Goal: Task Accomplishment & Management: Manage account settings

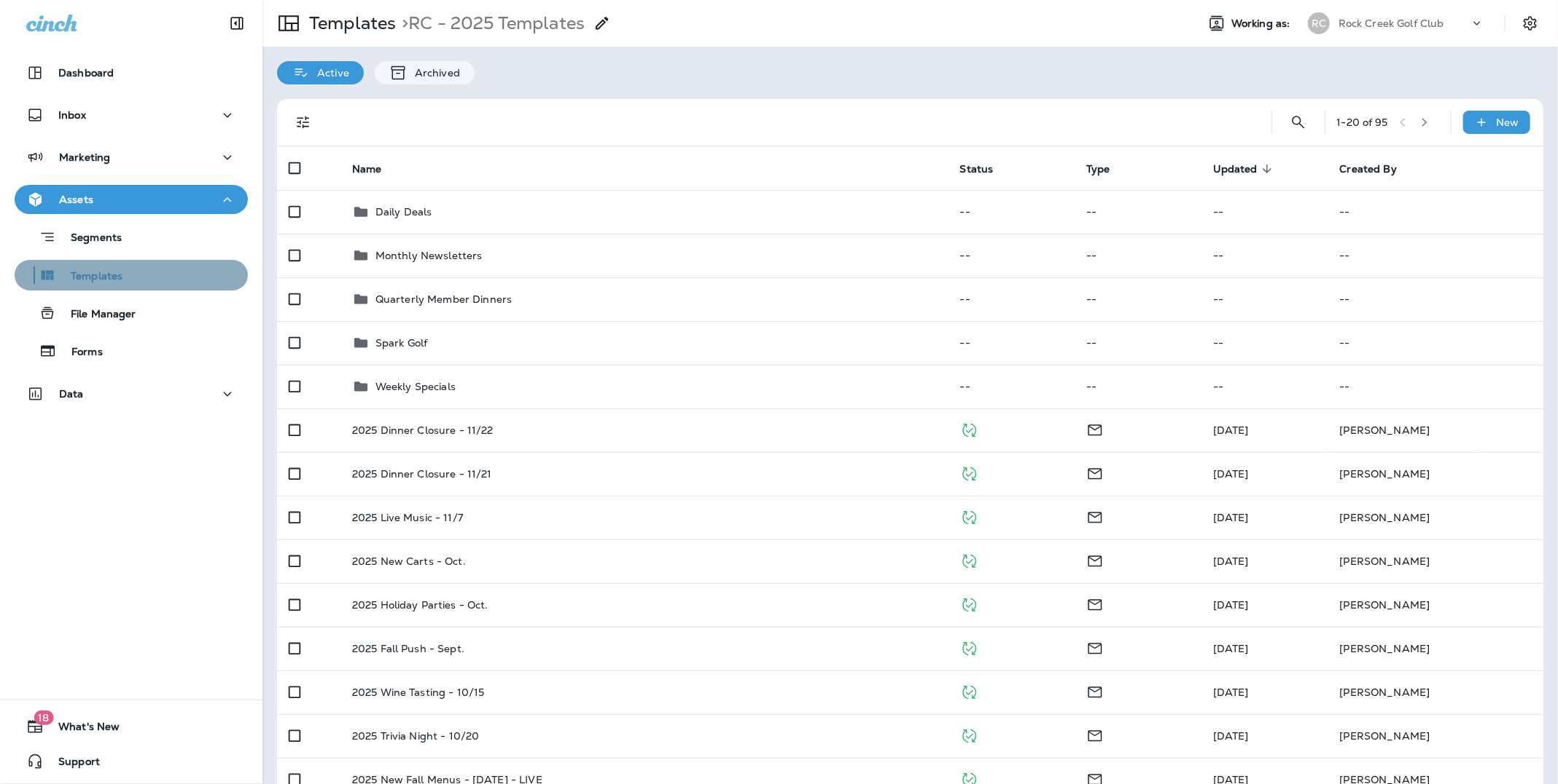
click at [117, 273] on p "Templates" at bounding box center [88, 277] width 67 height 14
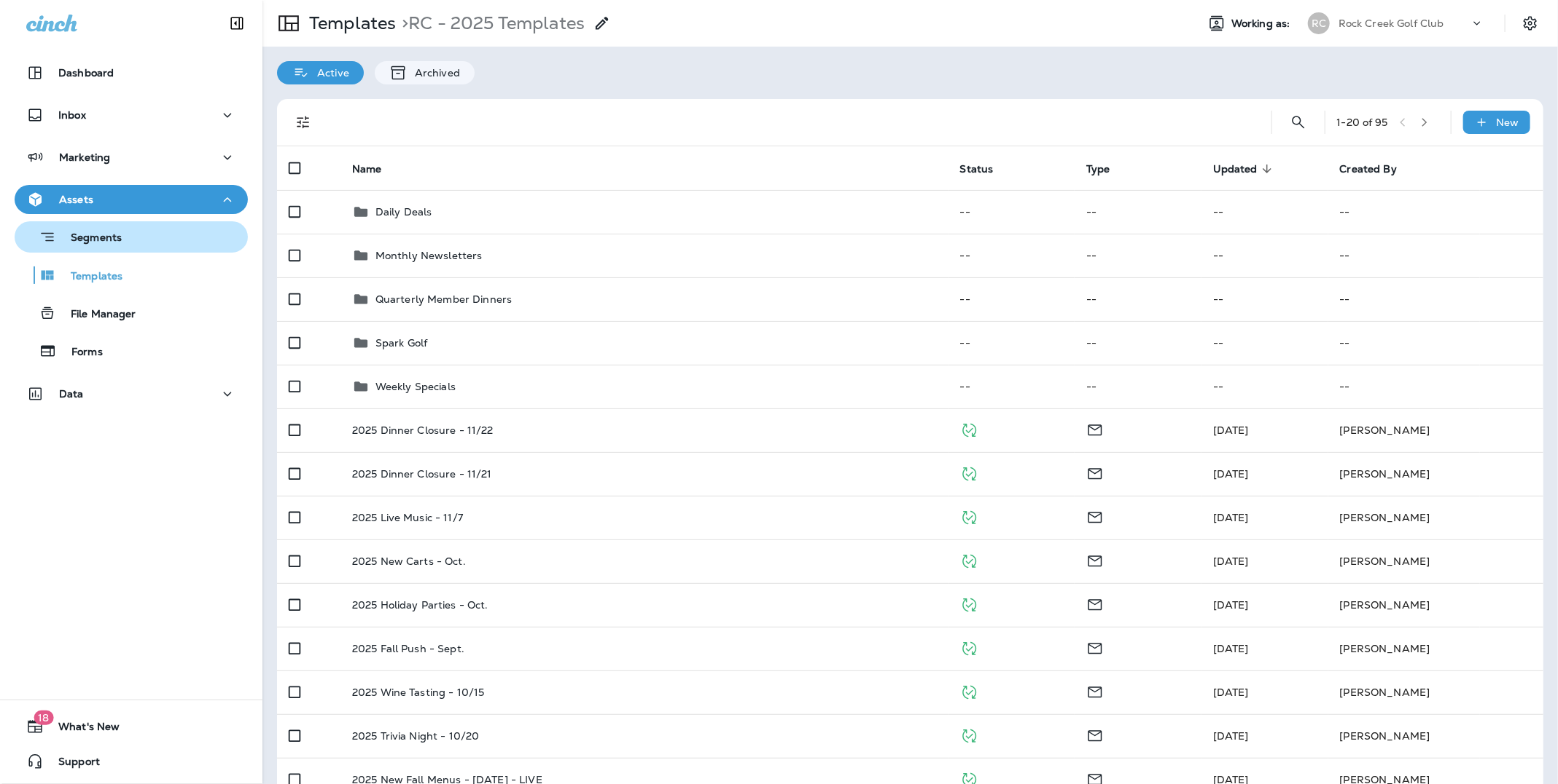
click at [117, 238] on p "Segments" at bounding box center [88, 238] width 66 height 15
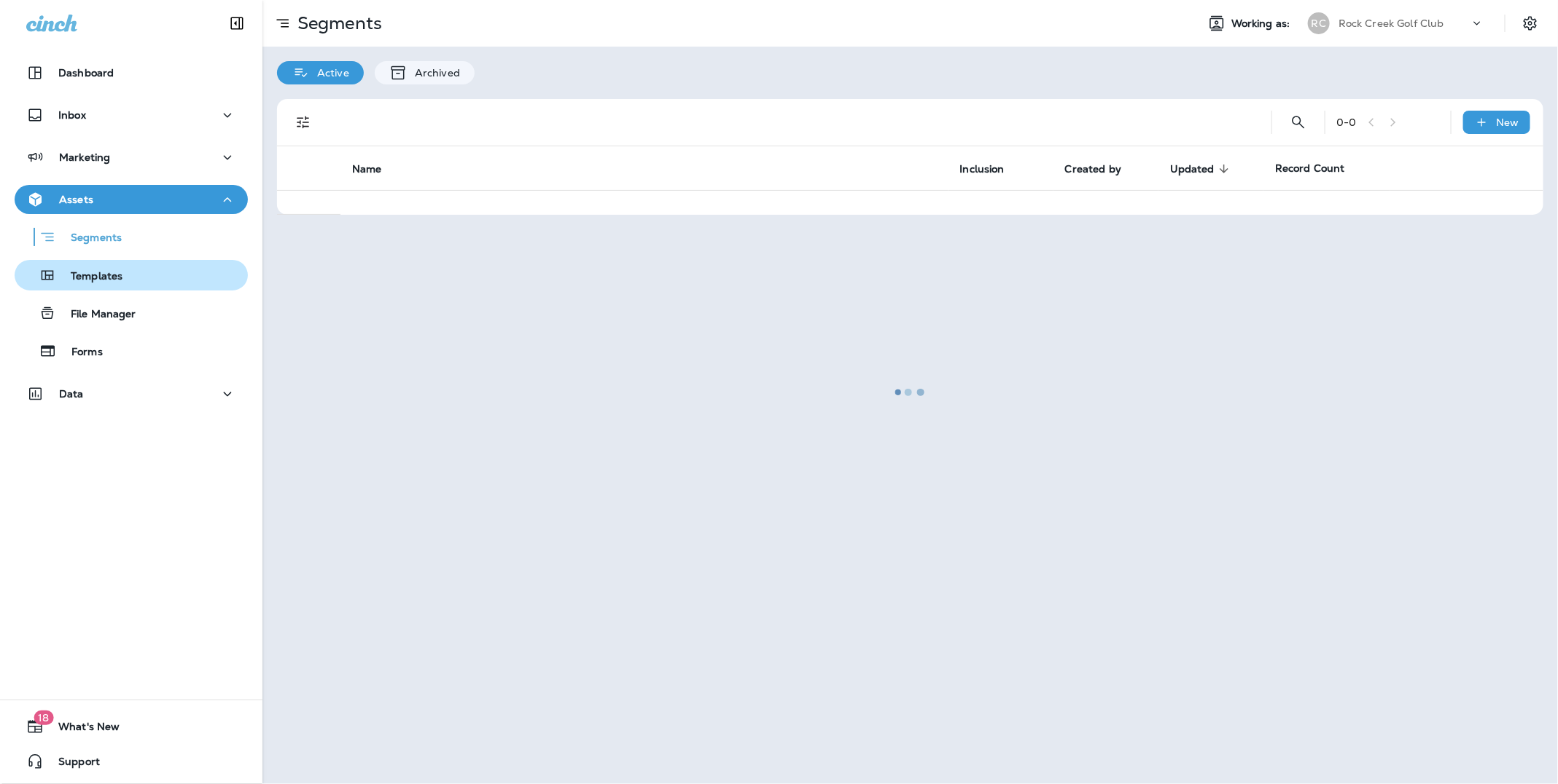
click at [119, 277] on p "Templates" at bounding box center [88, 277] width 67 height 14
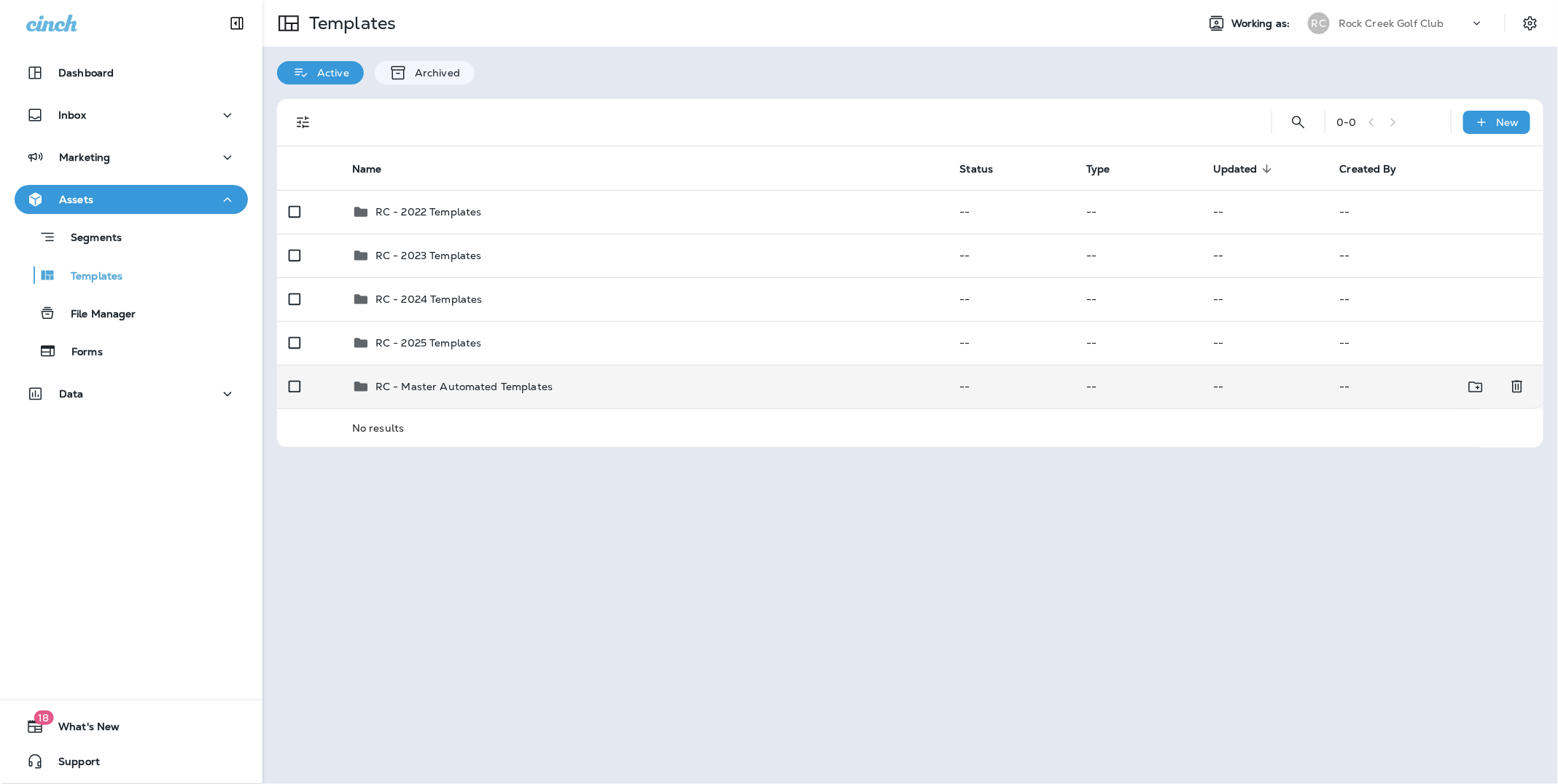
click at [483, 384] on p "RC - Master Automated Templates" at bounding box center [464, 387] width 177 height 12
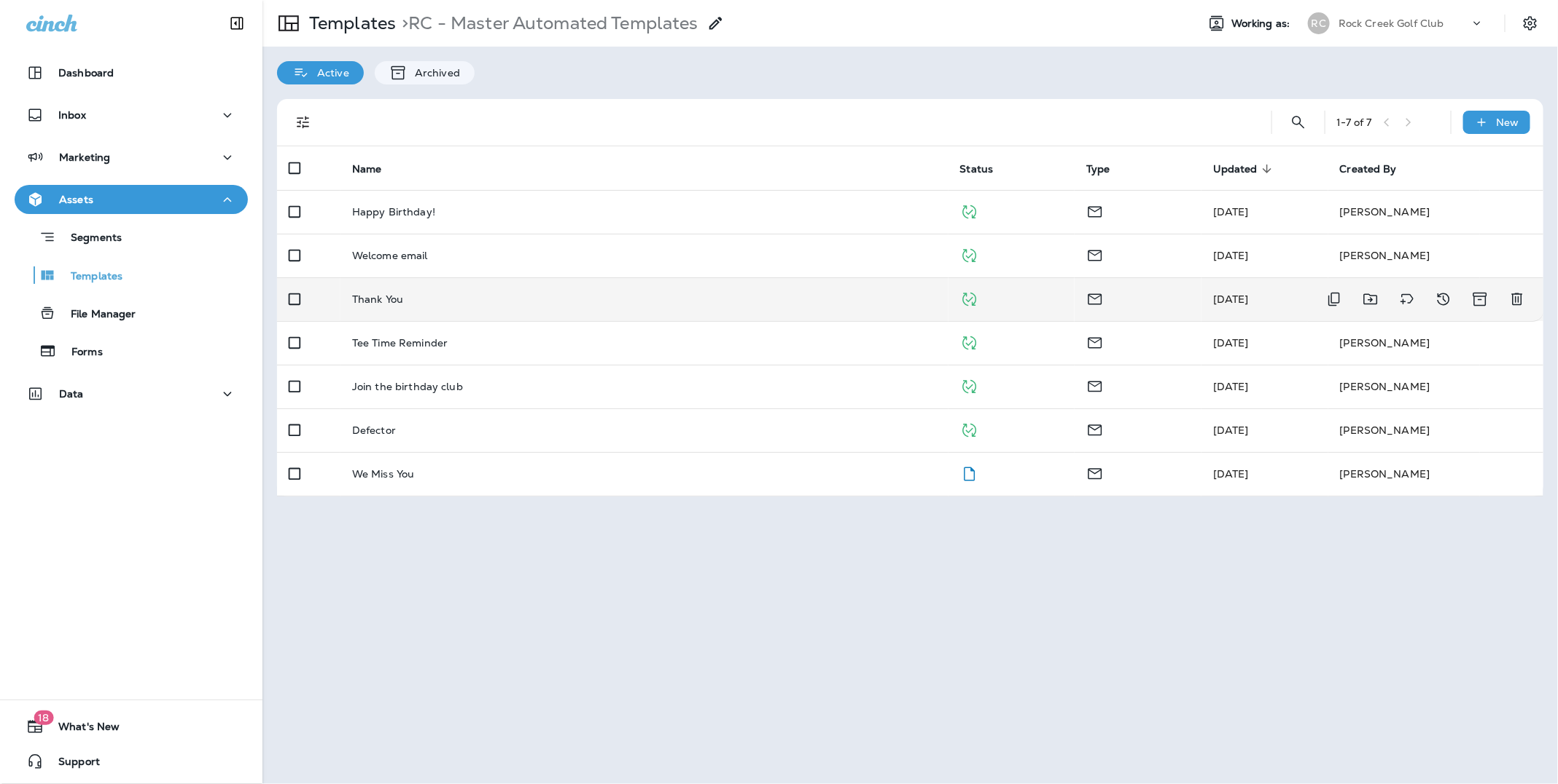
click at [387, 296] on p "Thank You" at bounding box center [377, 299] width 51 height 12
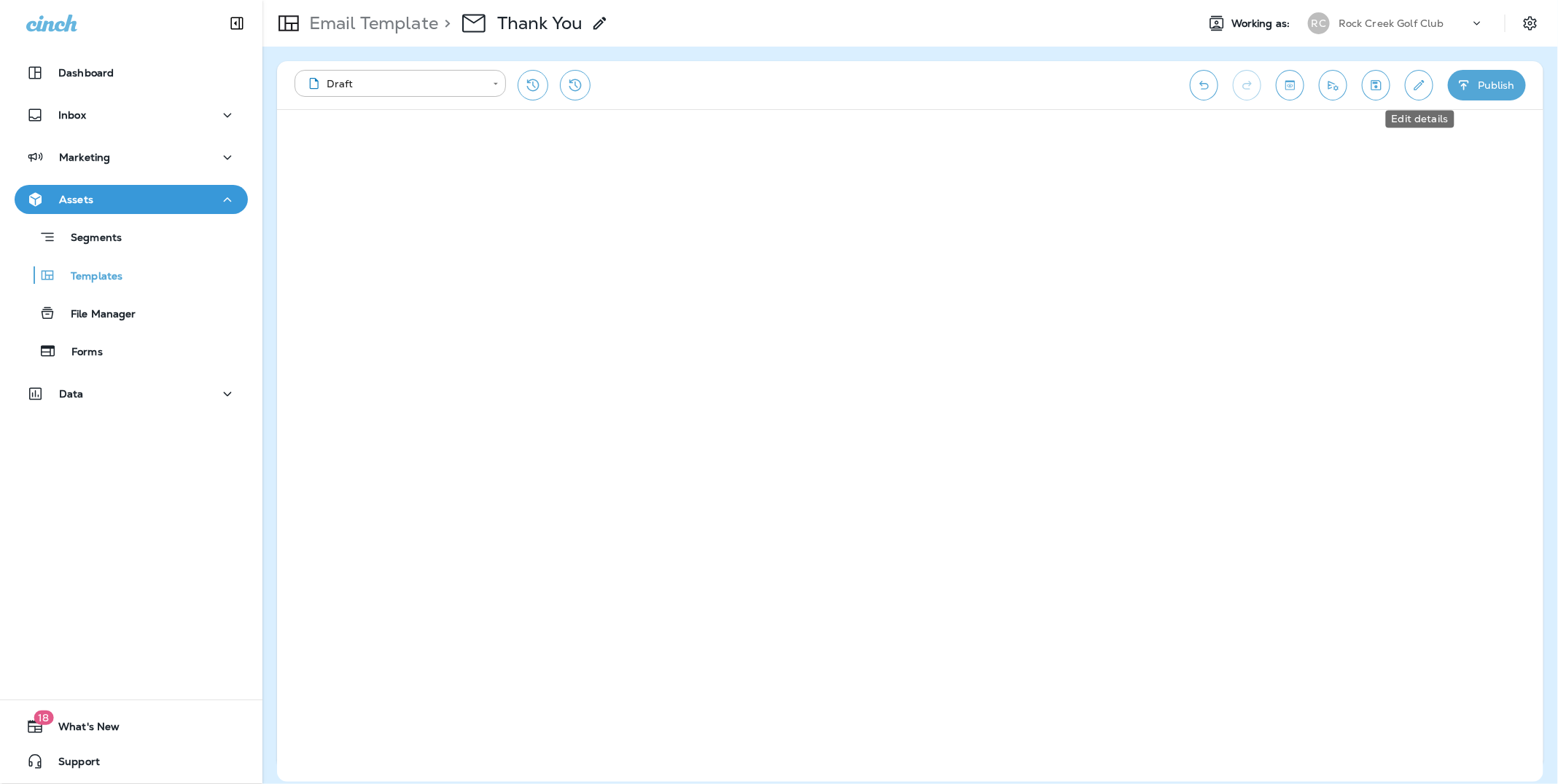
click at [1414, 88] on icon "Edit details" at bounding box center [1419, 85] width 10 height 10
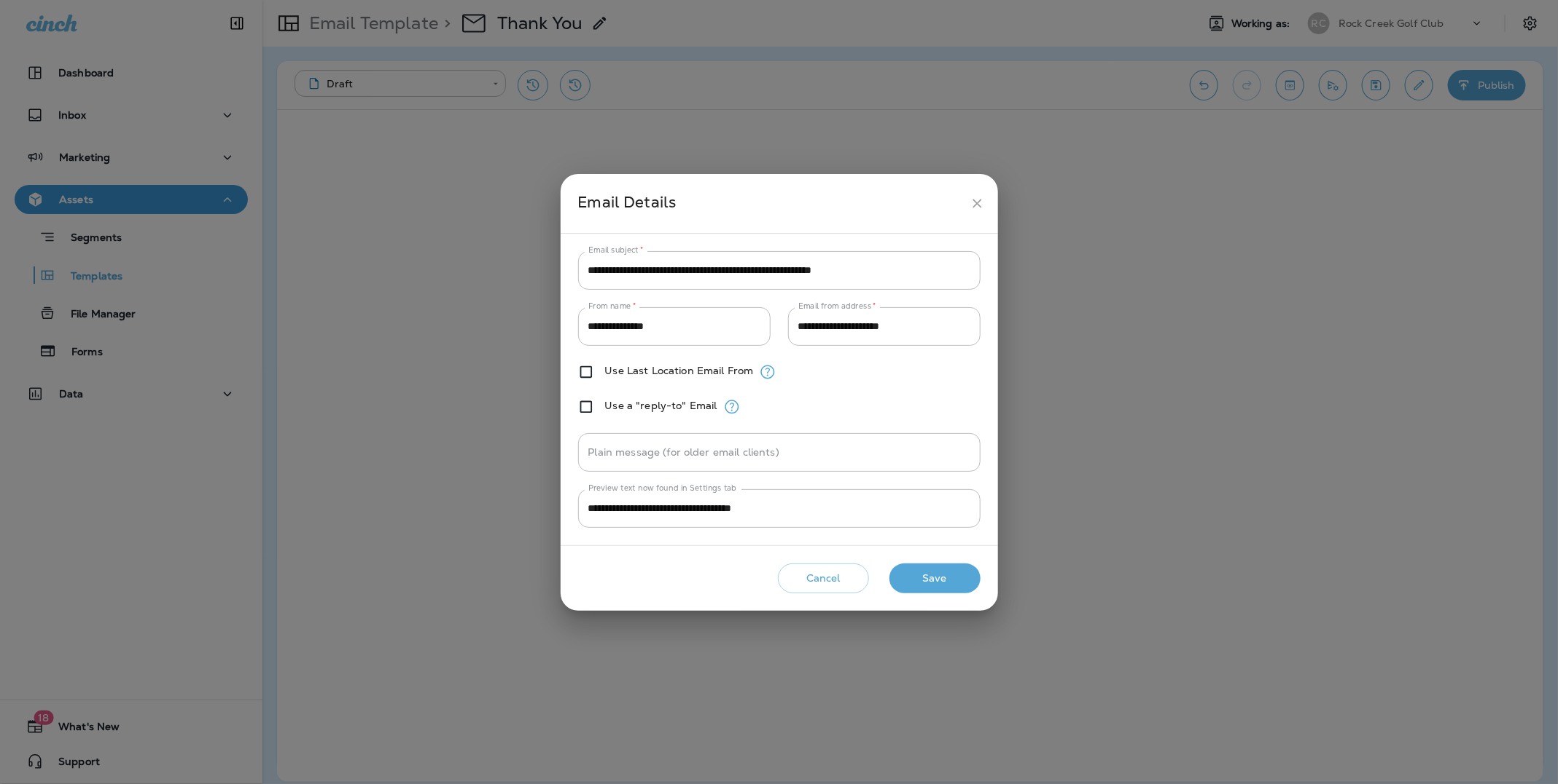
click at [979, 201] on icon "close" at bounding box center [976, 203] width 9 height 9
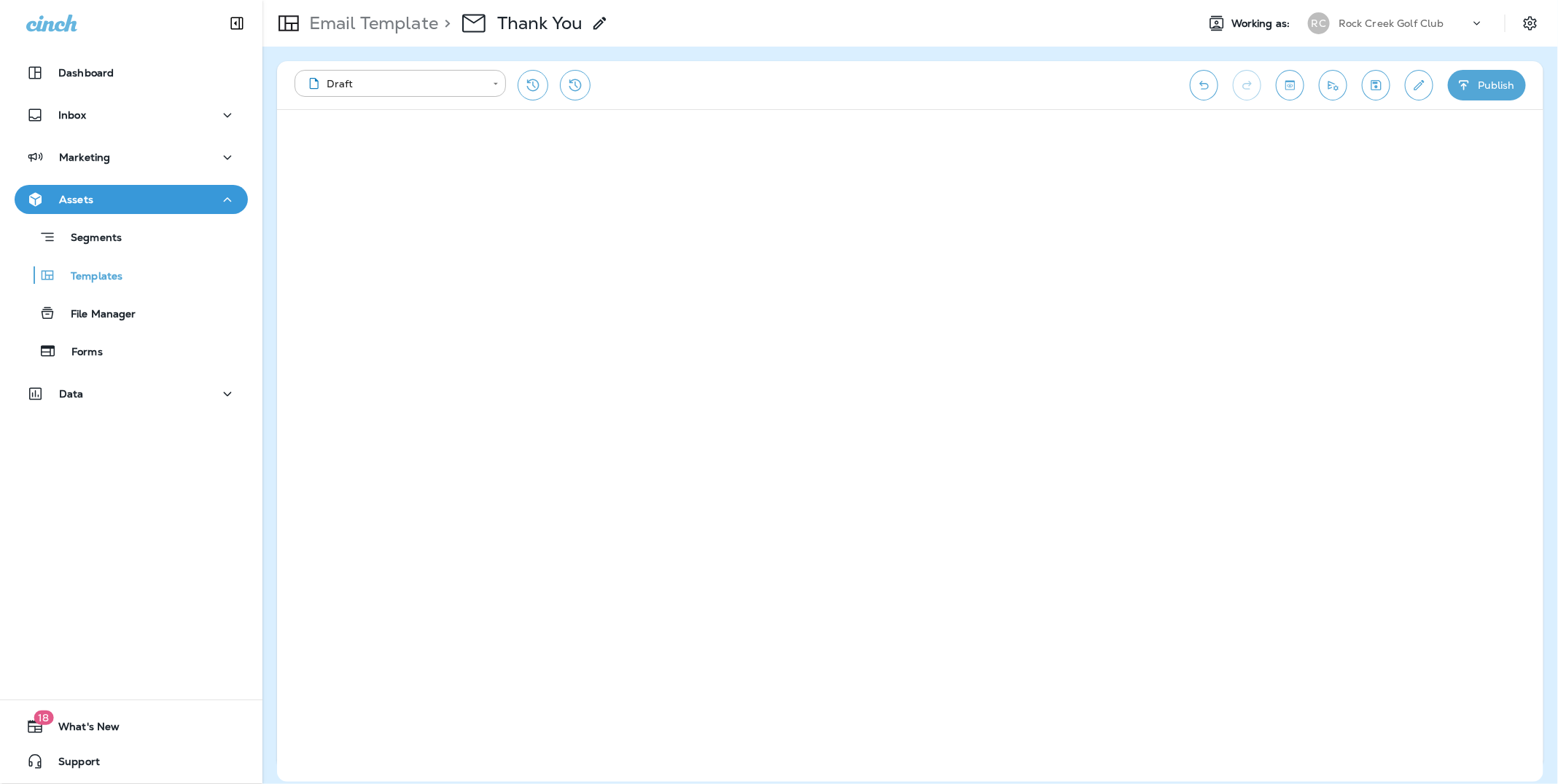
click at [1413, 24] on p "Rock Creek Golf Club" at bounding box center [1391, 24] width 105 height 12
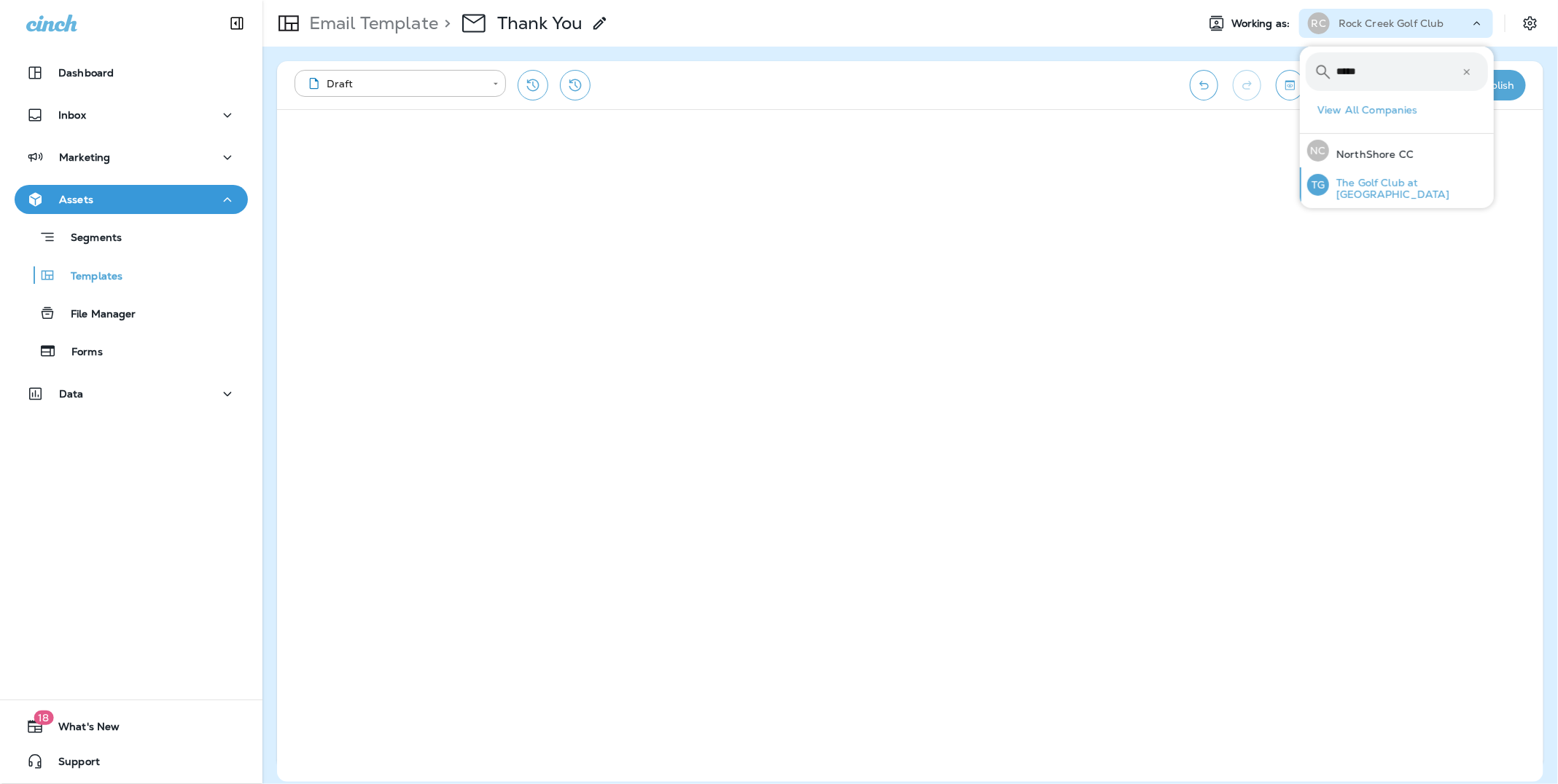
type input "*****"
click at [1438, 182] on p "The Golf Club at [GEOGRAPHIC_DATA]" at bounding box center [1408, 188] width 159 height 23
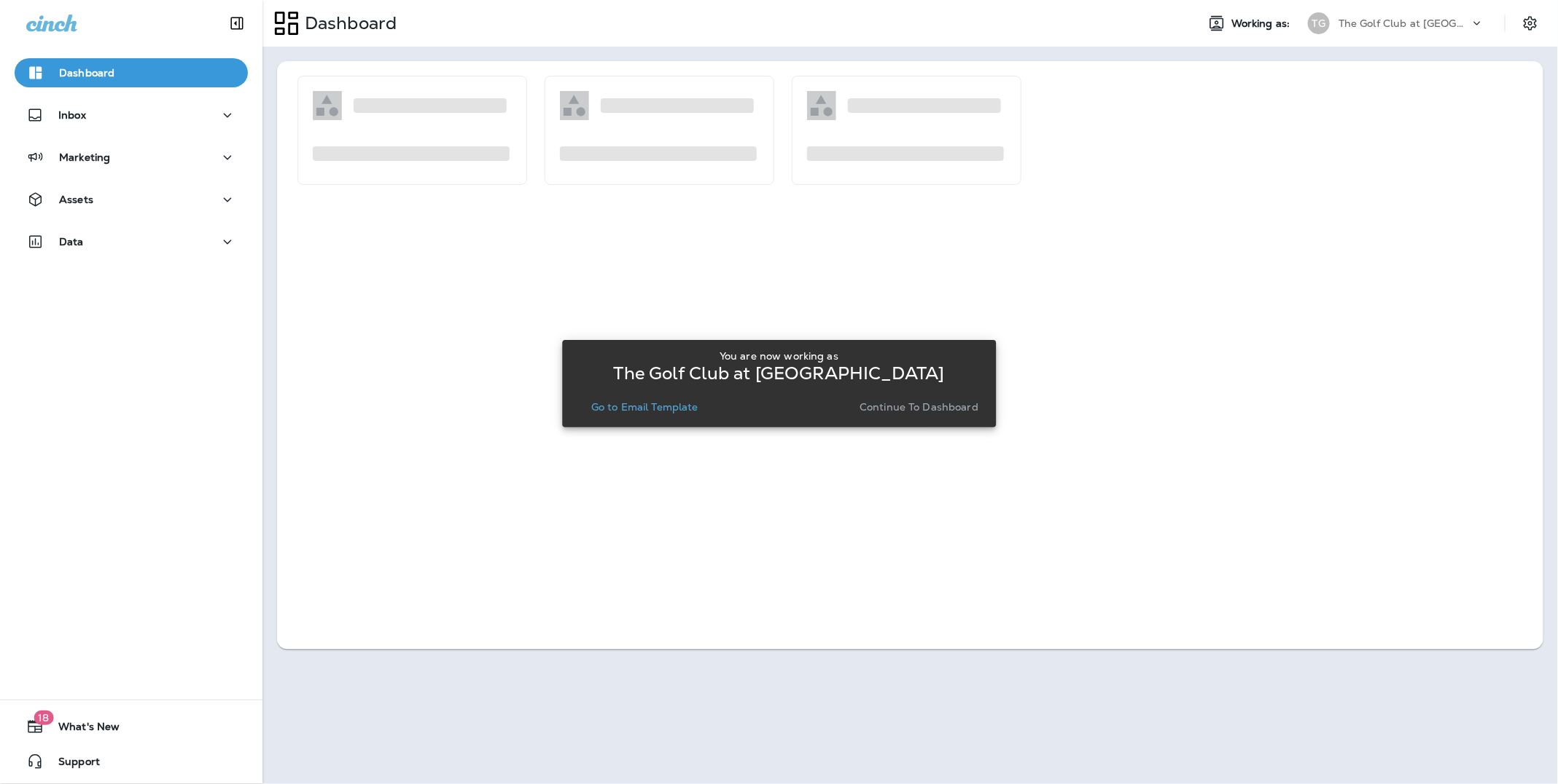
click at [897, 406] on p "Continue to Dashboard" at bounding box center [918, 407] width 118 height 12
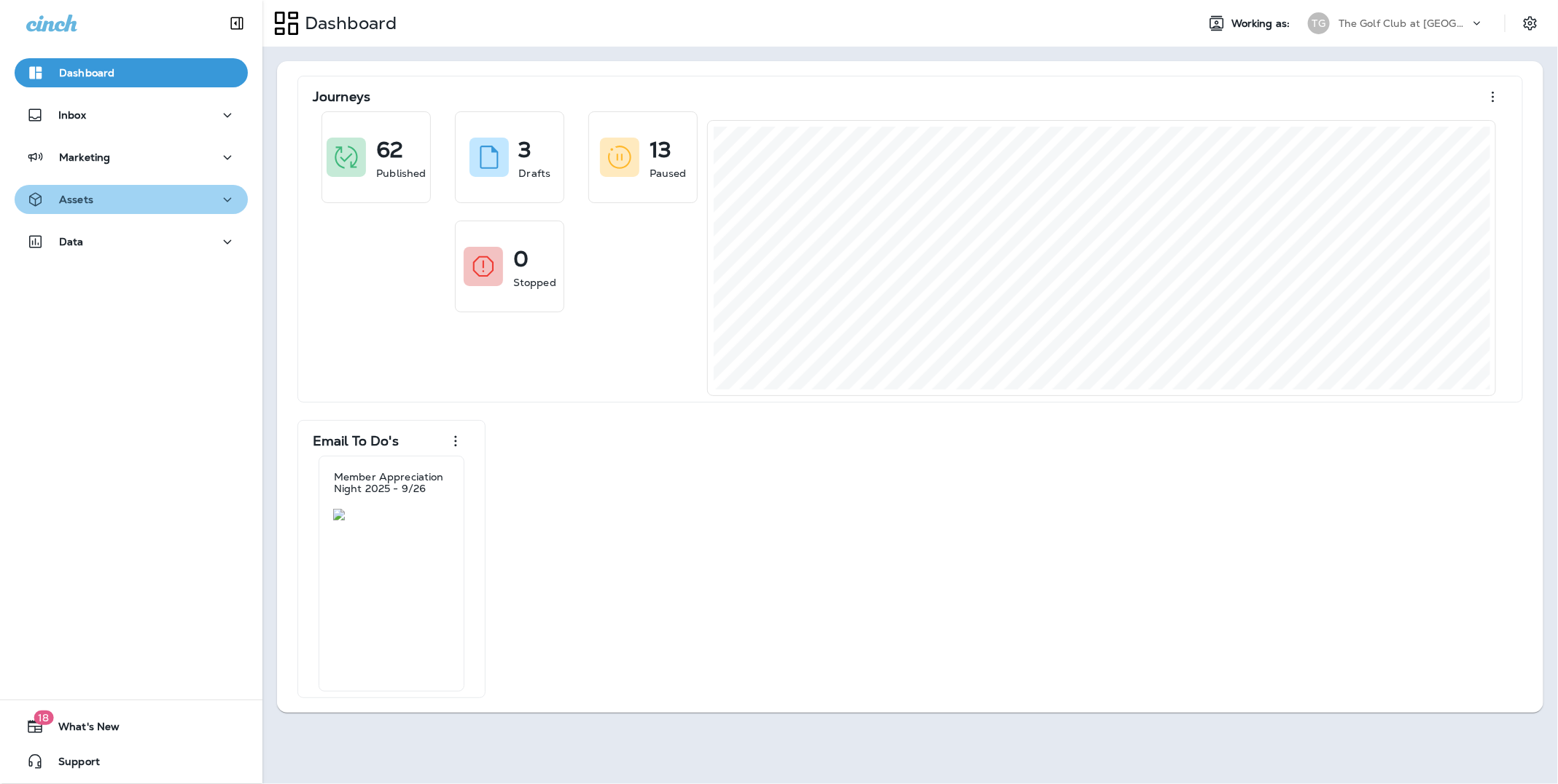
click at [83, 198] on p "Assets" at bounding box center [76, 200] width 34 height 12
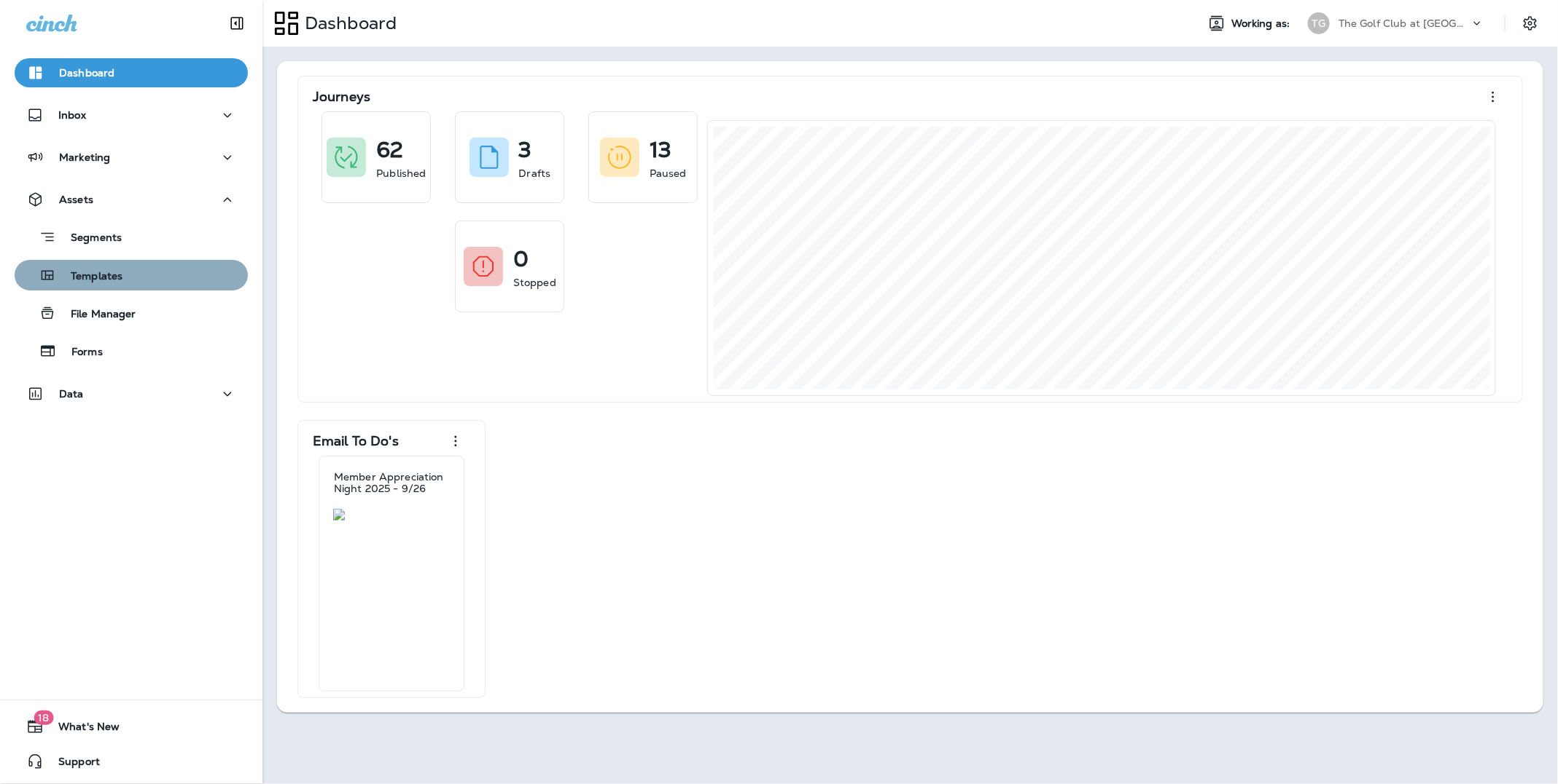
click at [102, 271] on p "Templates" at bounding box center [88, 277] width 67 height 14
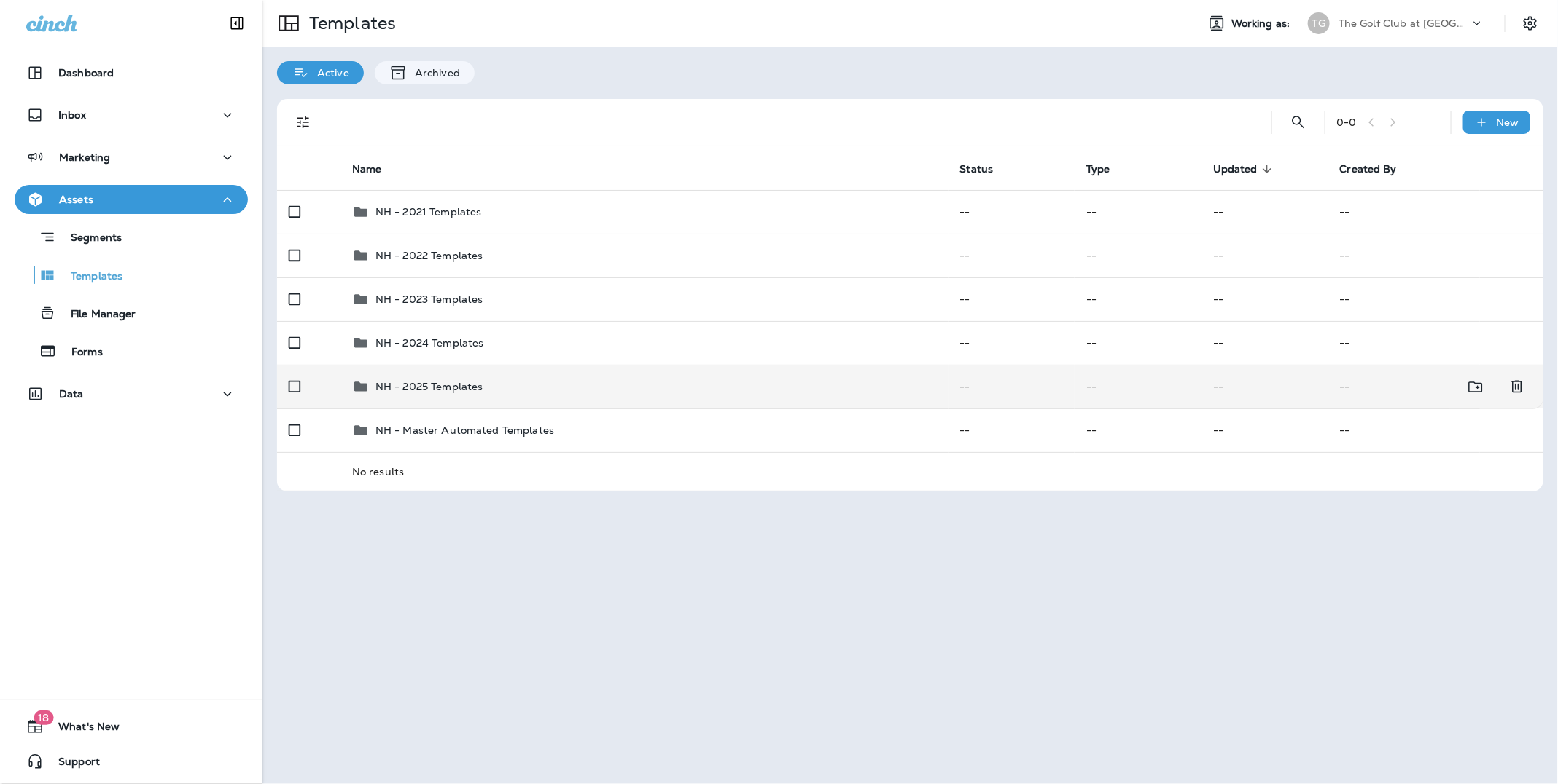
click at [451, 384] on p "NH - 2025 Templates" at bounding box center [430, 387] width 107 height 12
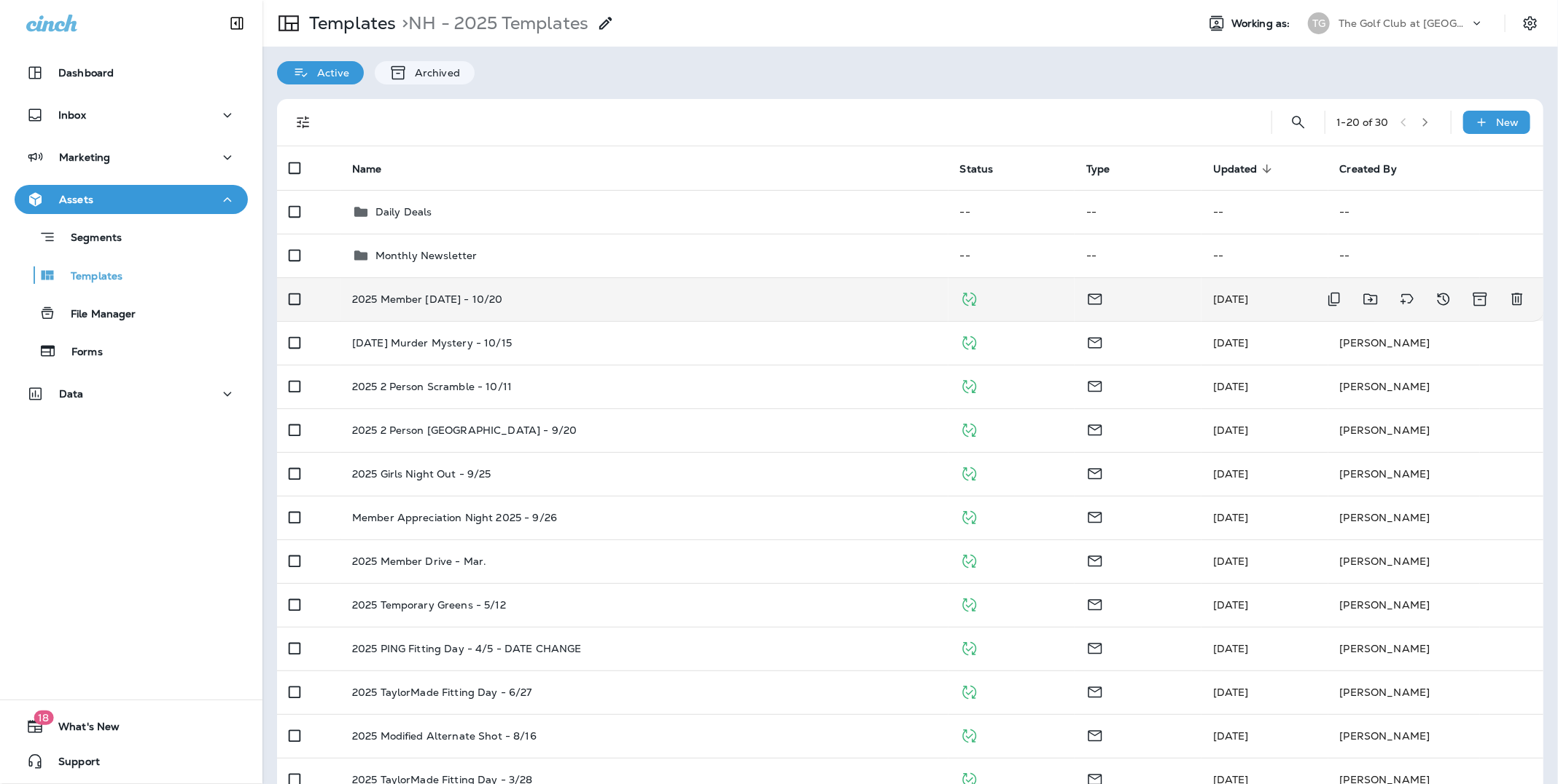
click at [434, 296] on p "2025 Member [DATE] - 10/20" at bounding box center [428, 299] width 151 height 12
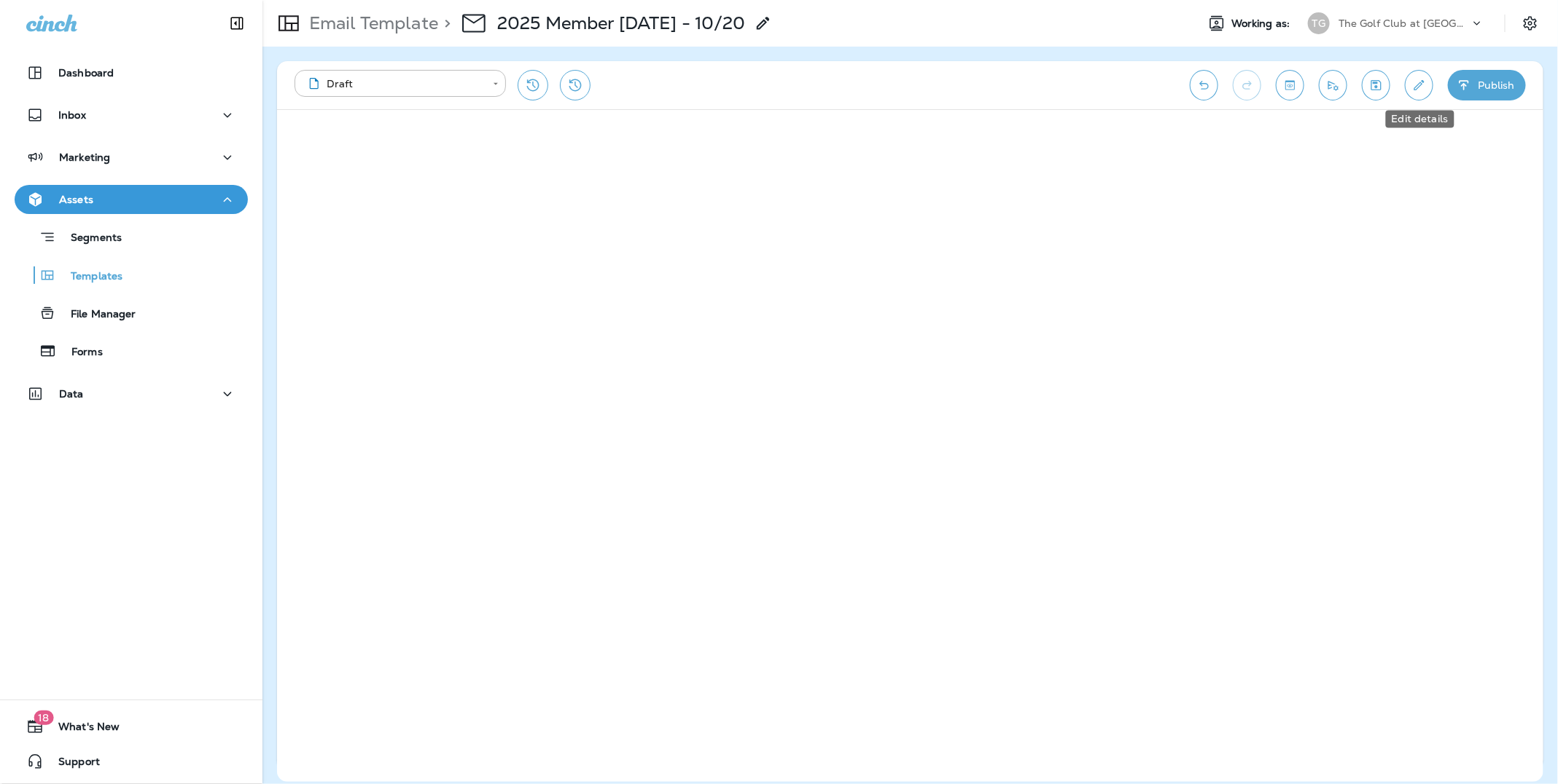
click at [1425, 89] on icon "Edit details" at bounding box center [1418, 84] width 15 height 15
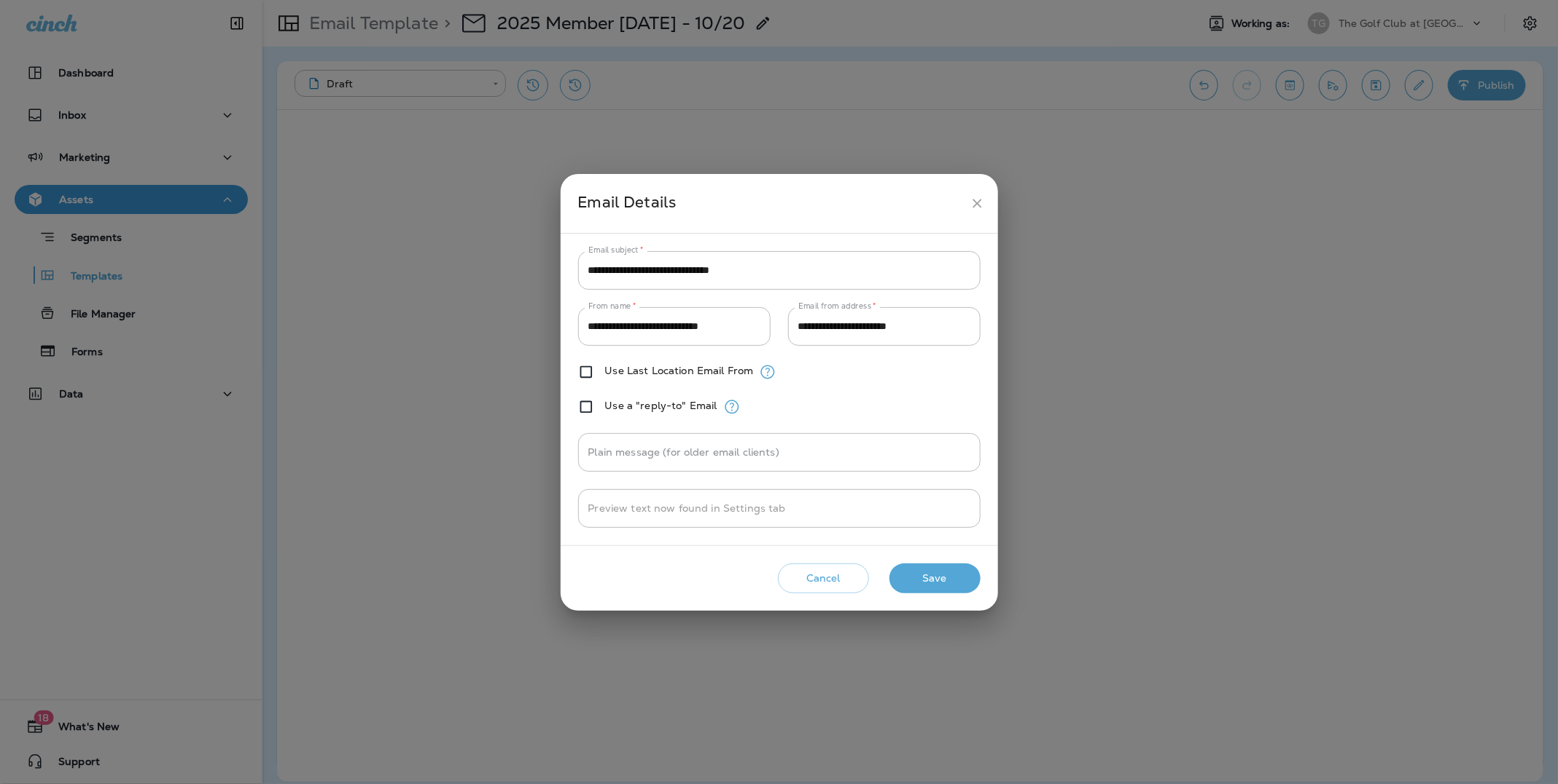
click at [1529, 24] on div "**********" at bounding box center [779, 392] width 1558 height 784
click at [935, 585] on button "Save" at bounding box center [935, 578] width 91 height 30
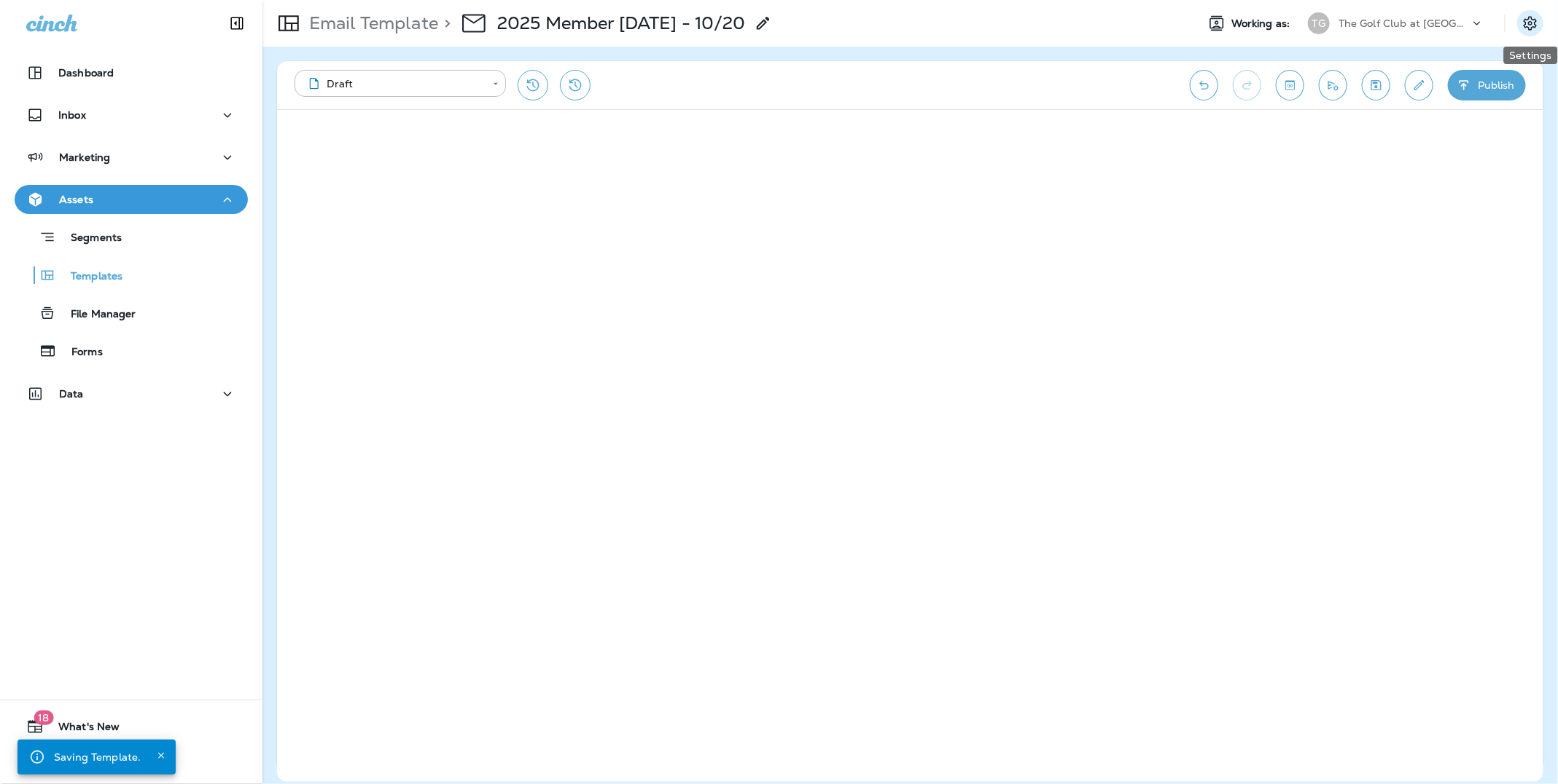
click at [1533, 25] on icon "Settings" at bounding box center [1530, 24] width 18 height 18
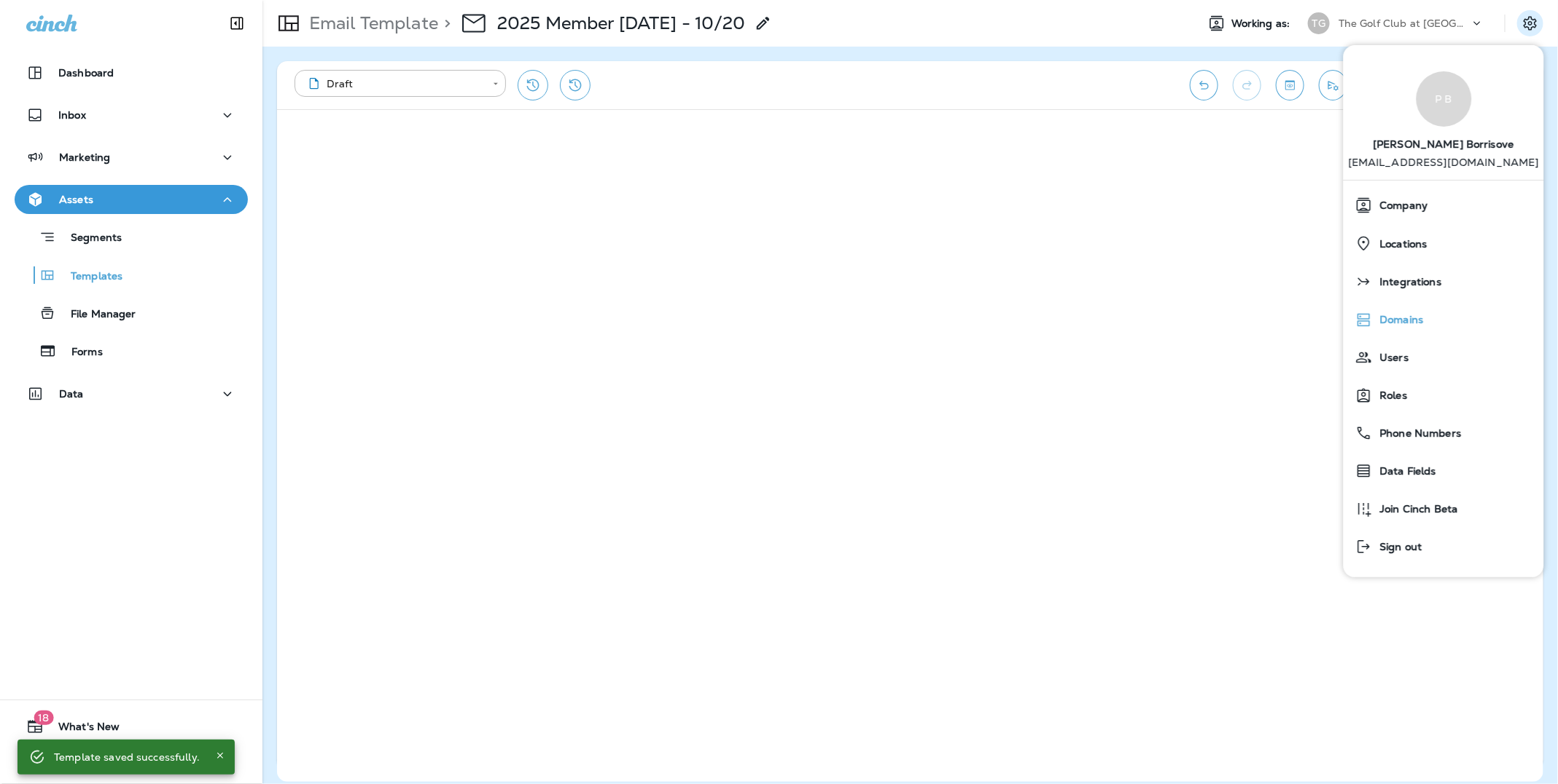
click at [1407, 323] on span "Domains" at bounding box center [1397, 320] width 51 height 12
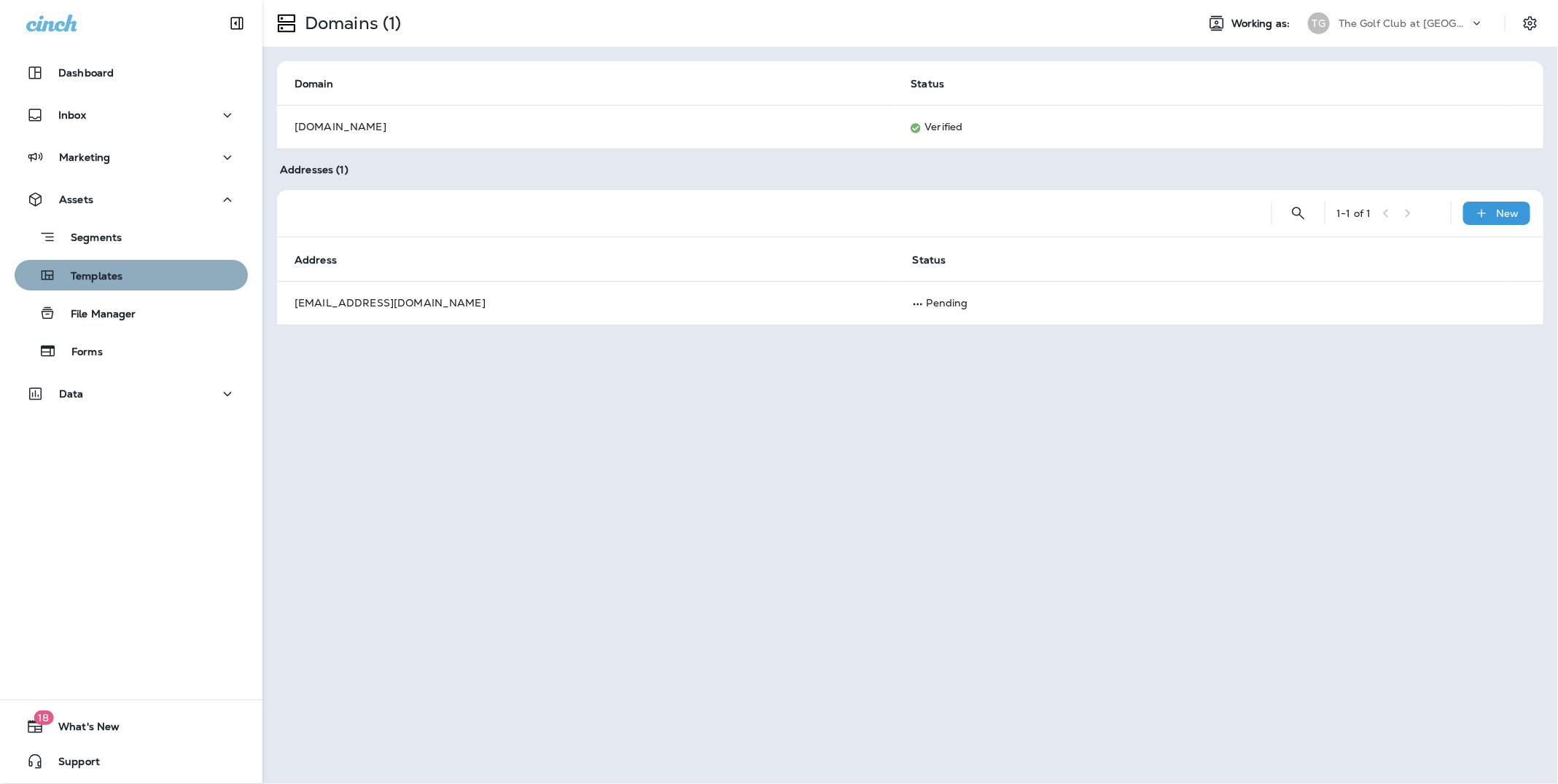
click at [119, 281] on p "Templates" at bounding box center [88, 277] width 67 height 14
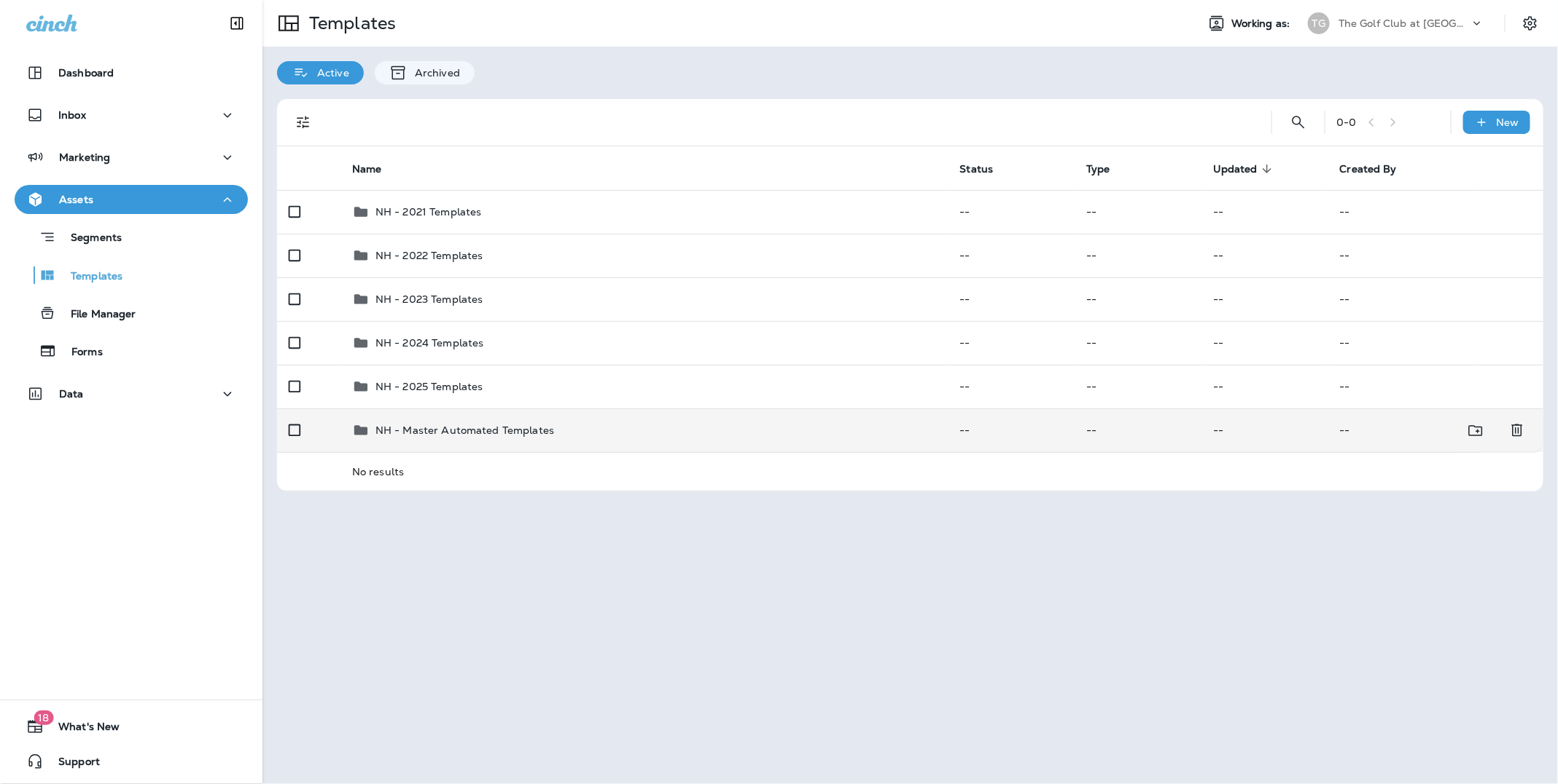
click at [432, 424] on p "NH - Master Automated Templates" at bounding box center [465, 430] width 179 height 12
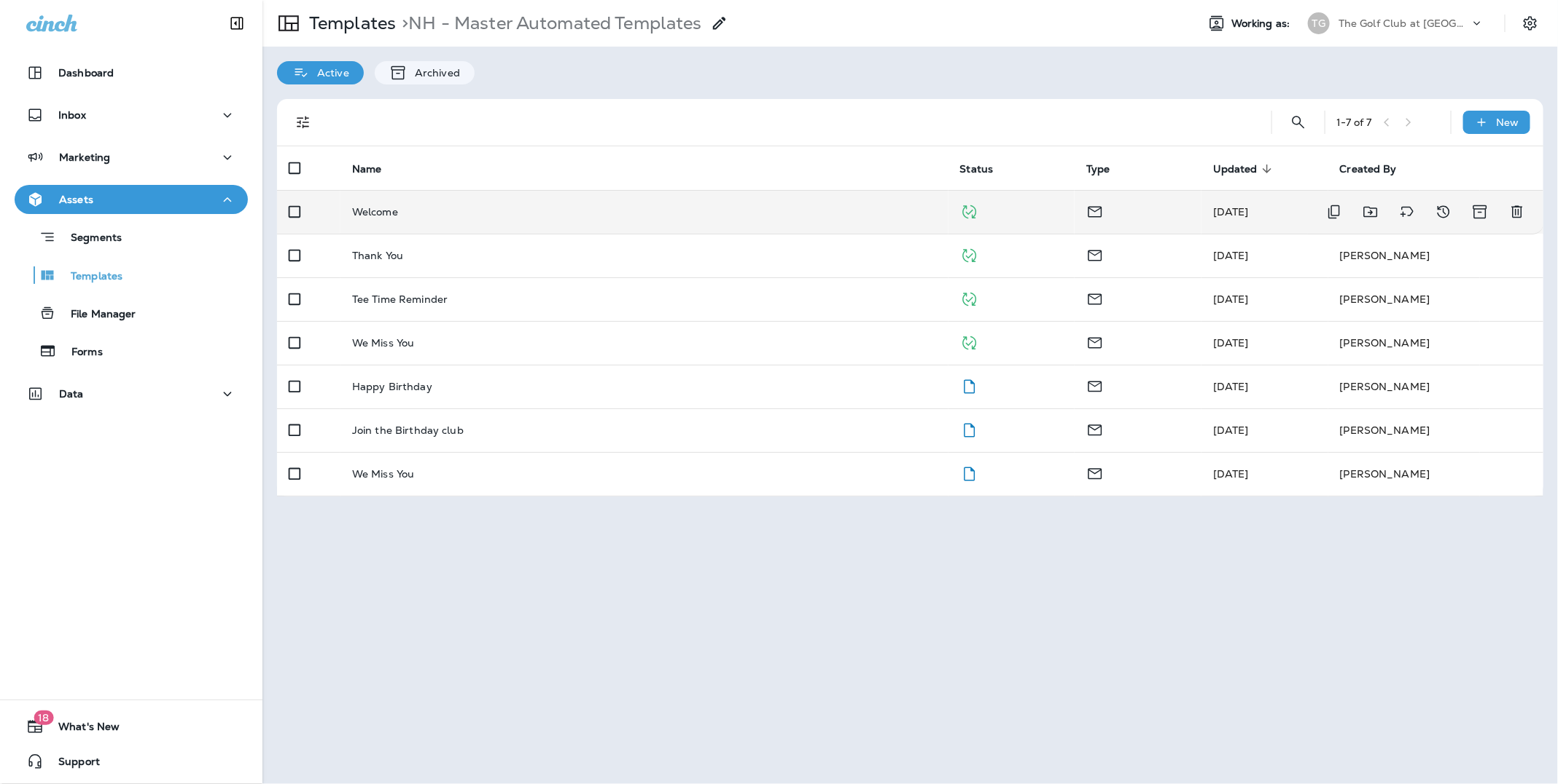
click at [439, 215] on div "Welcome" at bounding box center [644, 212] width 585 height 12
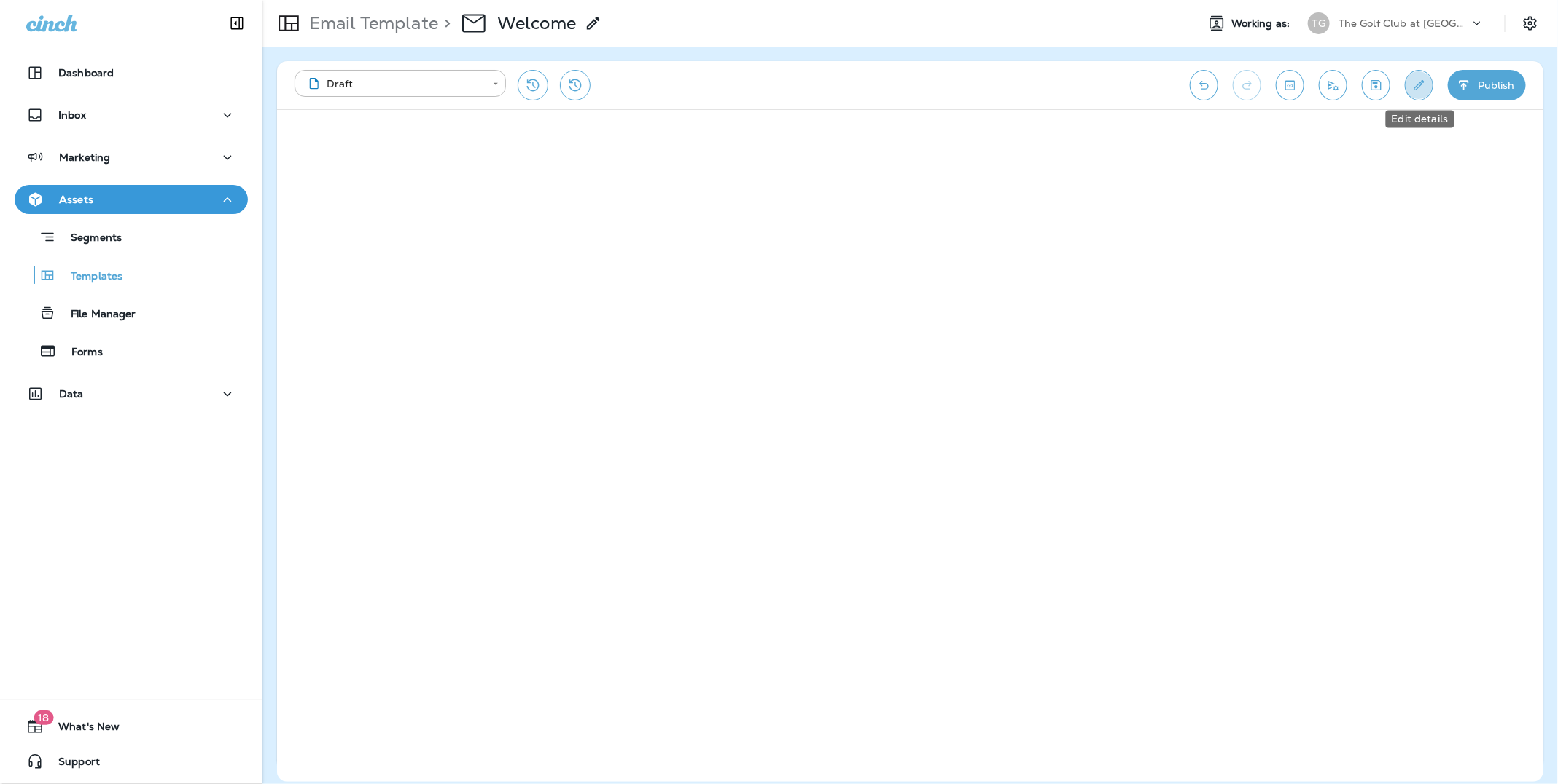
click at [1424, 90] on icon "Edit details" at bounding box center [1418, 84] width 15 height 15
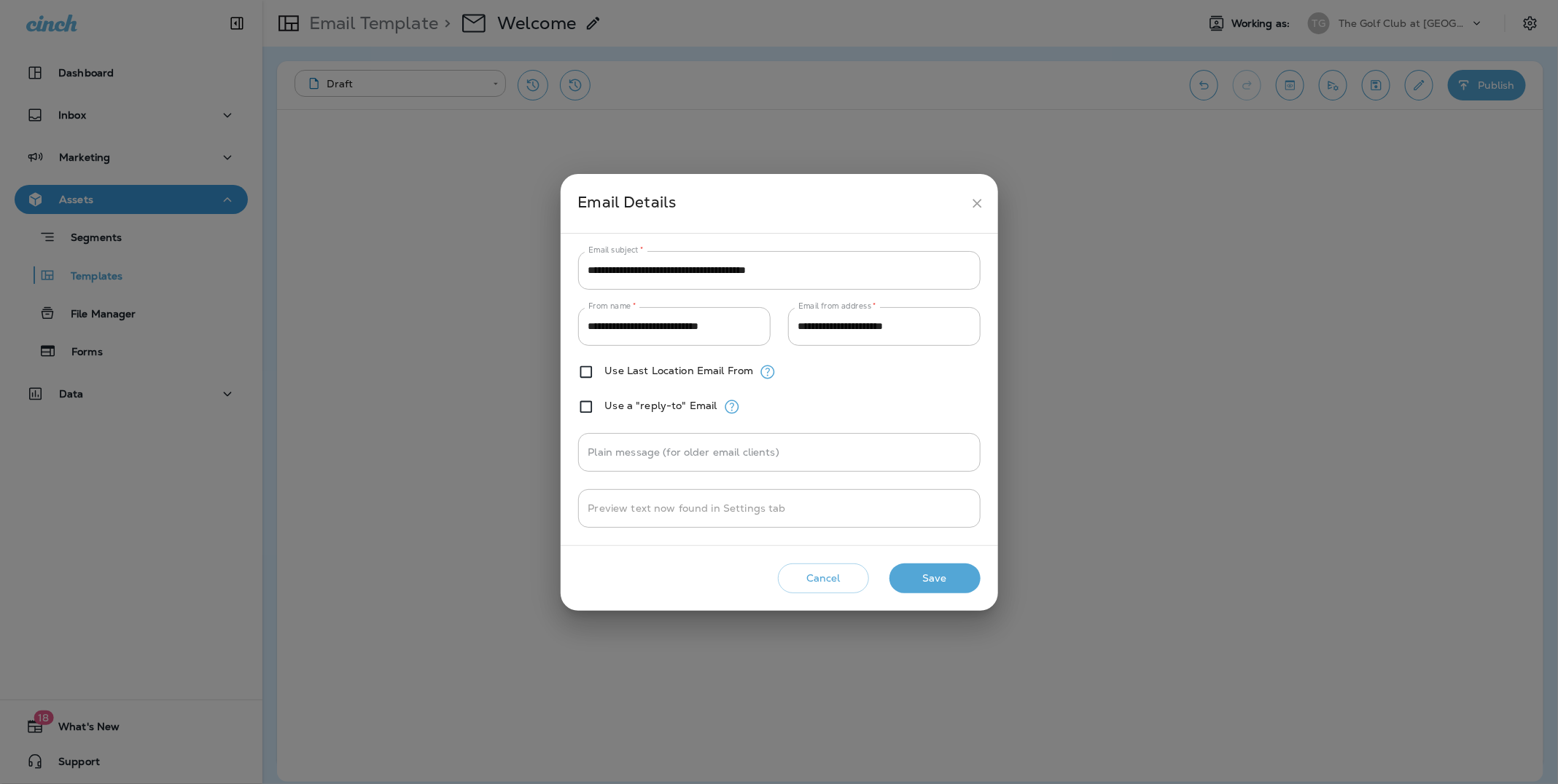
click at [102, 276] on div "**********" at bounding box center [779, 392] width 1558 height 784
click at [820, 579] on button "Cancel" at bounding box center [823, 578] width 91 height 30
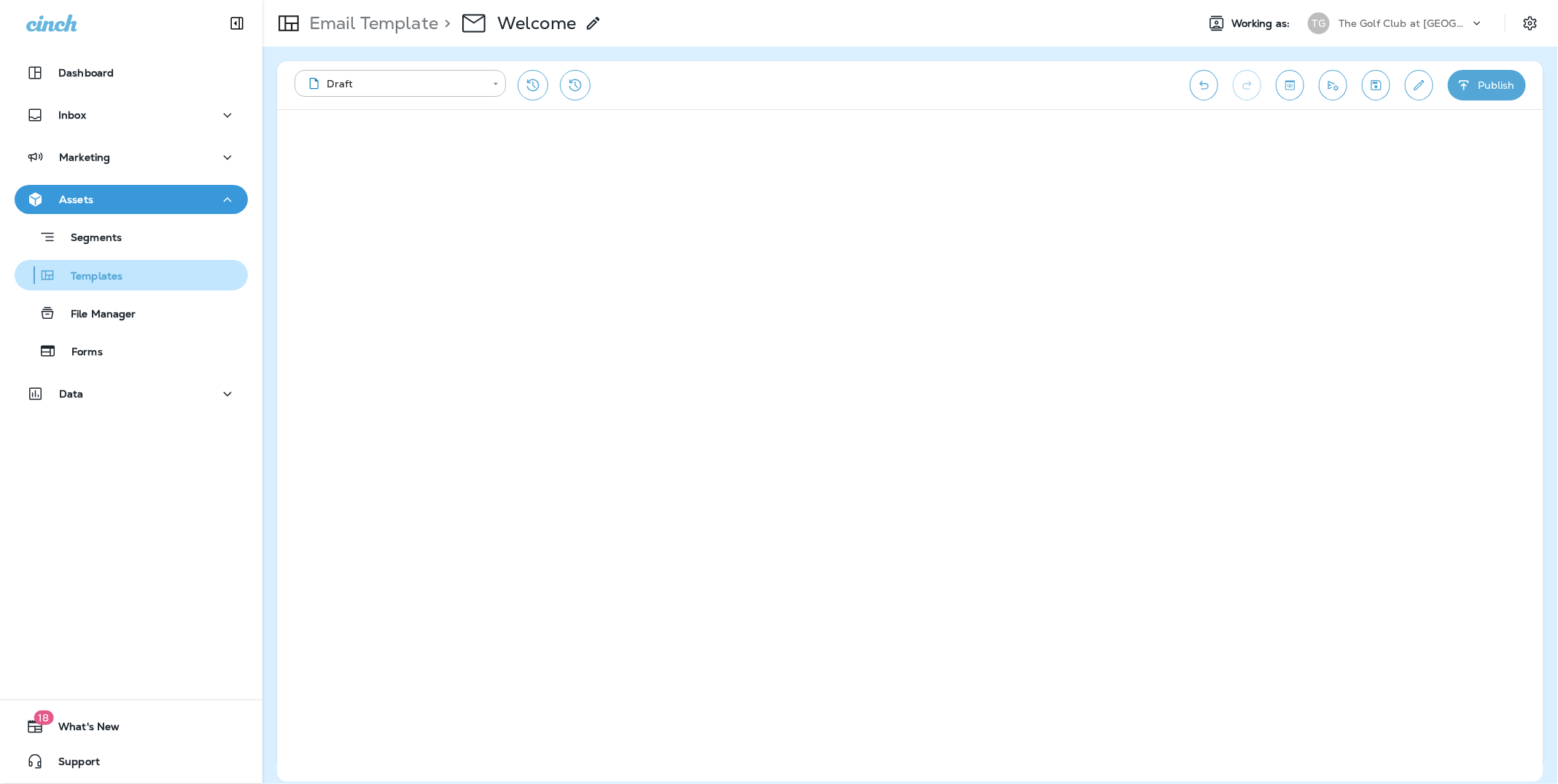
click at [102, 276] on p "Templates" at bounding box center [88, 277] width 67 height 14
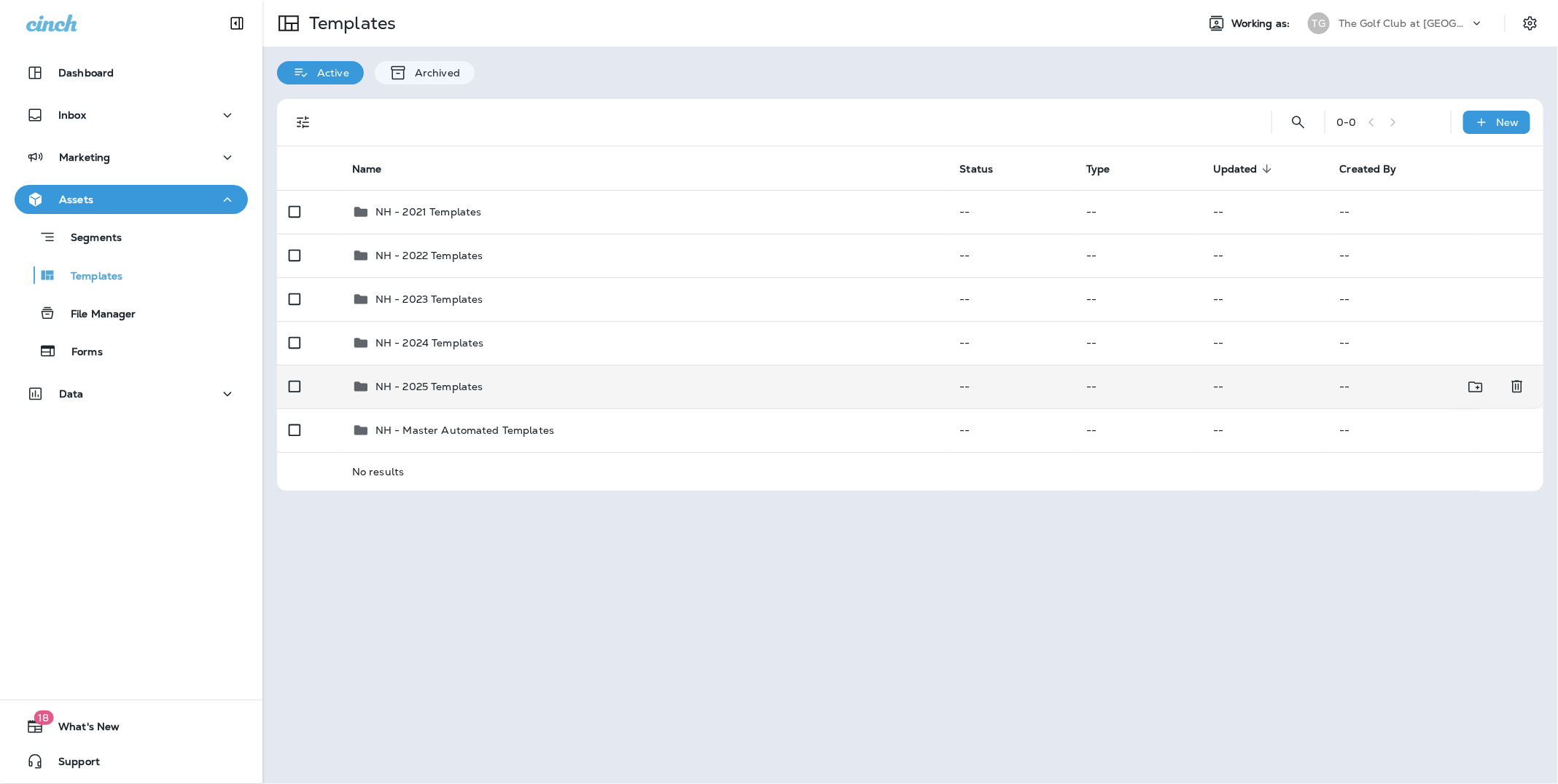
click at [460, 390] on p "NH - 2025 Templates" at bounding box center [430, 387] width 107 height 12
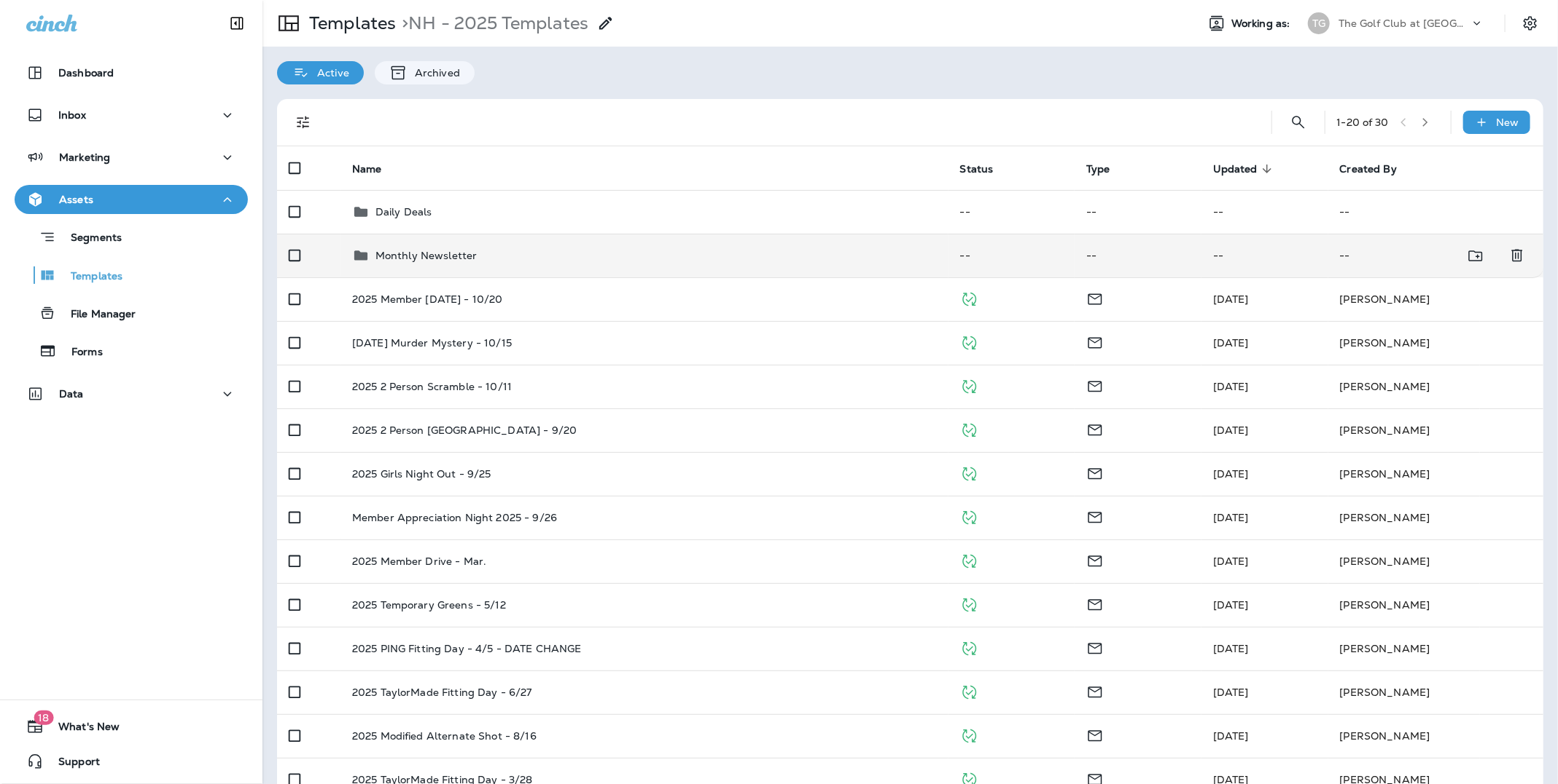
click at [425, 256] on p "Monthly Newsletter" at bounding box center [427, 255] width 102 height 12
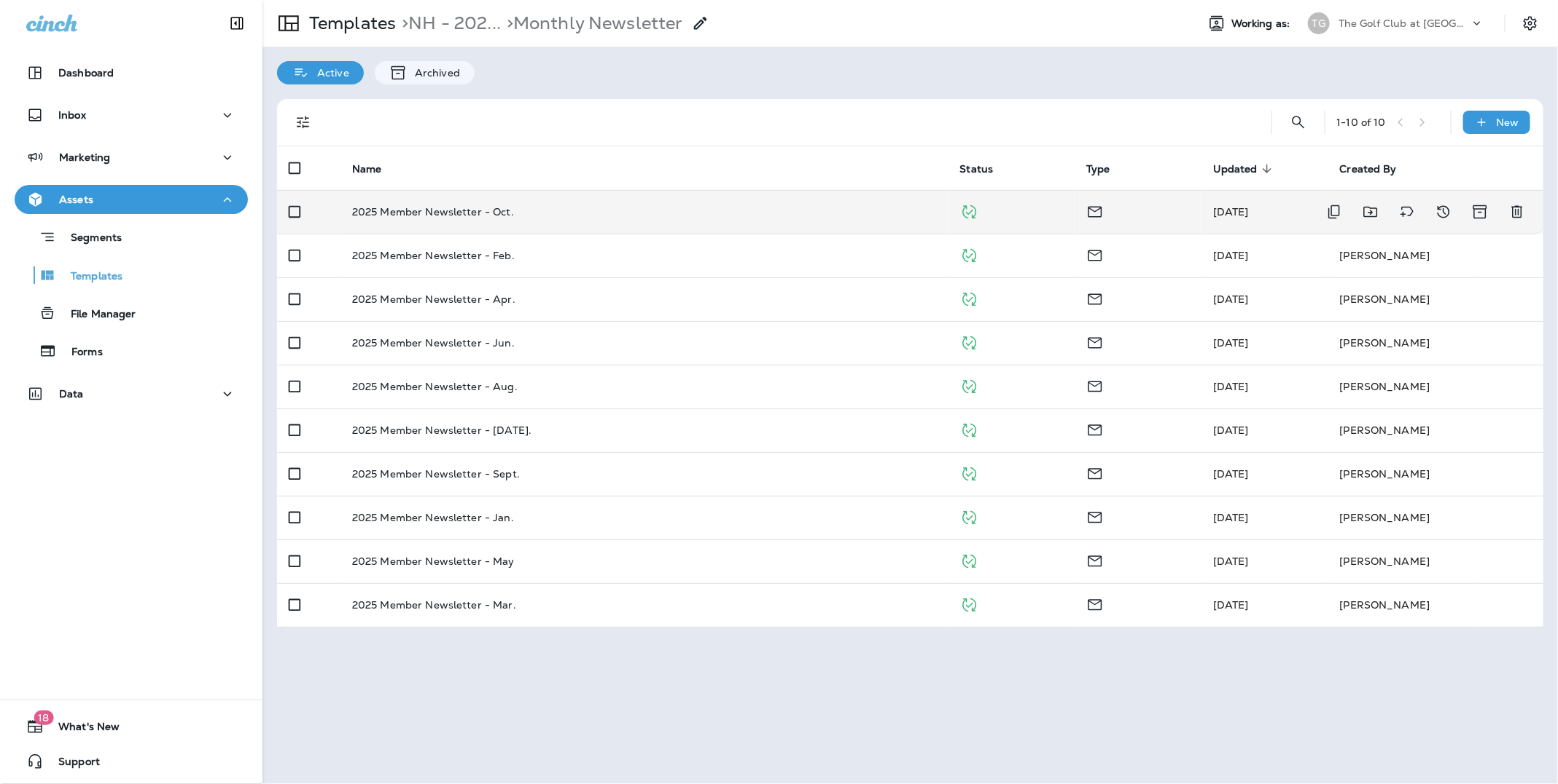
click at [450, 215] on p "2025 Member Newsletter - Oct." at bounding box center [433, 212] width 162 height 12
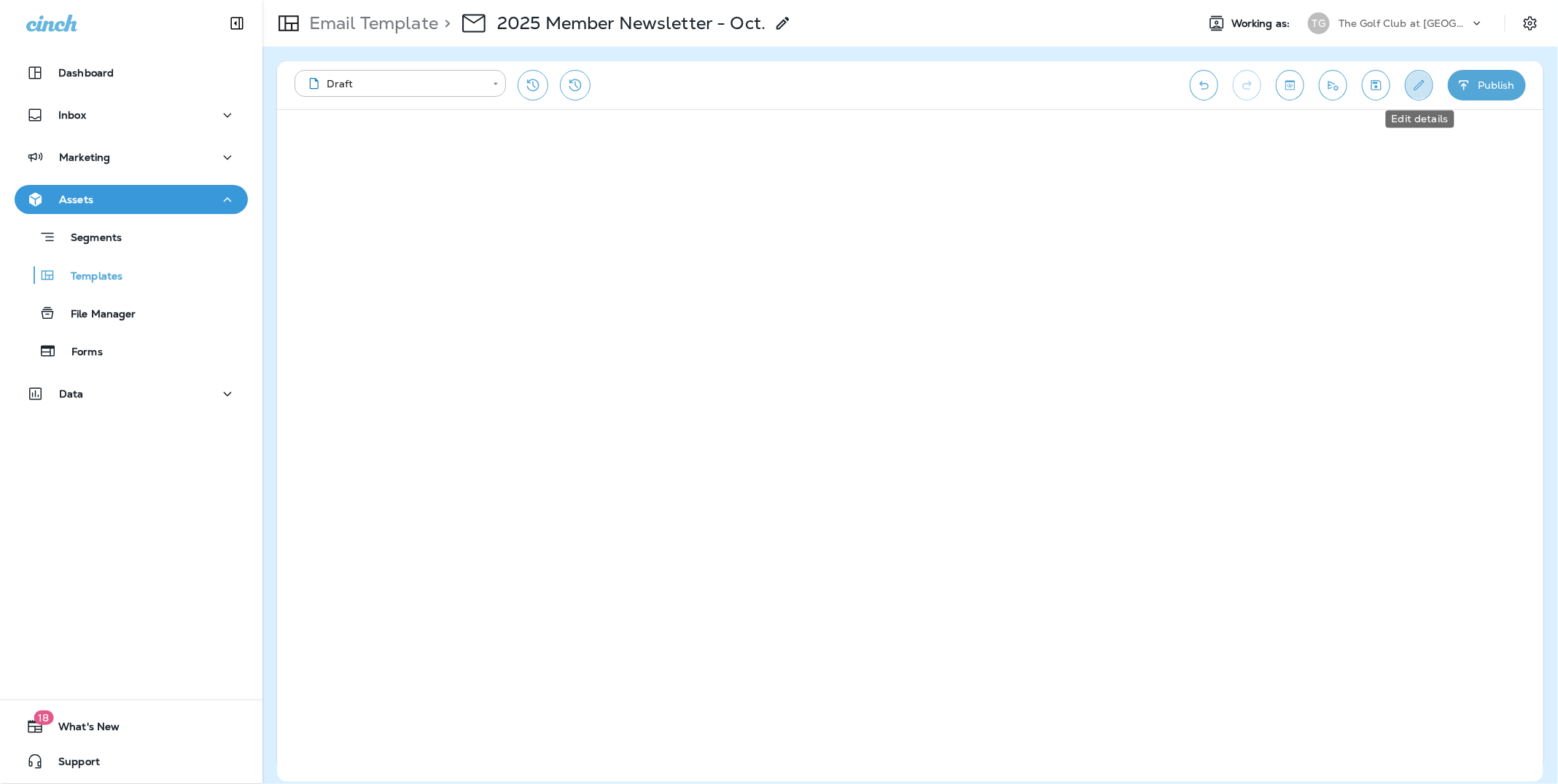
click at [1413, 87] on icon "Edit details" at bounding box center [1418, 84] width 15 height 15
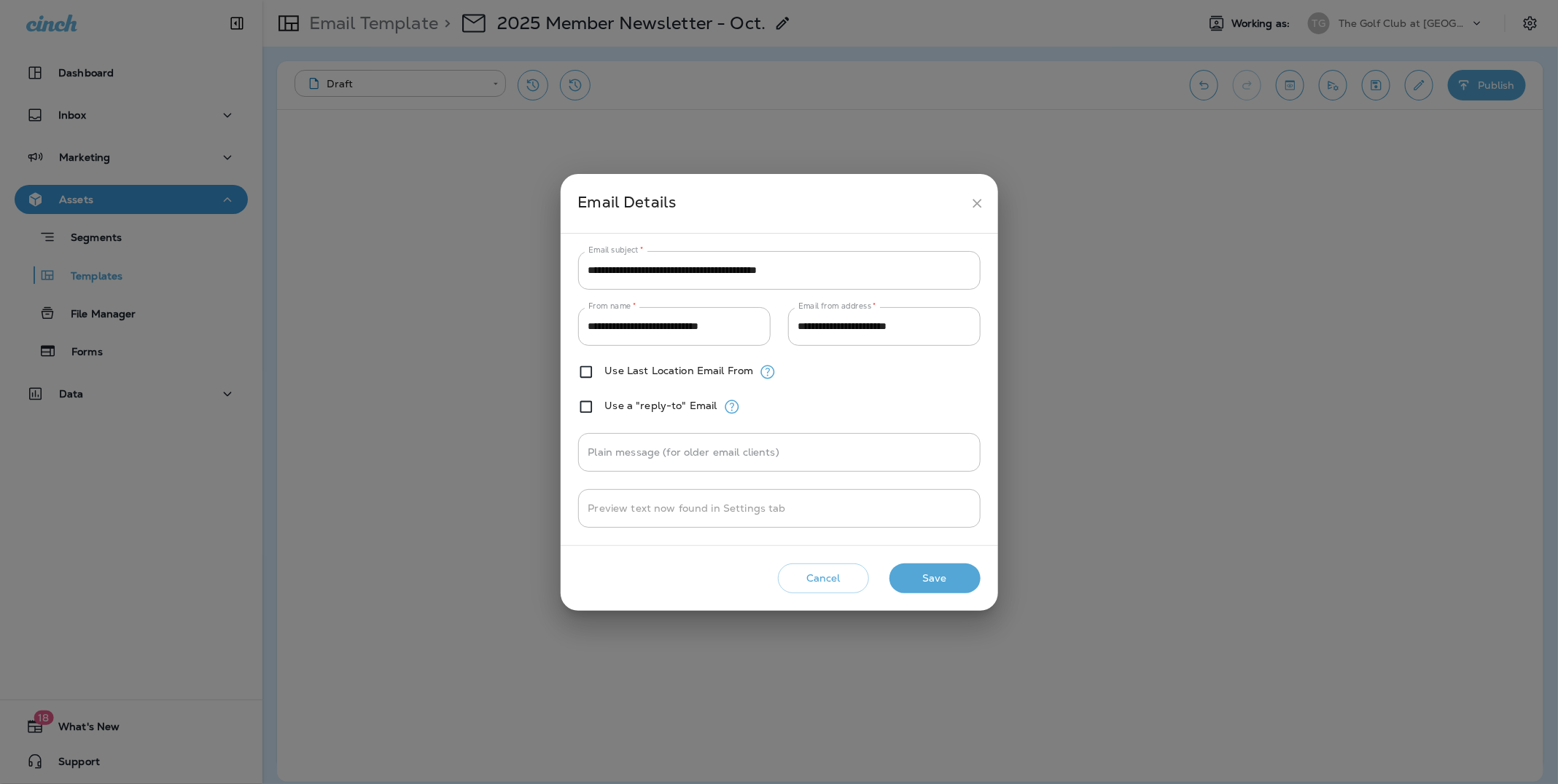
click at [976, 209] on icon "close" at bounding box center [976, 203] width 15 height 15
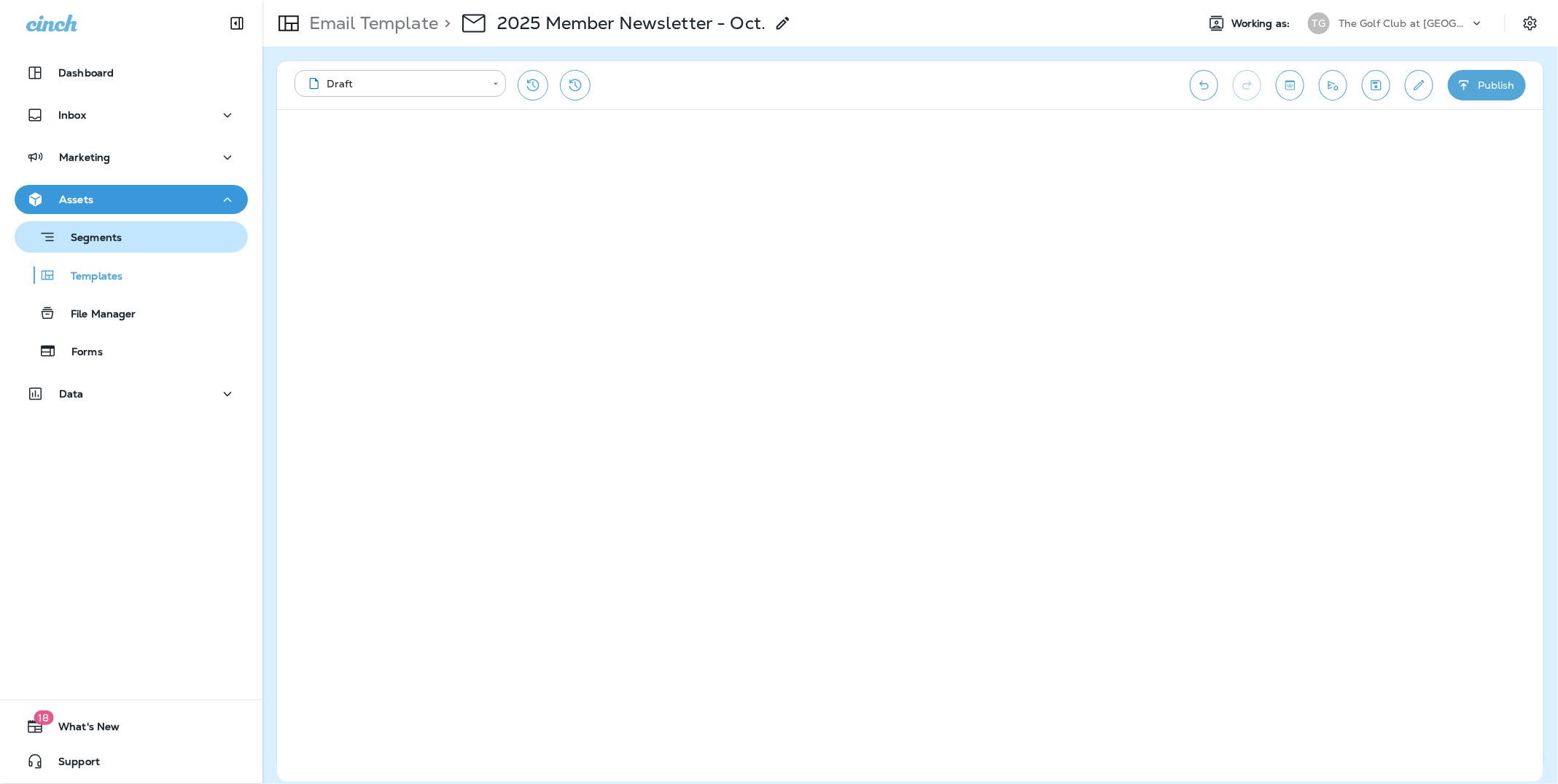
click at [92, 232] on p "Segments" at bounding box center [88, 238] width 66 height 15
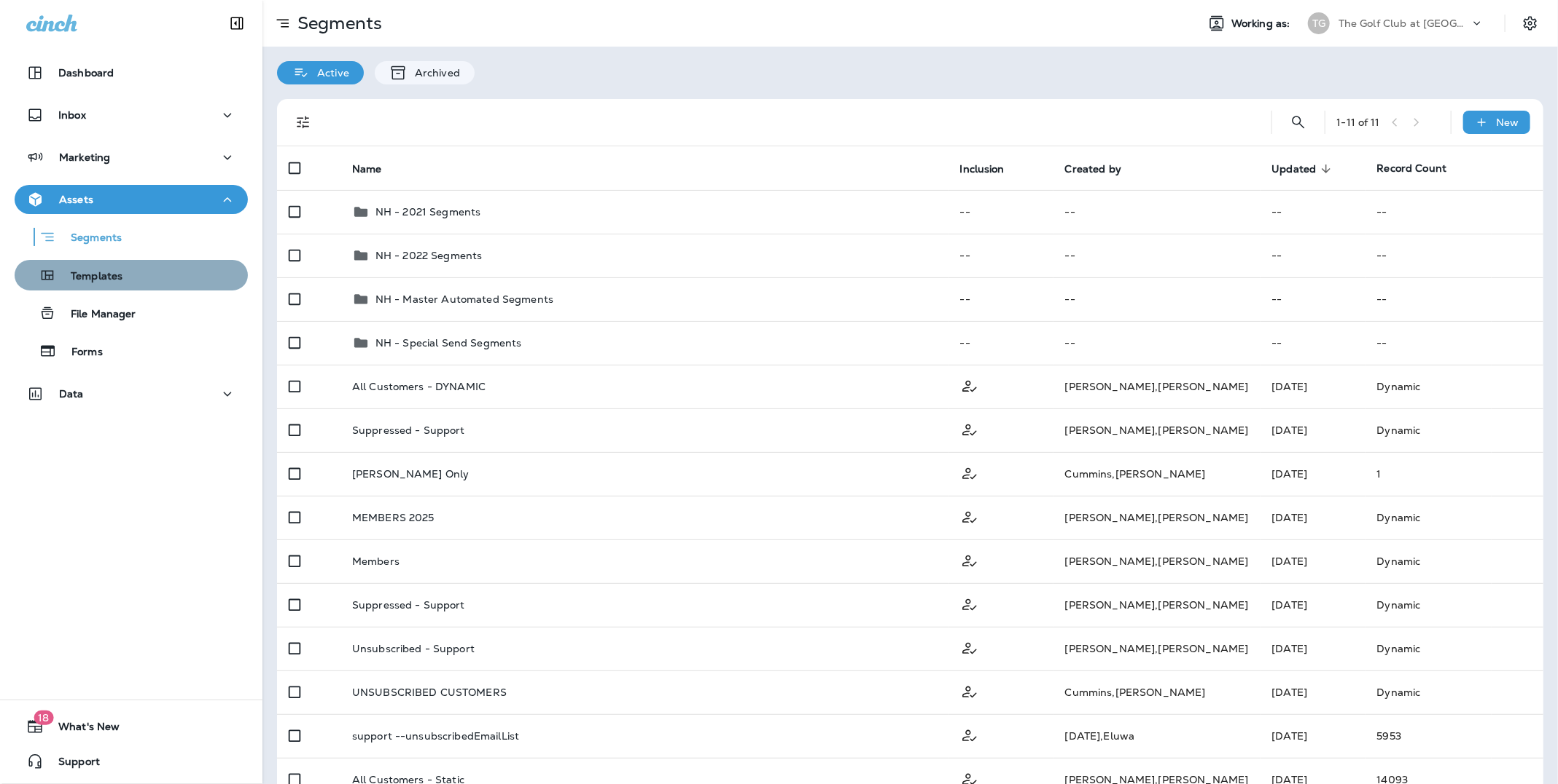
click at [116, 277] on p "Templates" at bounding box center [88, 277] width 67 height 14
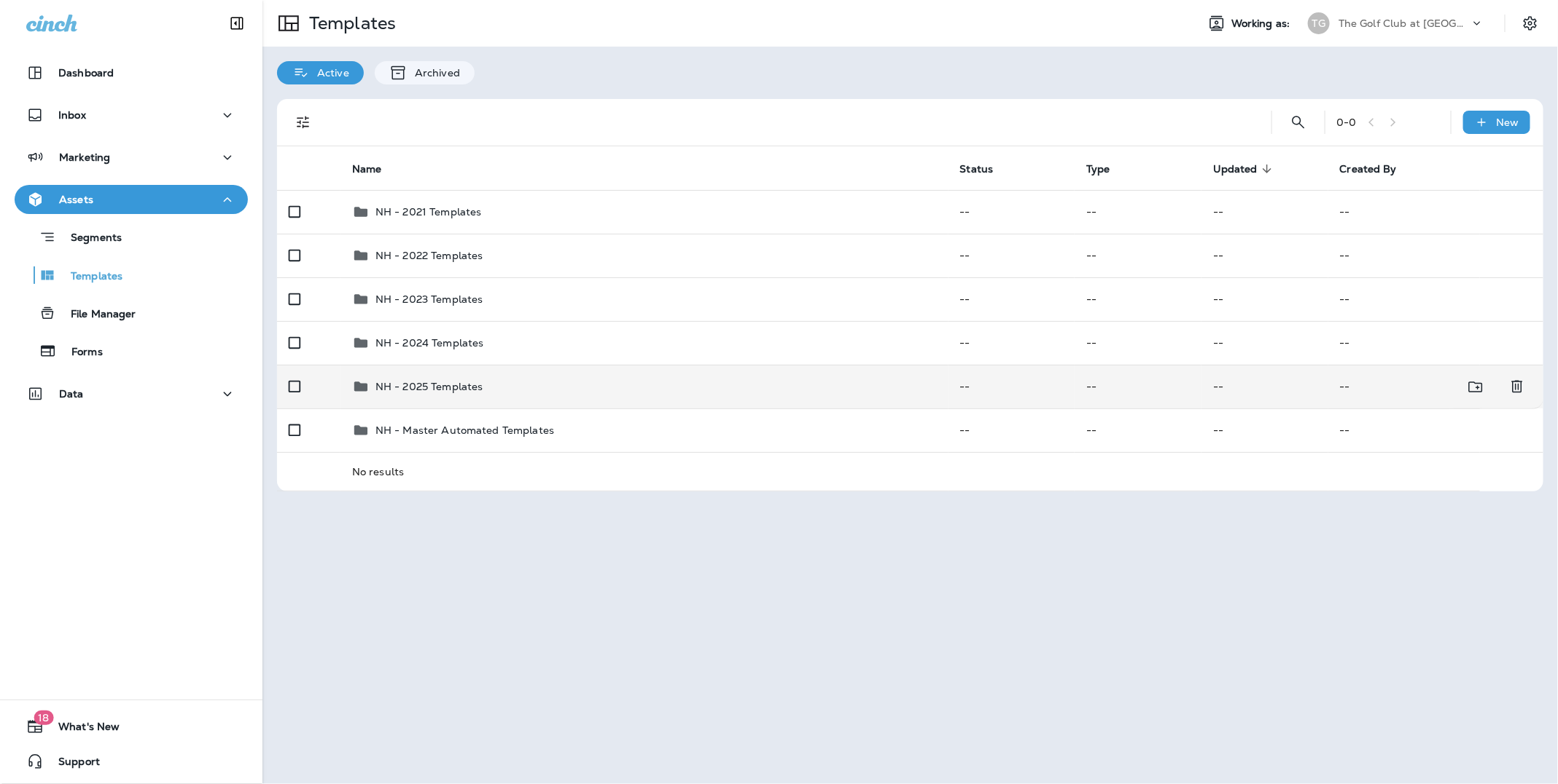
click at [440, 384] on p "NH - 2025 Templates" at bounding box center [430, 387] width 107 height 12
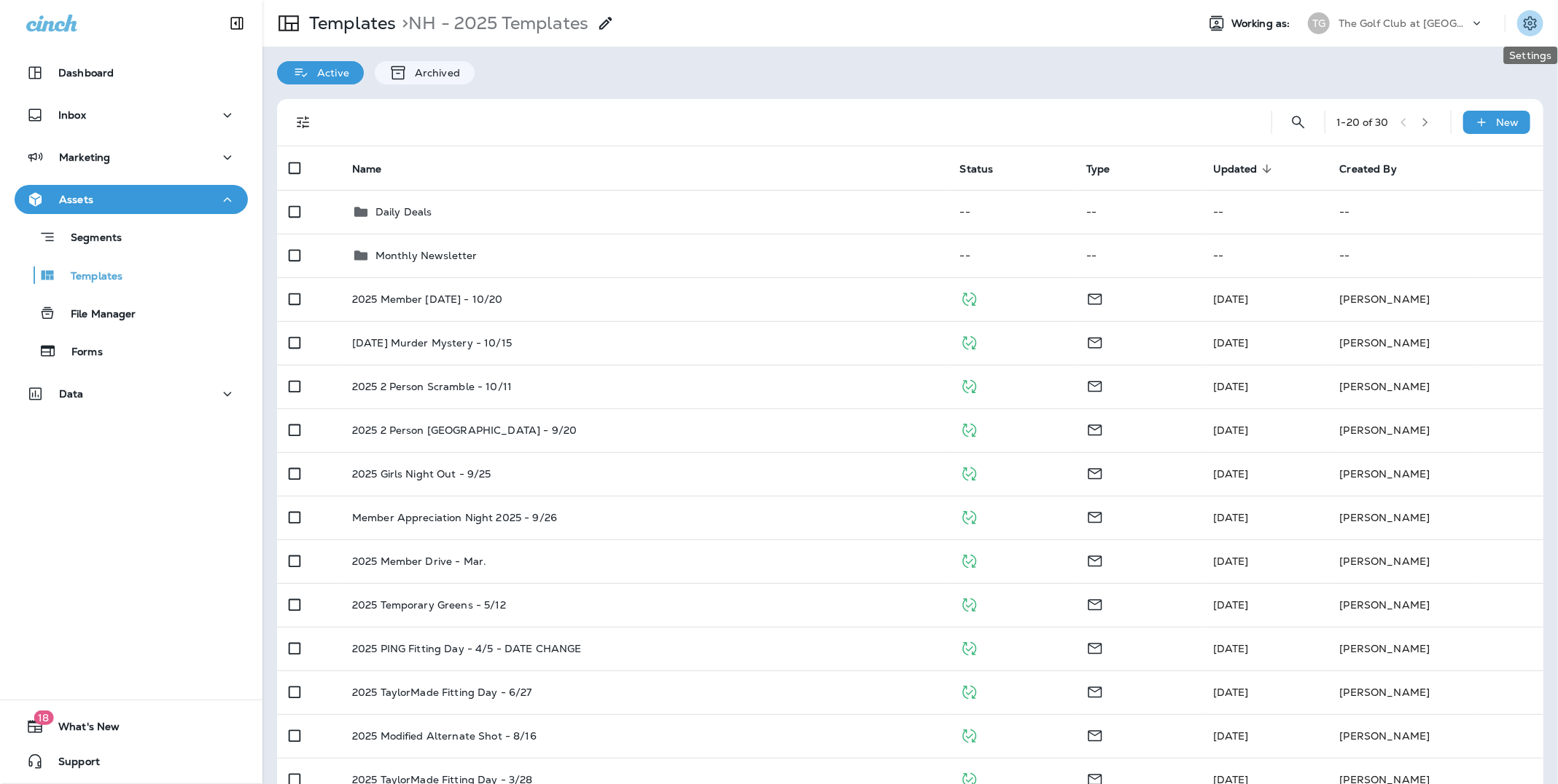
click at [1536, 23] on icon "Settings" at bounding box center [1530, 24] width 18 height 18
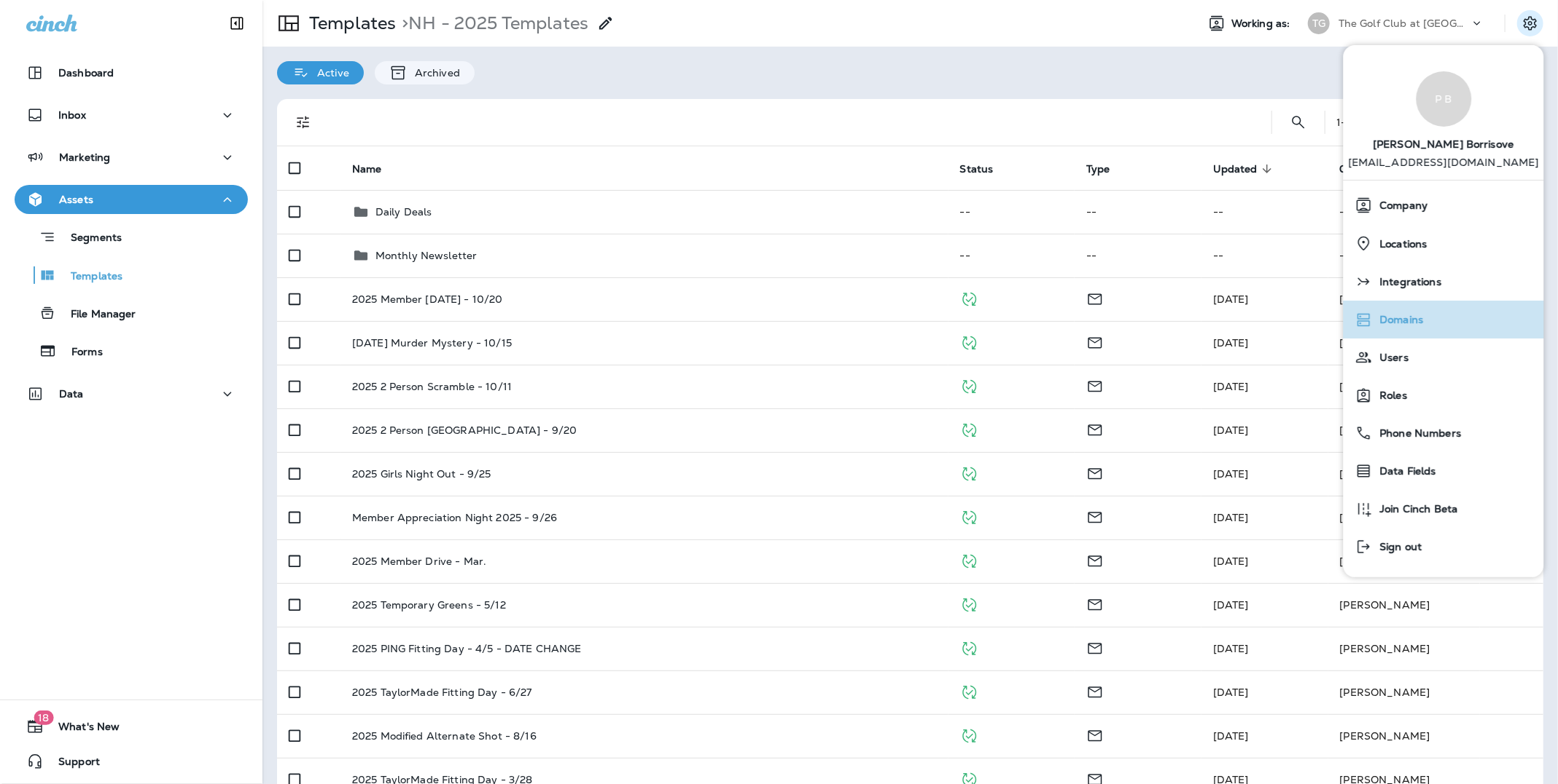
click at [1394, 324] on span "Domains" at bounding box center [1397, 320] width 51 height 12
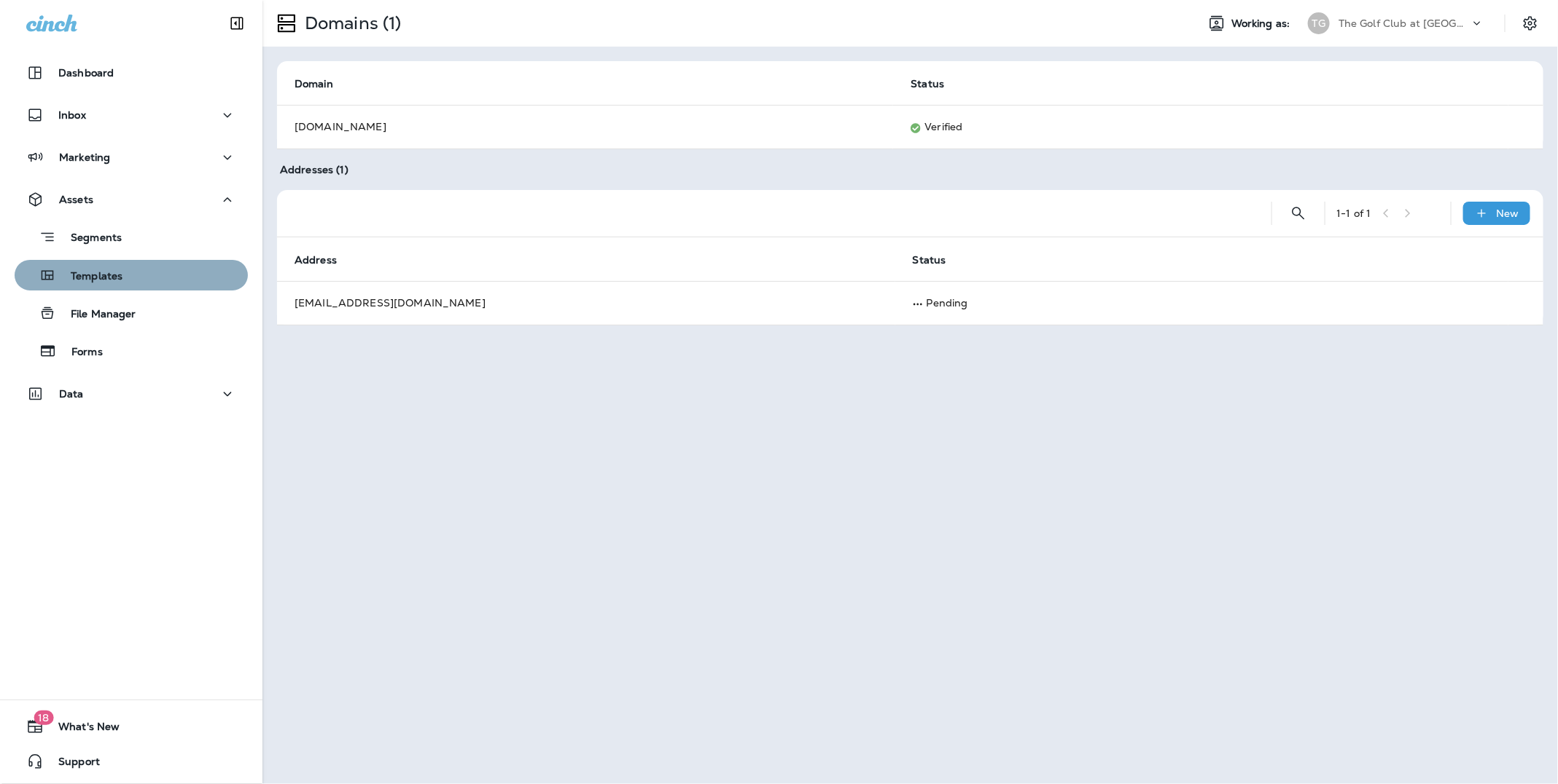
click at [107, 277] on p "Templates" at bounding box center [88, 277] width 67 height 14
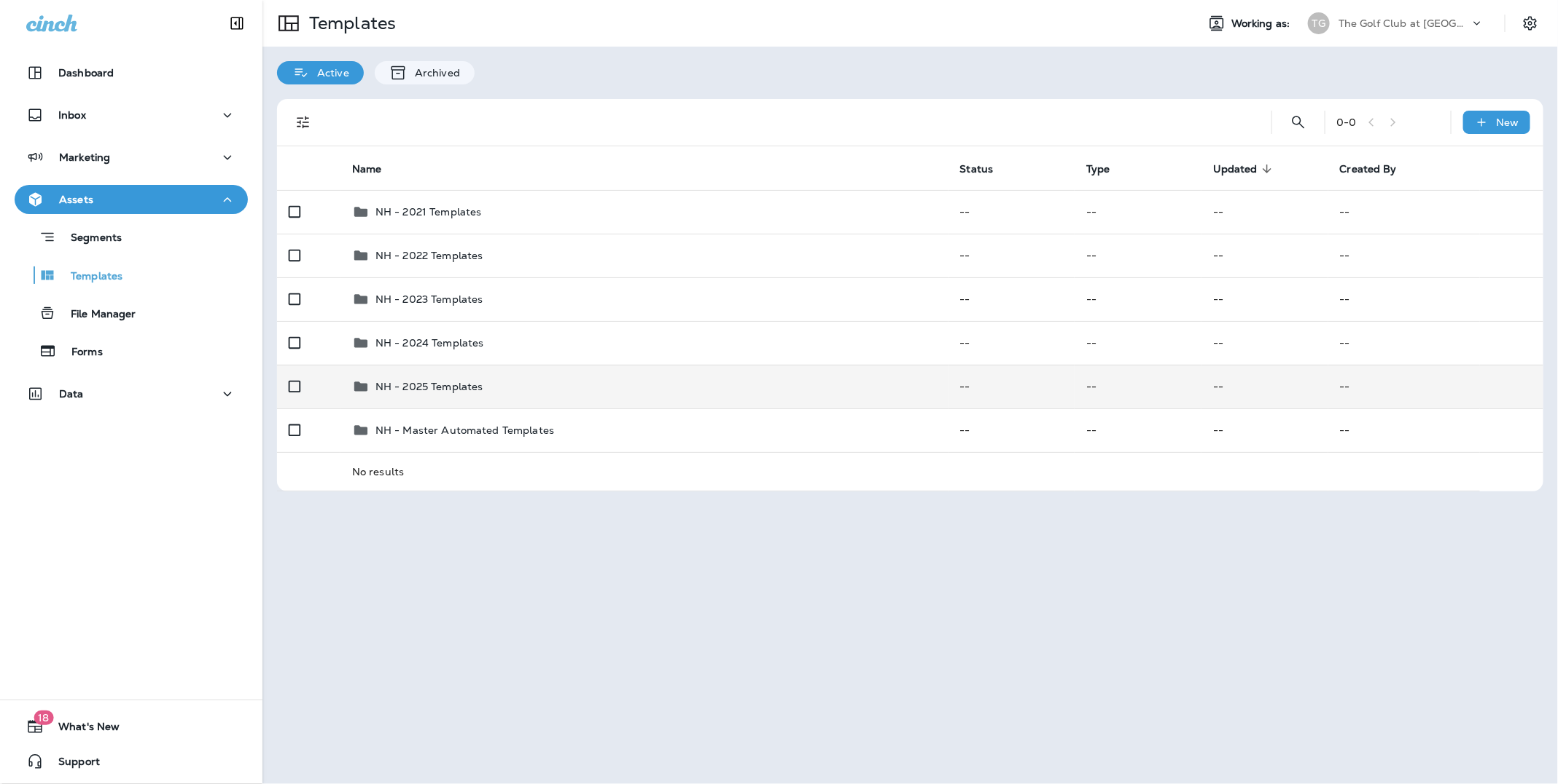
click at [457, 384] on p "NH - 2025 Templates" at bounding box center [430, 387] width 107 height 12
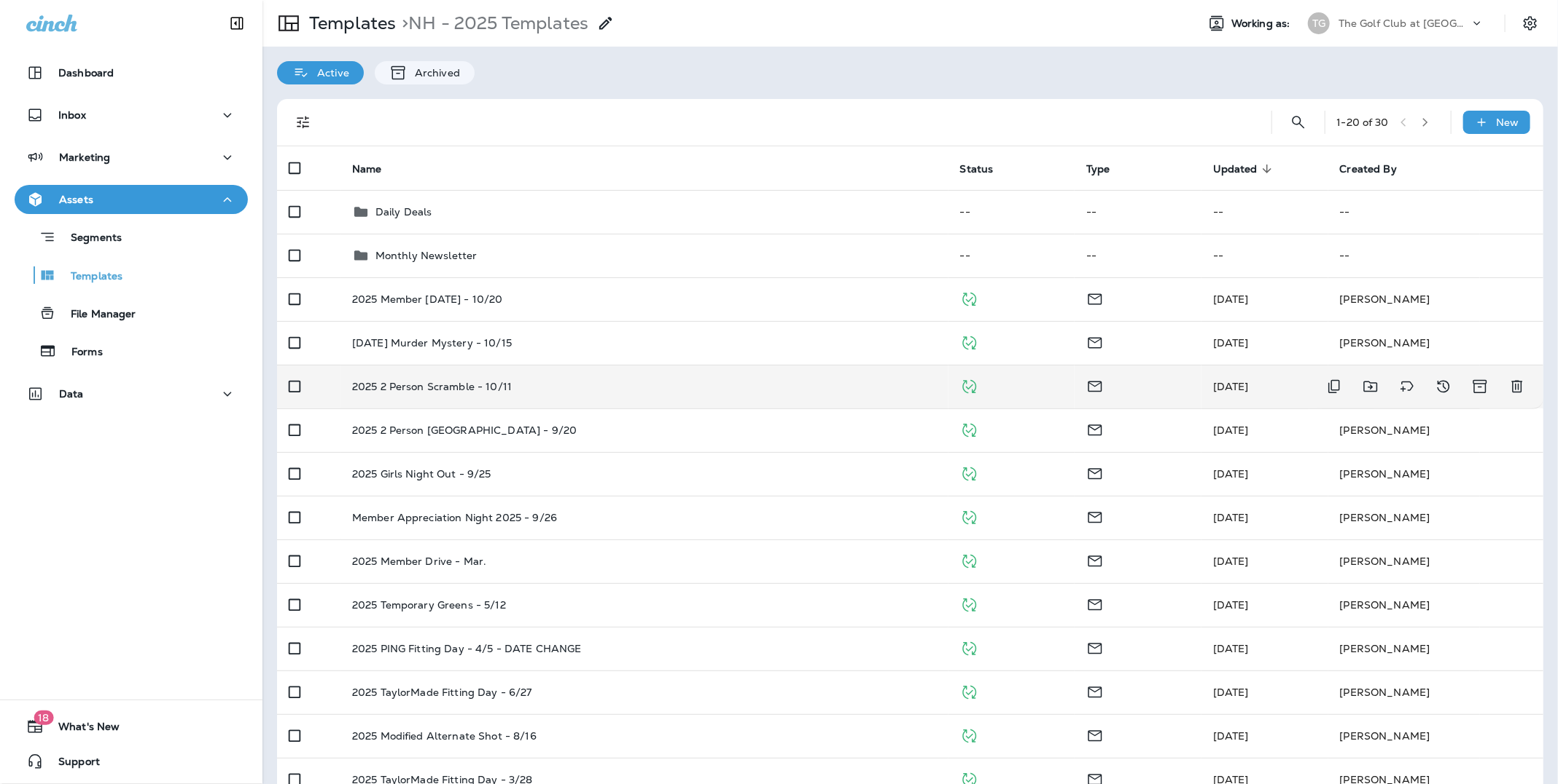
click at [471, 388] on p "2025 2 Person Scramble - 10/11" at bounding box center [432, 387] width 160 height 12
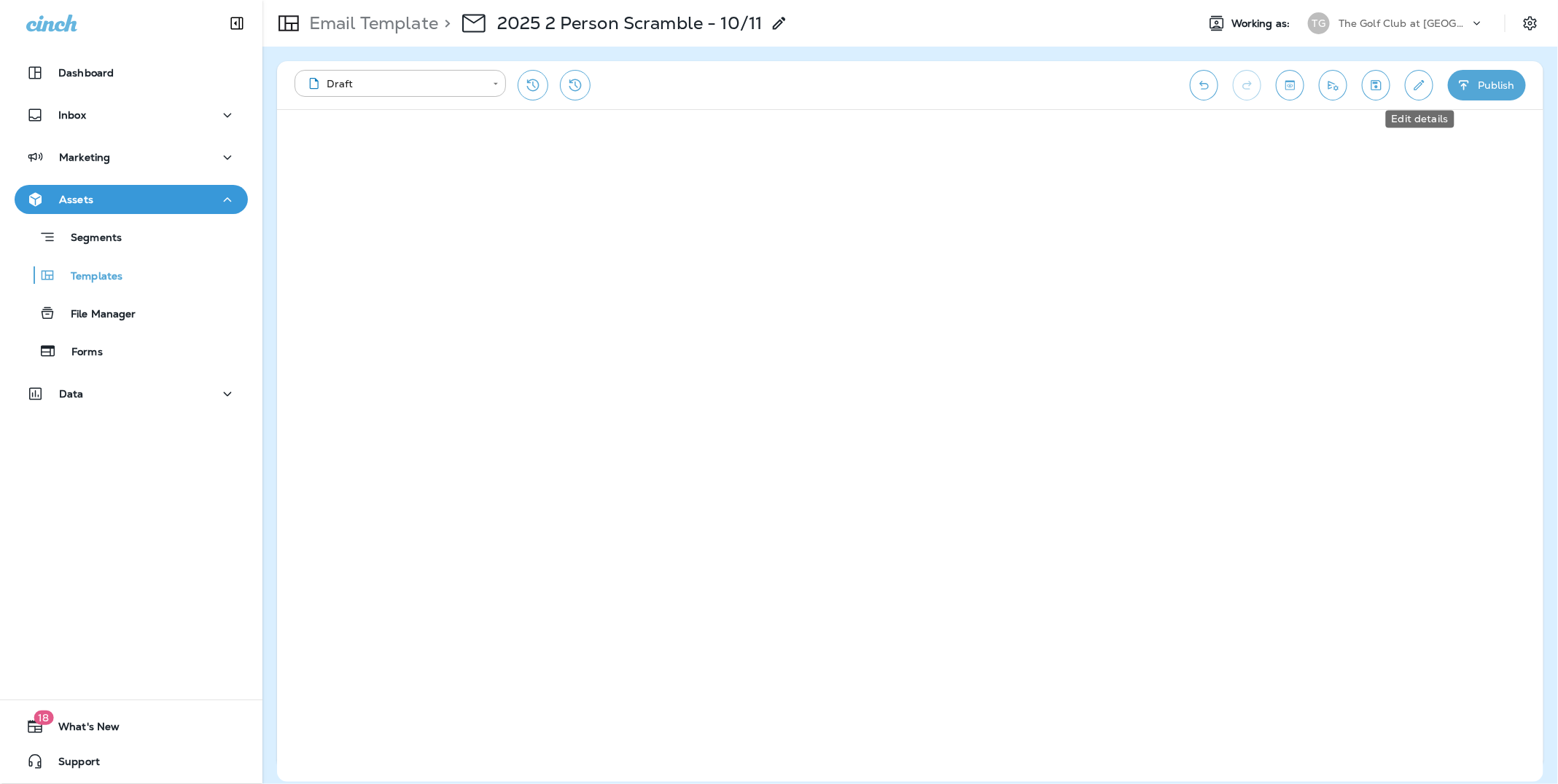
click at [1416, 87] on icon "Edit details" at bounding box center [1418, 84] width 15 height 15
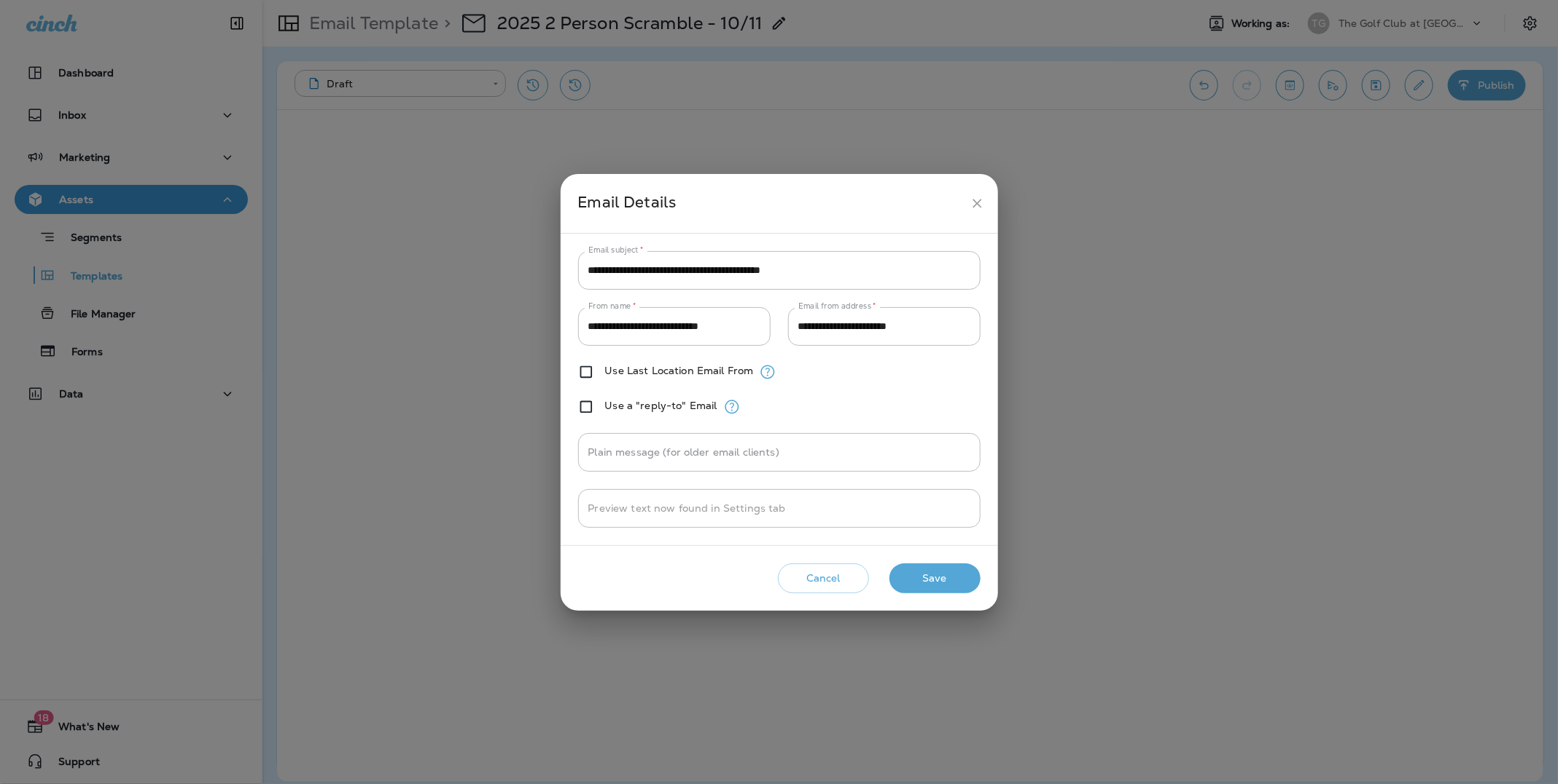
click at [805, 575] on button "Cancel" at bounding box center [823, 578] width 91 height 30
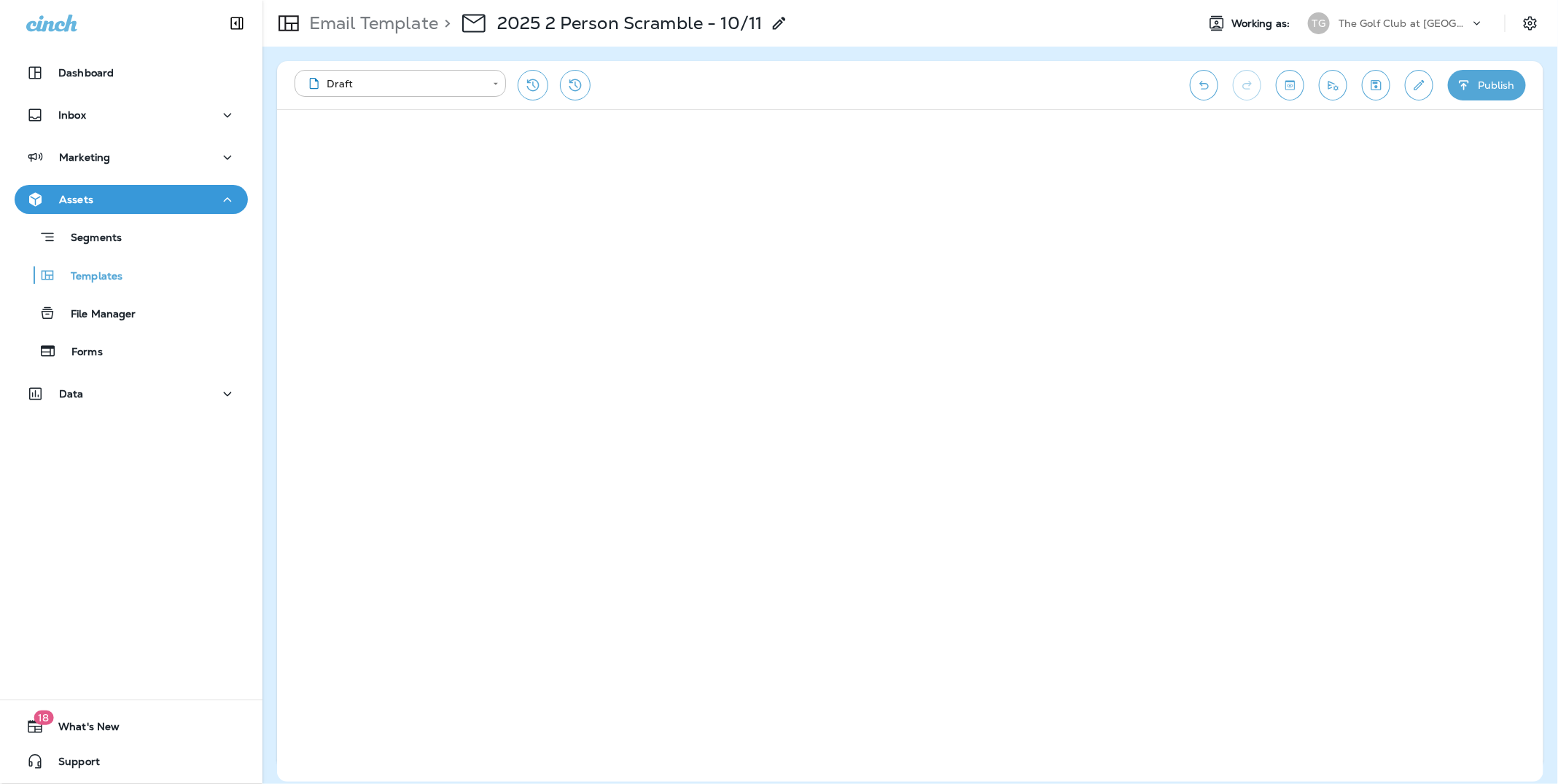
click at [1371, 18] on p "The Golf Club at [GEOGRAPHIC_DATA]" at bounding box center [1404, 24] width 131 height 12
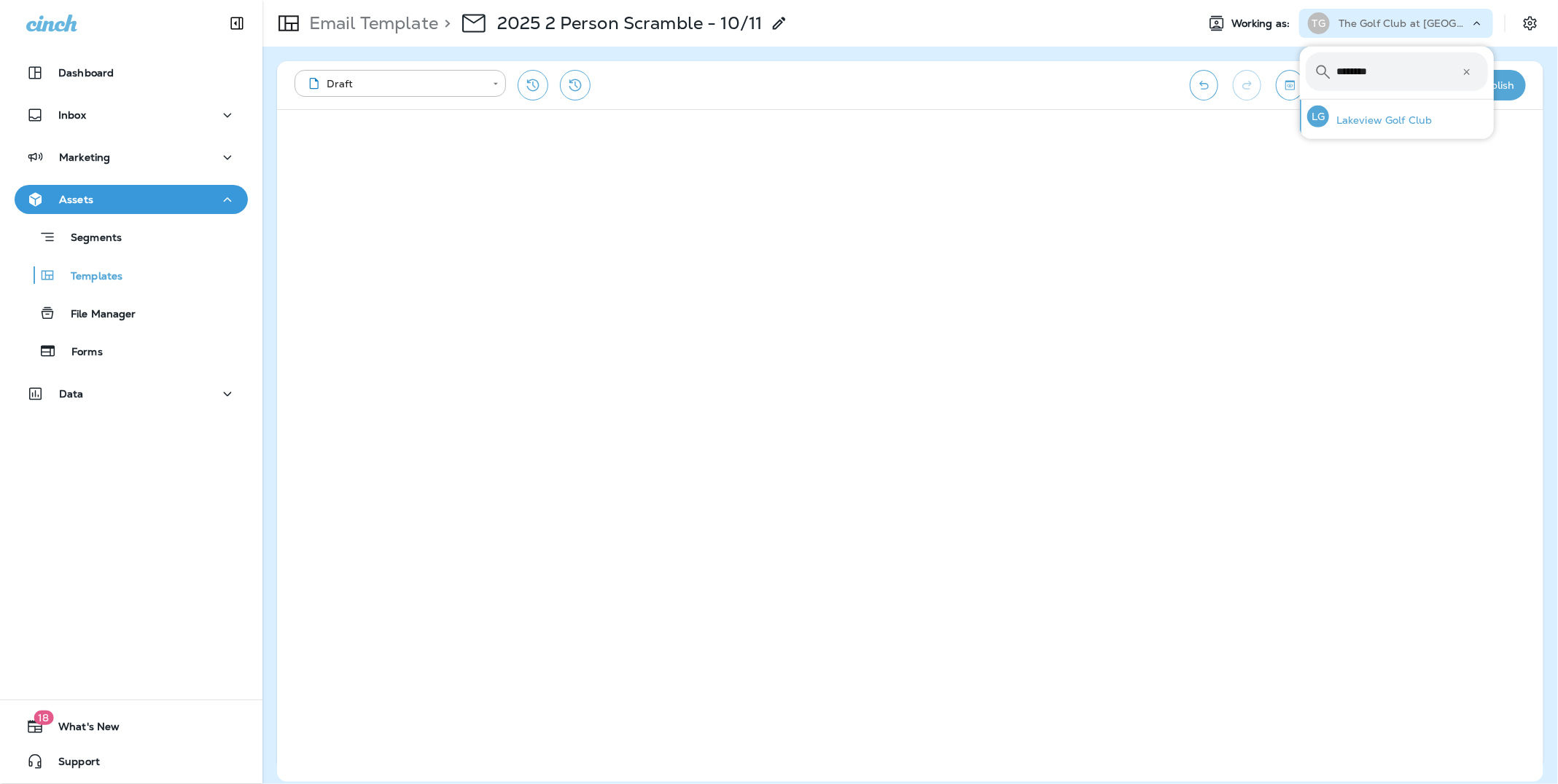
type input "********"
click at [1376, 121] on p "Lakeview Golf Club" at bounding box center [1380, 120] width 103 height 12
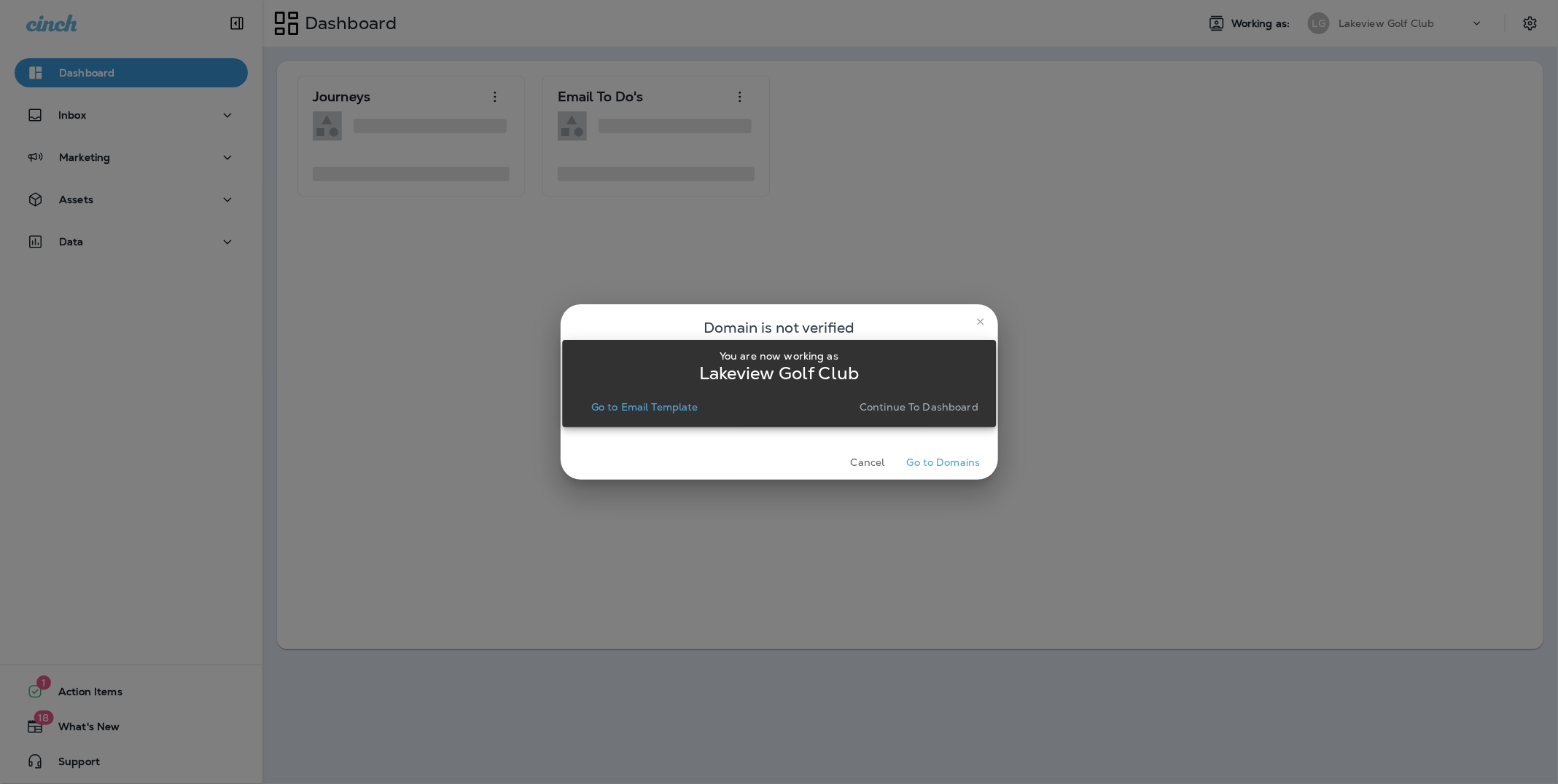
click at [938, 408] on p "Continue to Dashboard" at bounding box center [918, 407] width 118 height 12
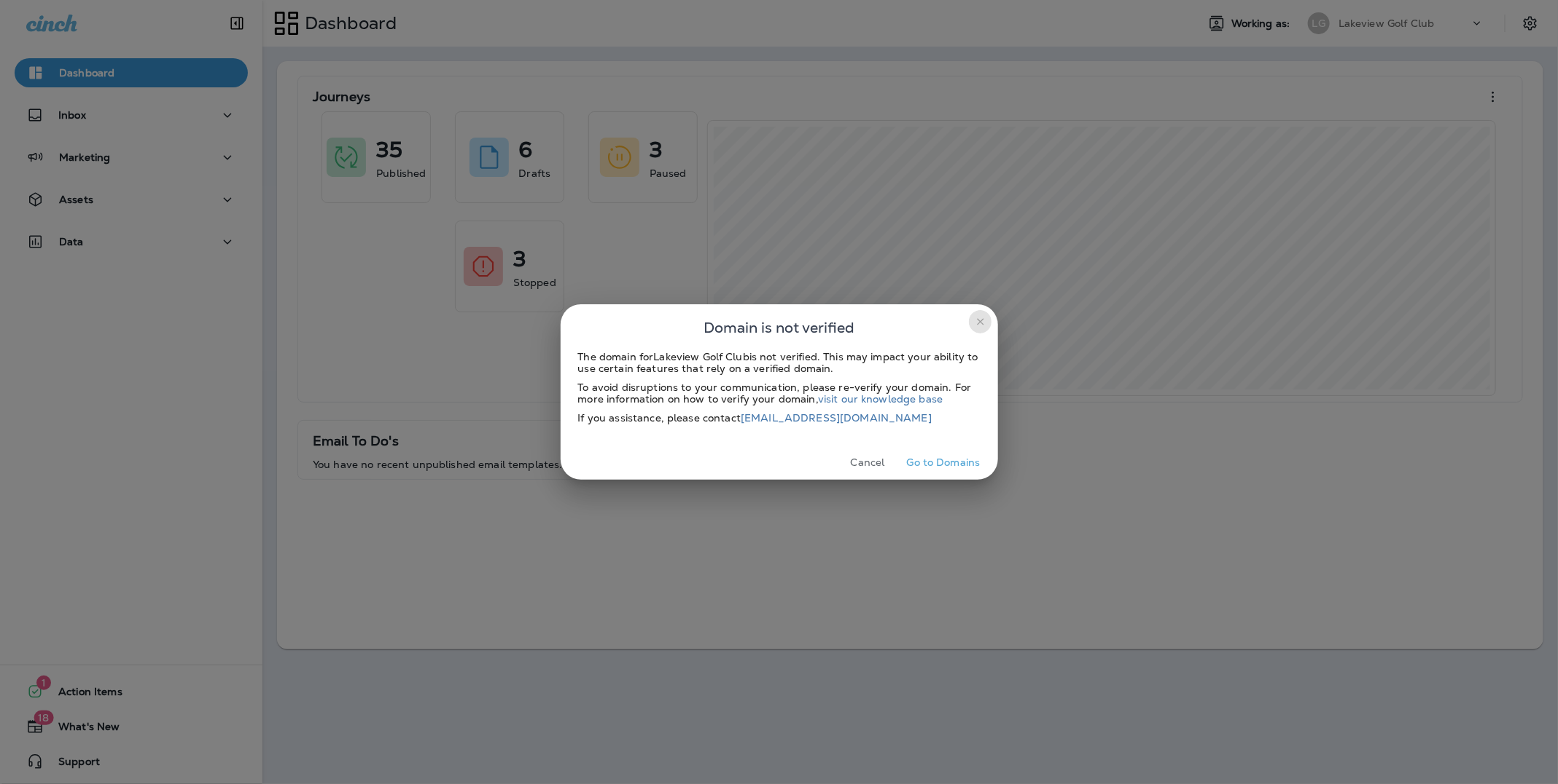
click at [981, 320] on icon "close" at bounding box center [979, 321] width 7 height 7
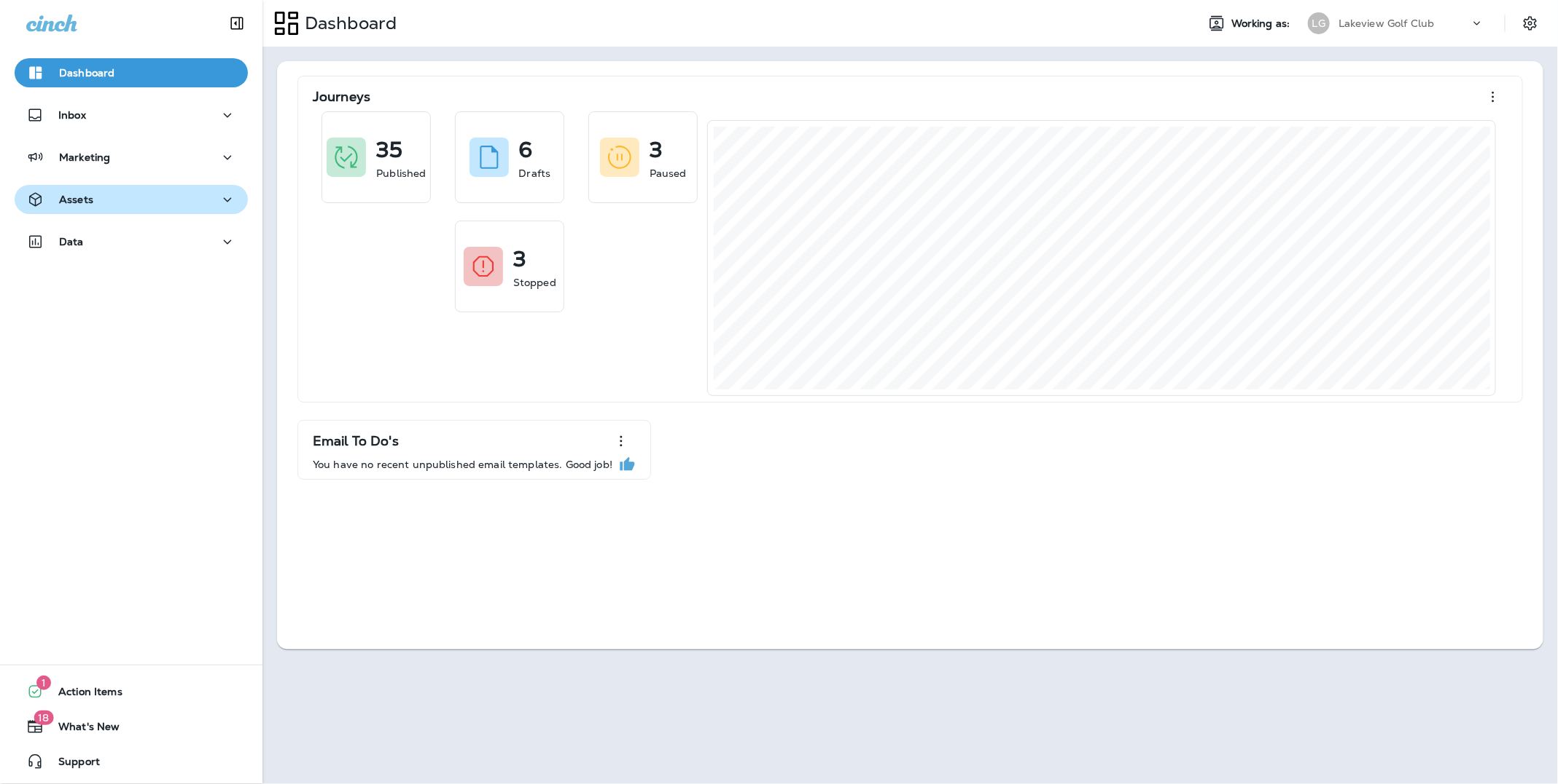
click at [94, 195] on div "Assets" at bounding box center [130, 200] width 210 height 18
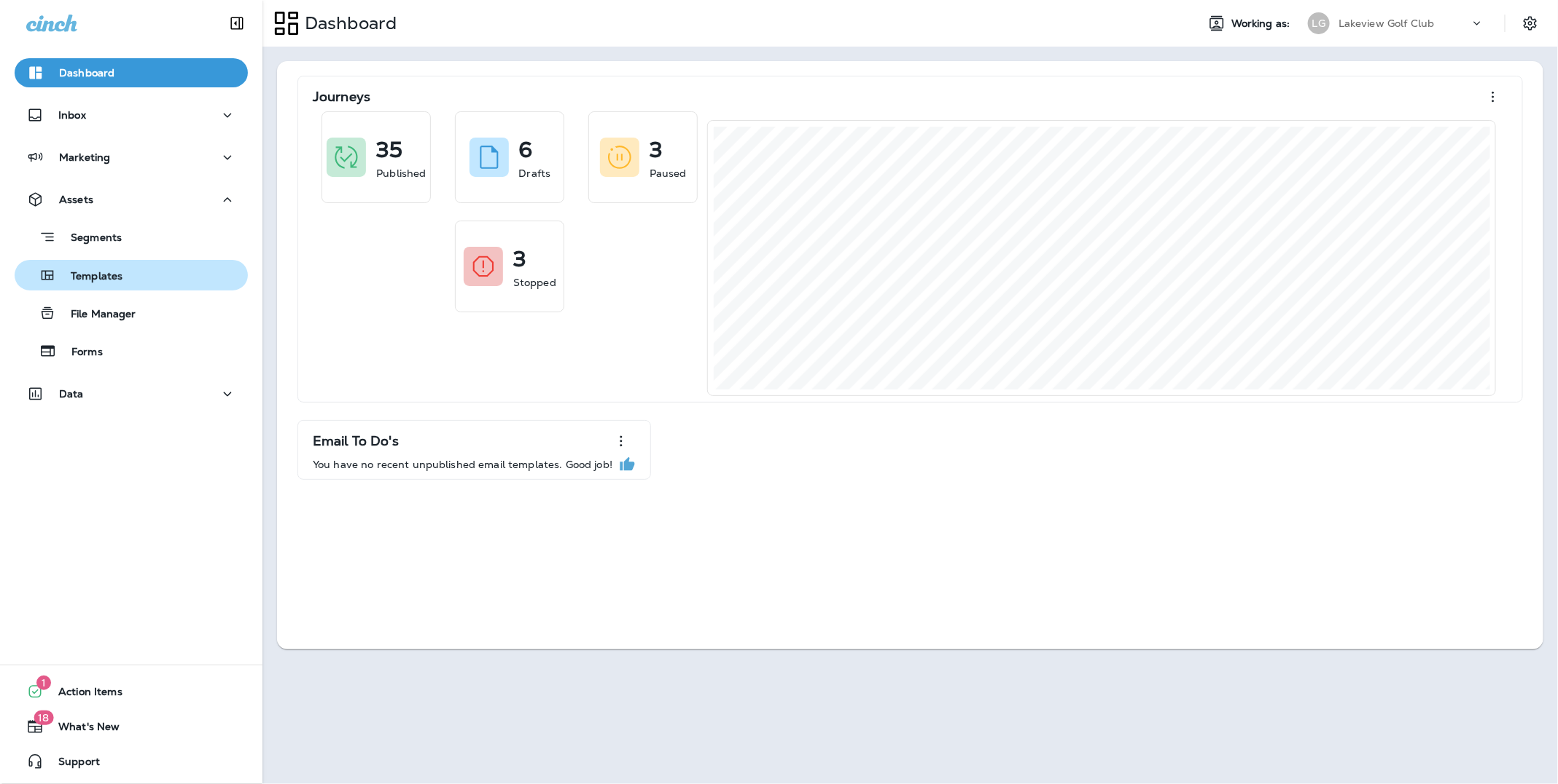
click at [121, 277] on p "Templates" at bounding box center [88, 277] width 67 height 14
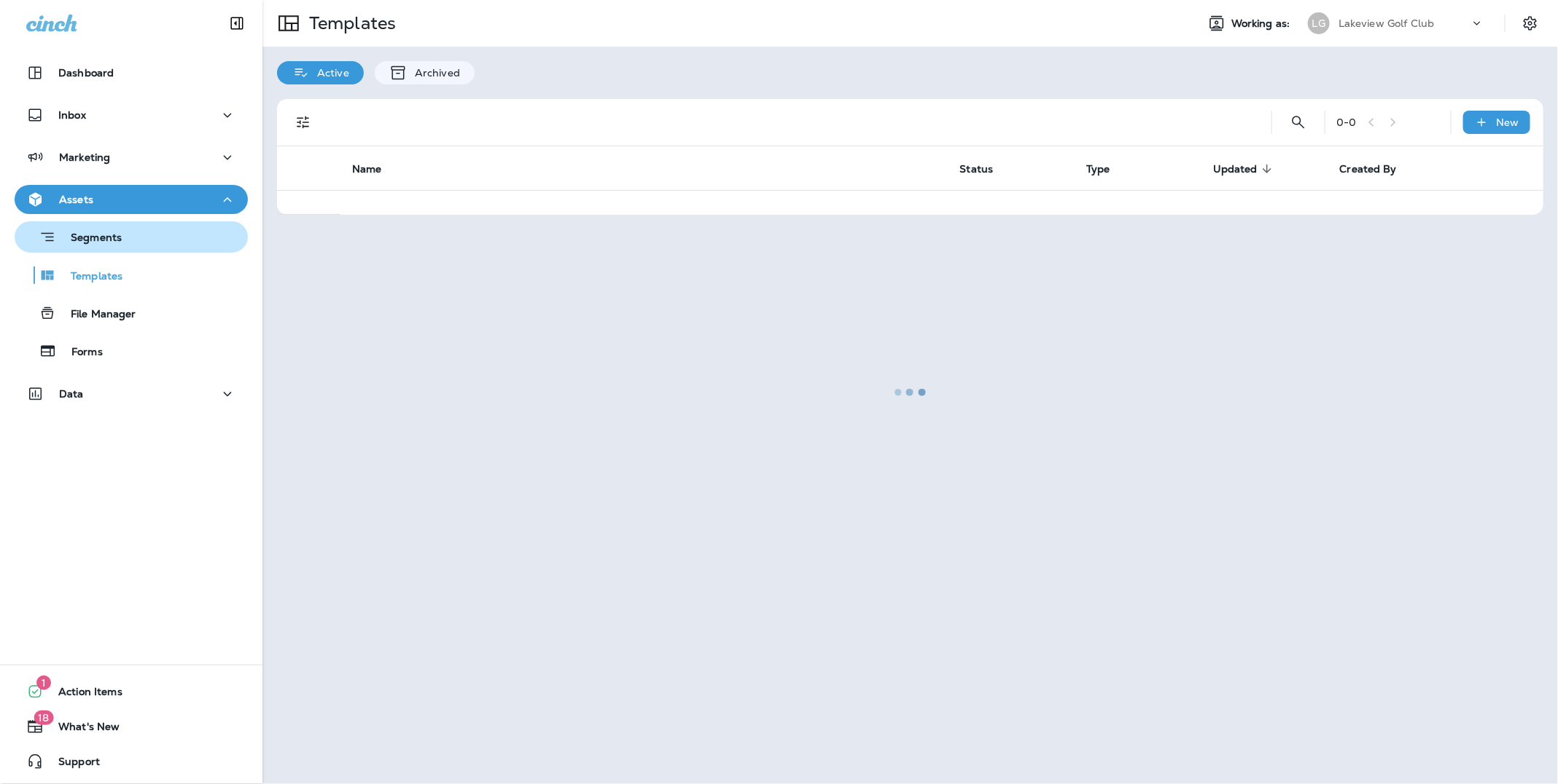
click at [107, 238] on p "Segments" at bounding box center [88, 238] width 66 height 15
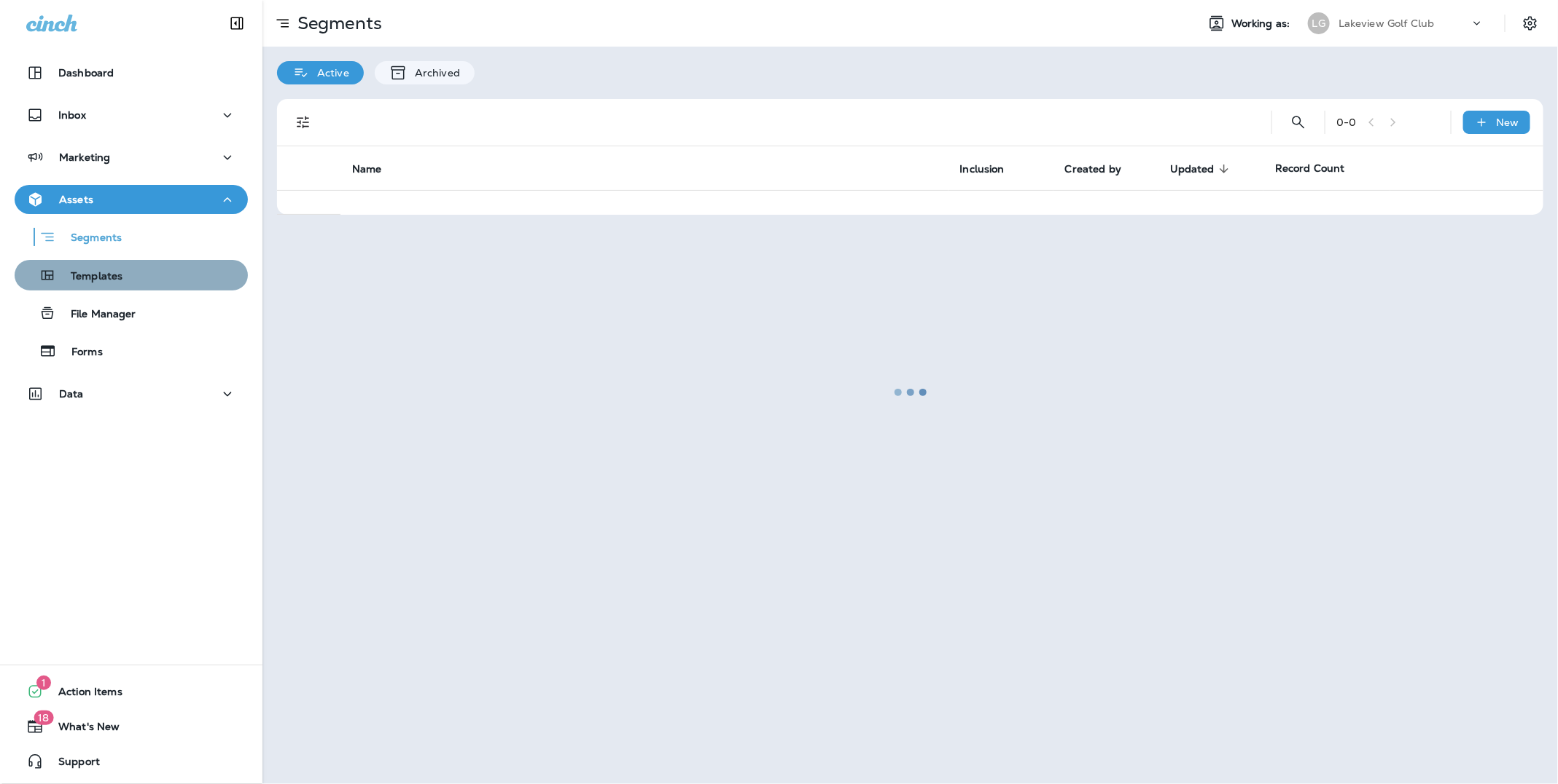
click at [111, 275] on p "Templates" at bounding box center [88, 277] width 67 height 14
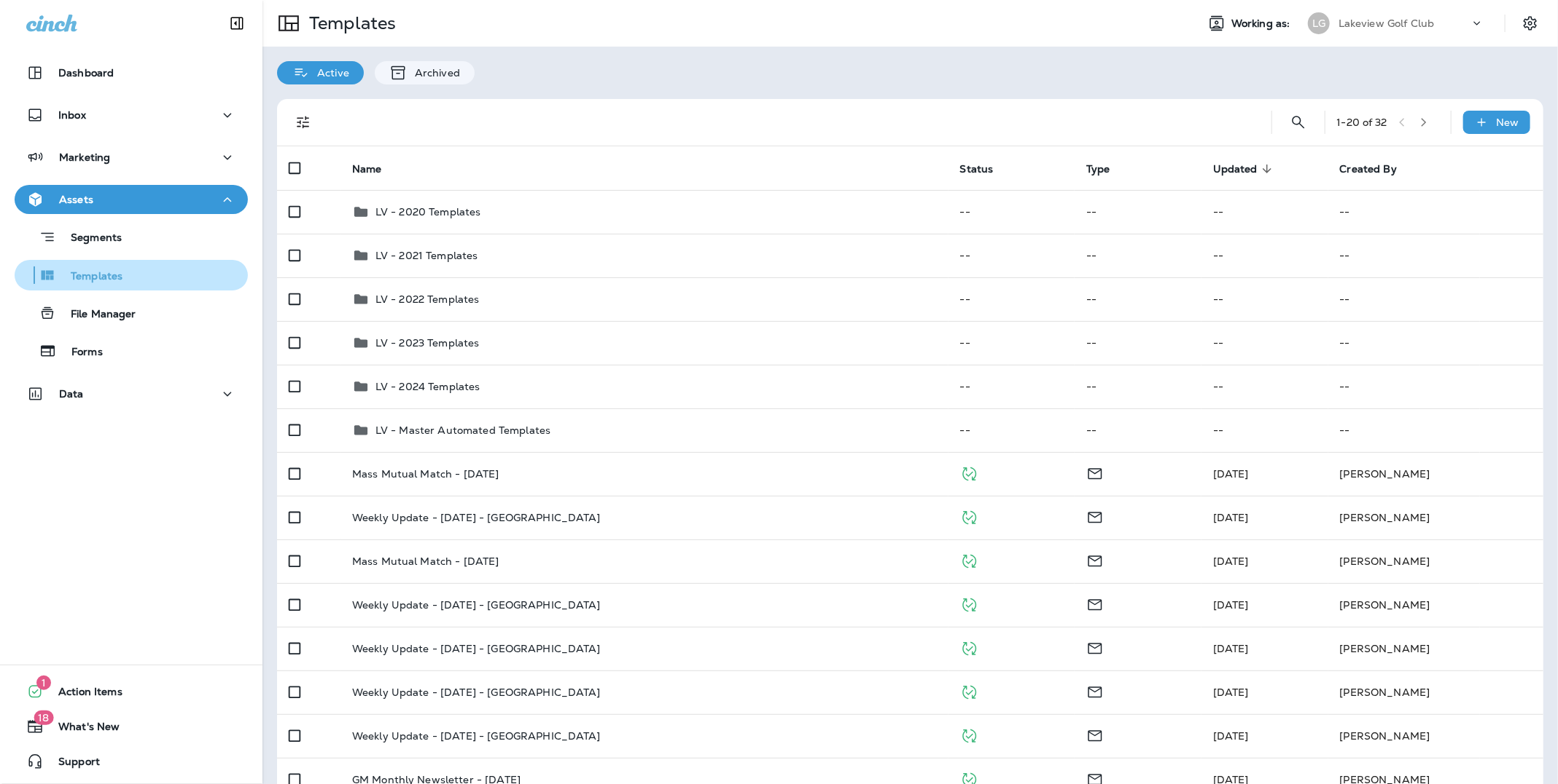
click at [113, 278] on p "Templates" at bounding box center [88, 277] width 67 height 14
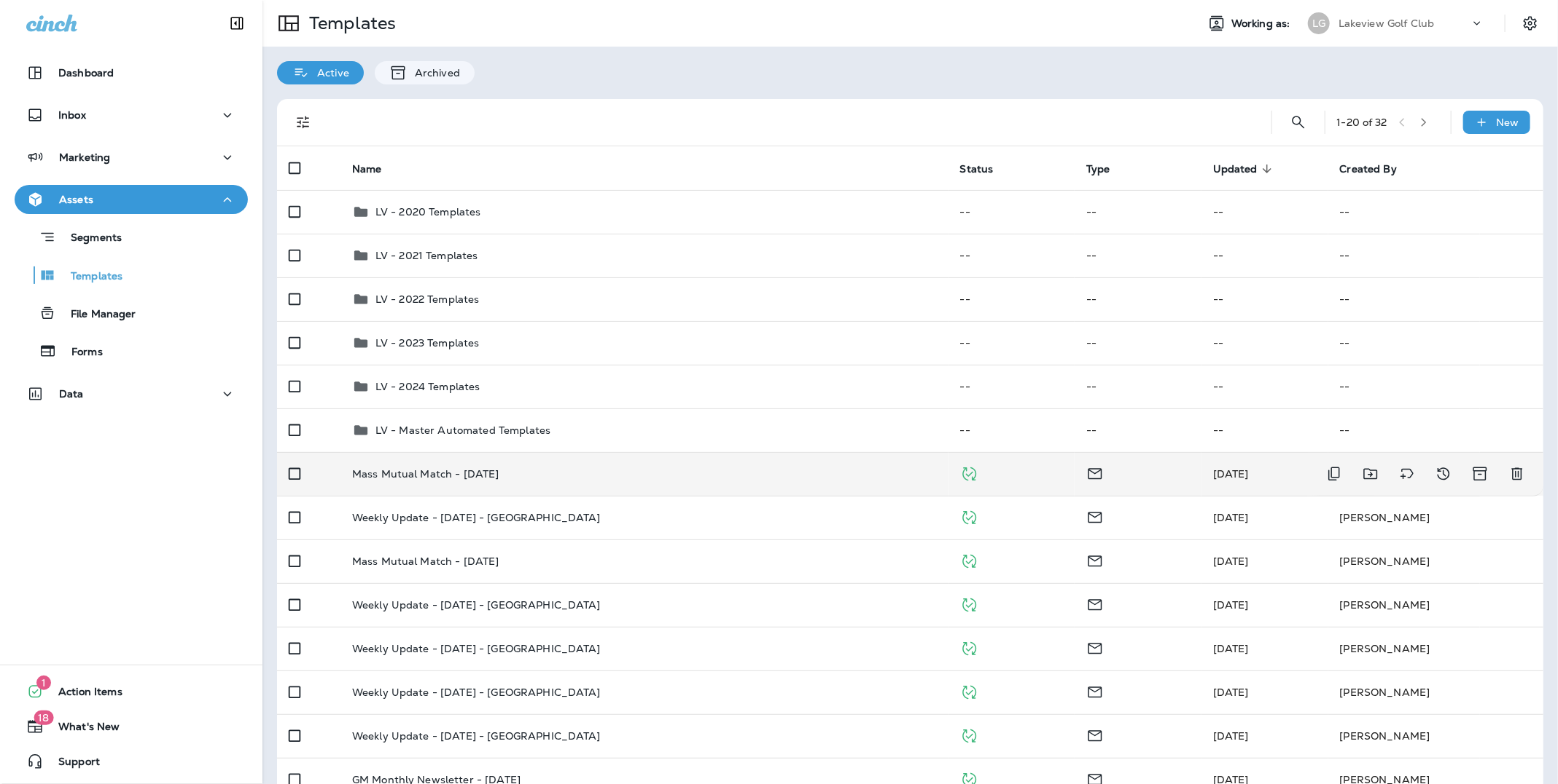
click at [419, 476] on p "Mass Mutual Match - [DATE]" at bounding box center [426, 474] width 147 height 12
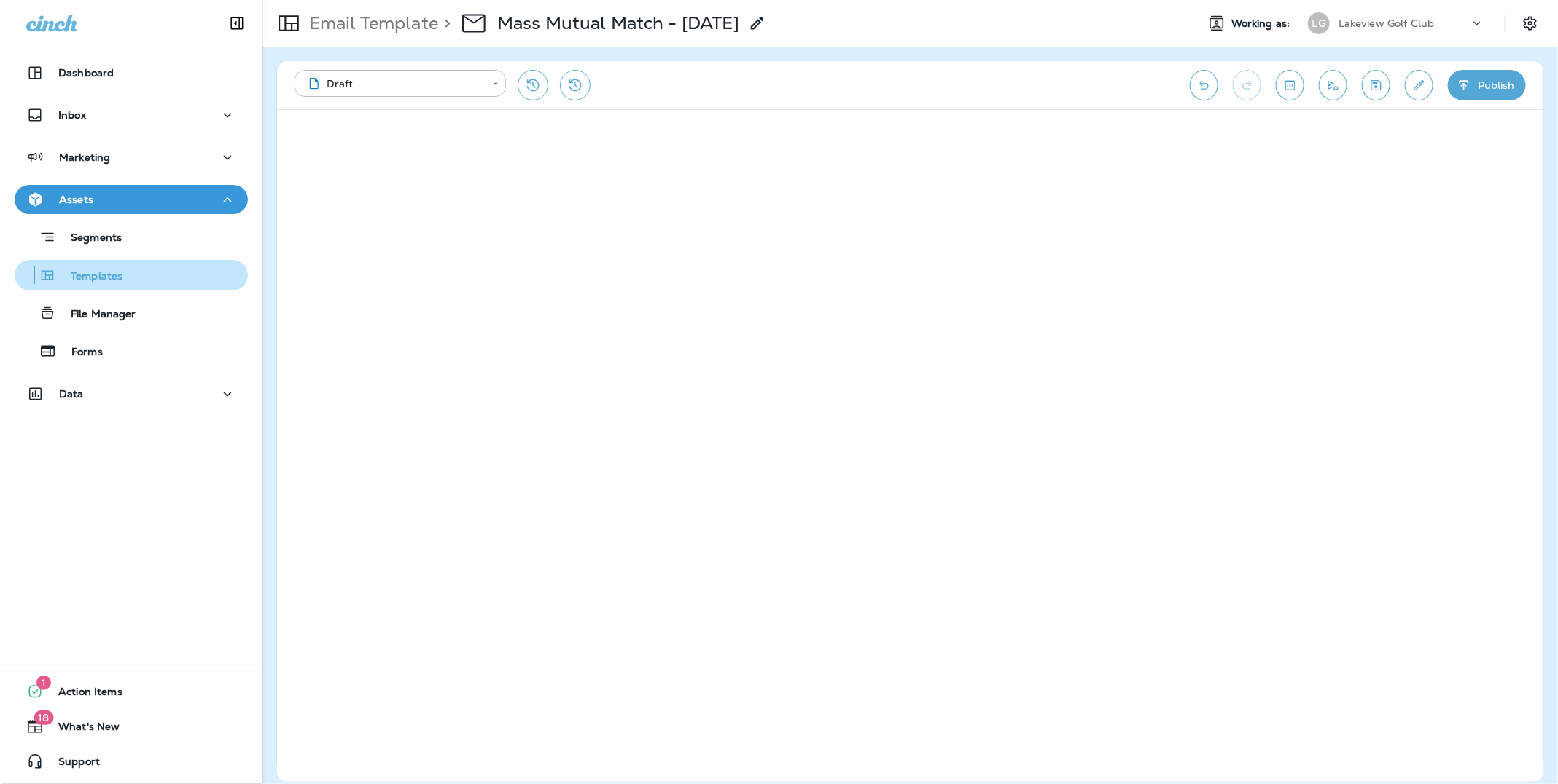
click at [91, 266] on div "Templates" at bounding box center [72, 275] width 102 height 22
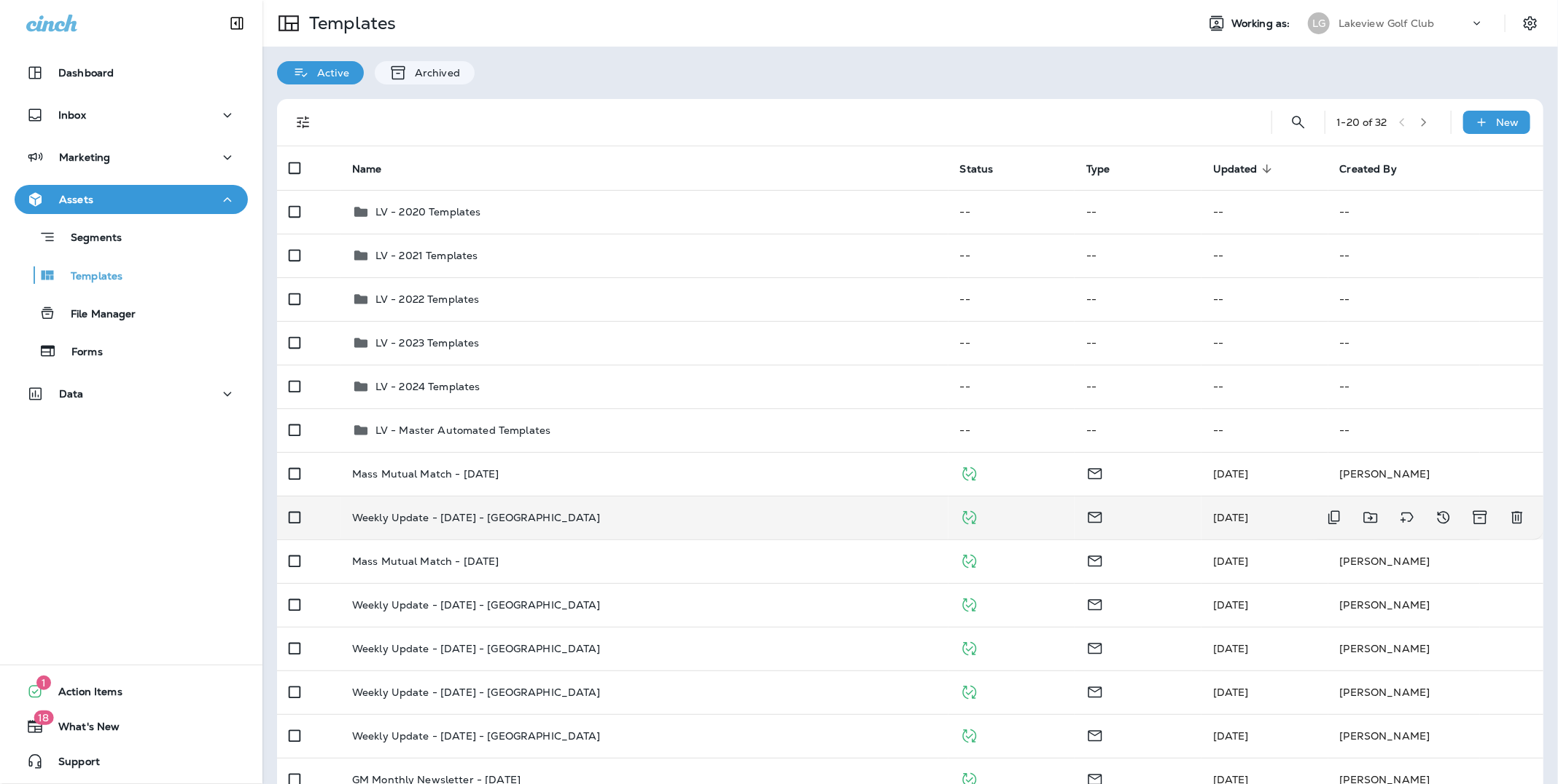
click at [484, 518] on p "Weekly Update - [DATE] - [GEOGRAPHIC_DATA]" at bounding box center [476, 518] width 249 height 12
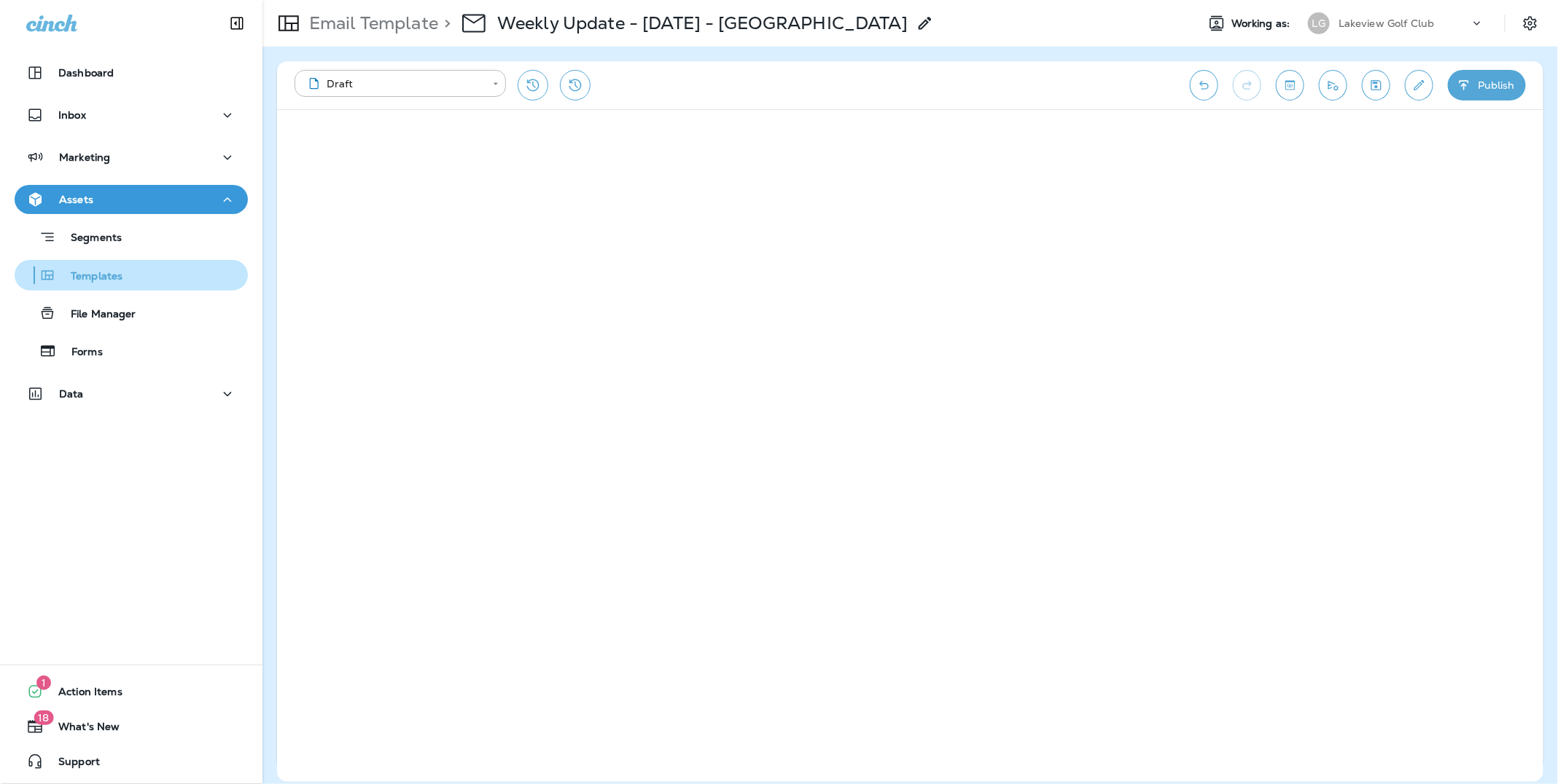
click at [110, 280] on p "Templates" at bounding box center [88, 277] width 67 height 14
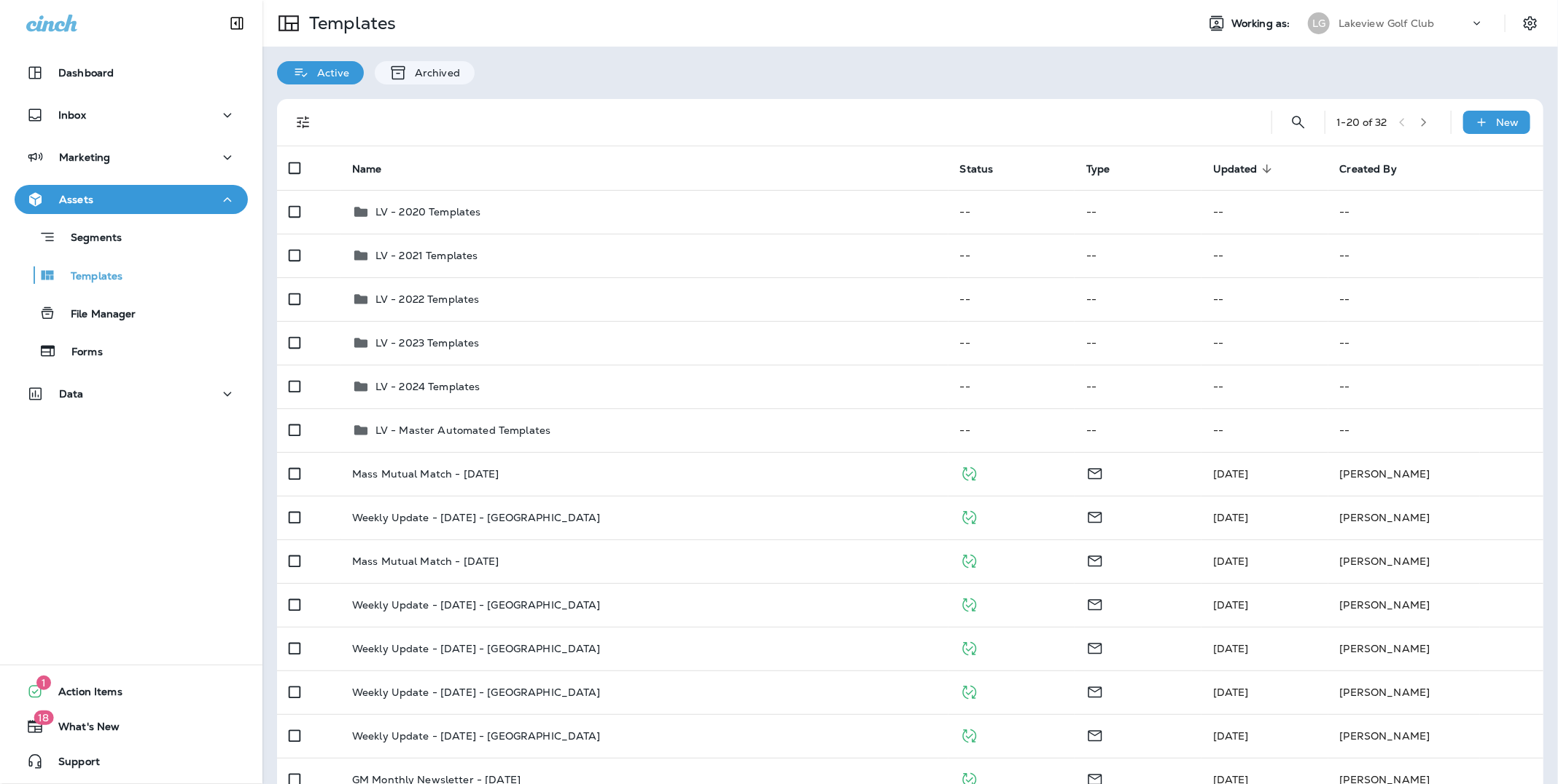
click at [1364, 22] on p "Lakeview Golf Club" at bounding box center [1386, 24] width 96 height 12
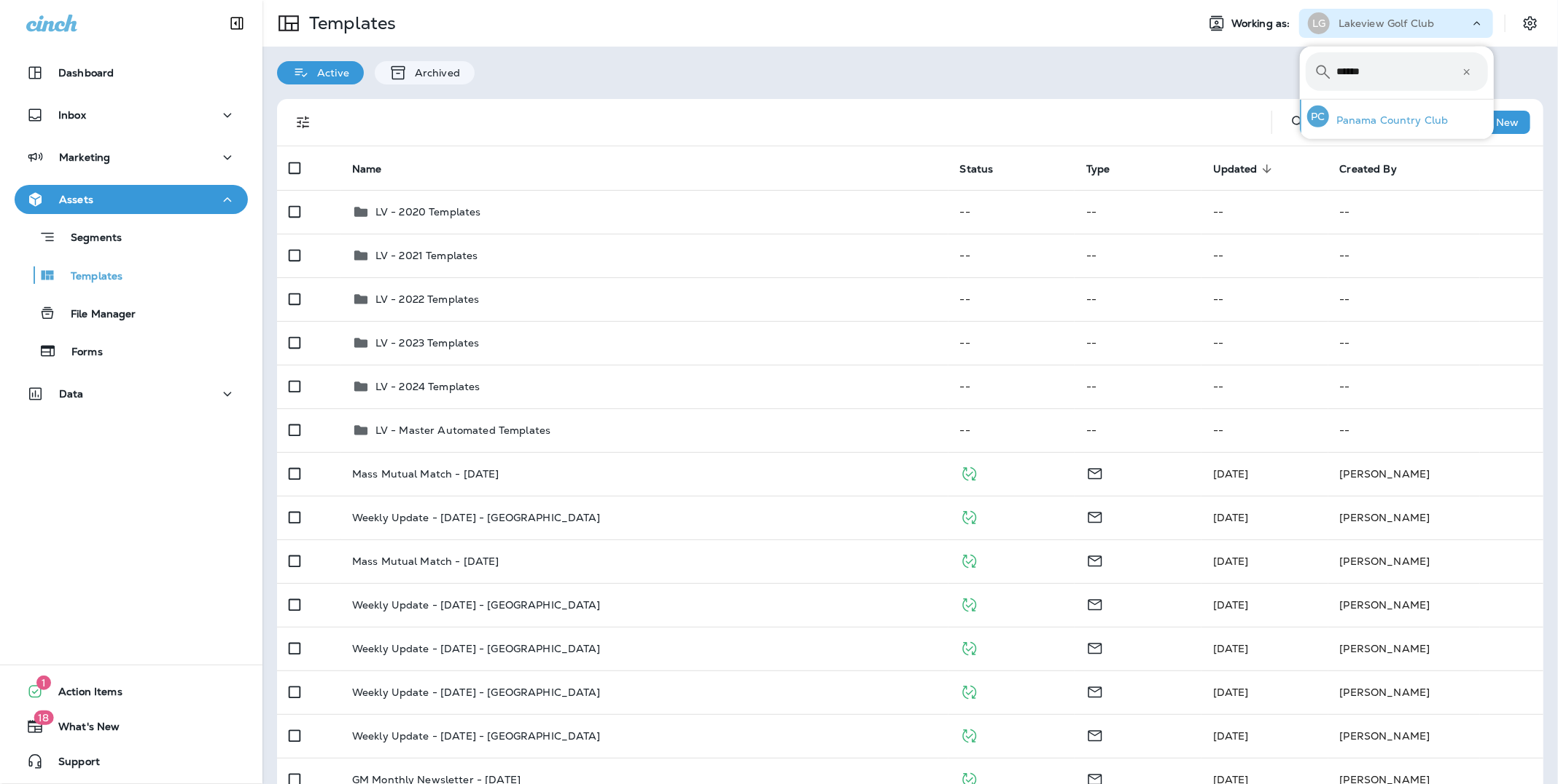
type input "******"
click at [1364, 119] on p "Panama Country Club" at bounding box center [1388, 120] width 119 height 12
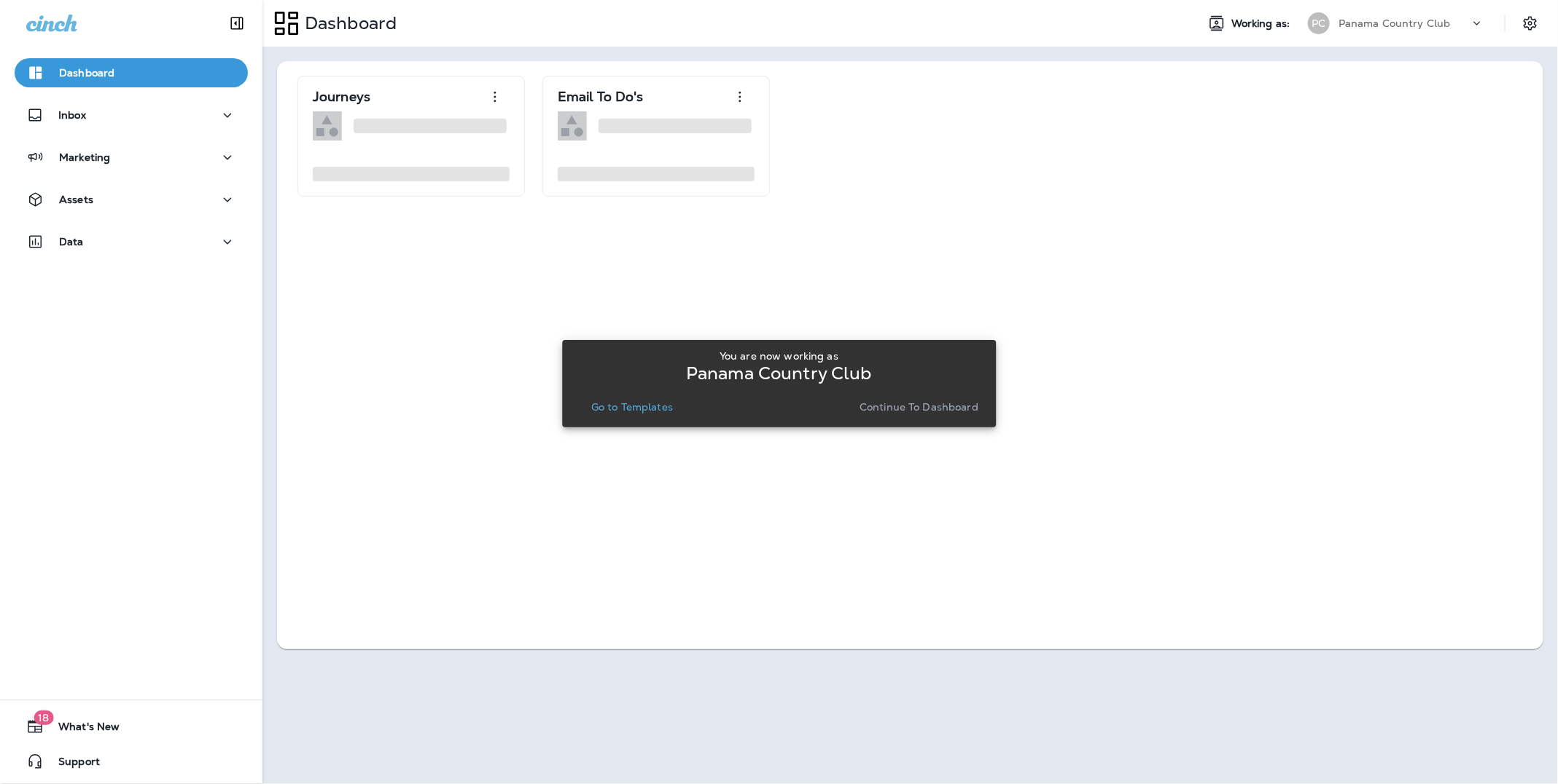
click at [932, 404] on p "Continue to Dashboard" at bounding box center [918, 407] width 118 height 12
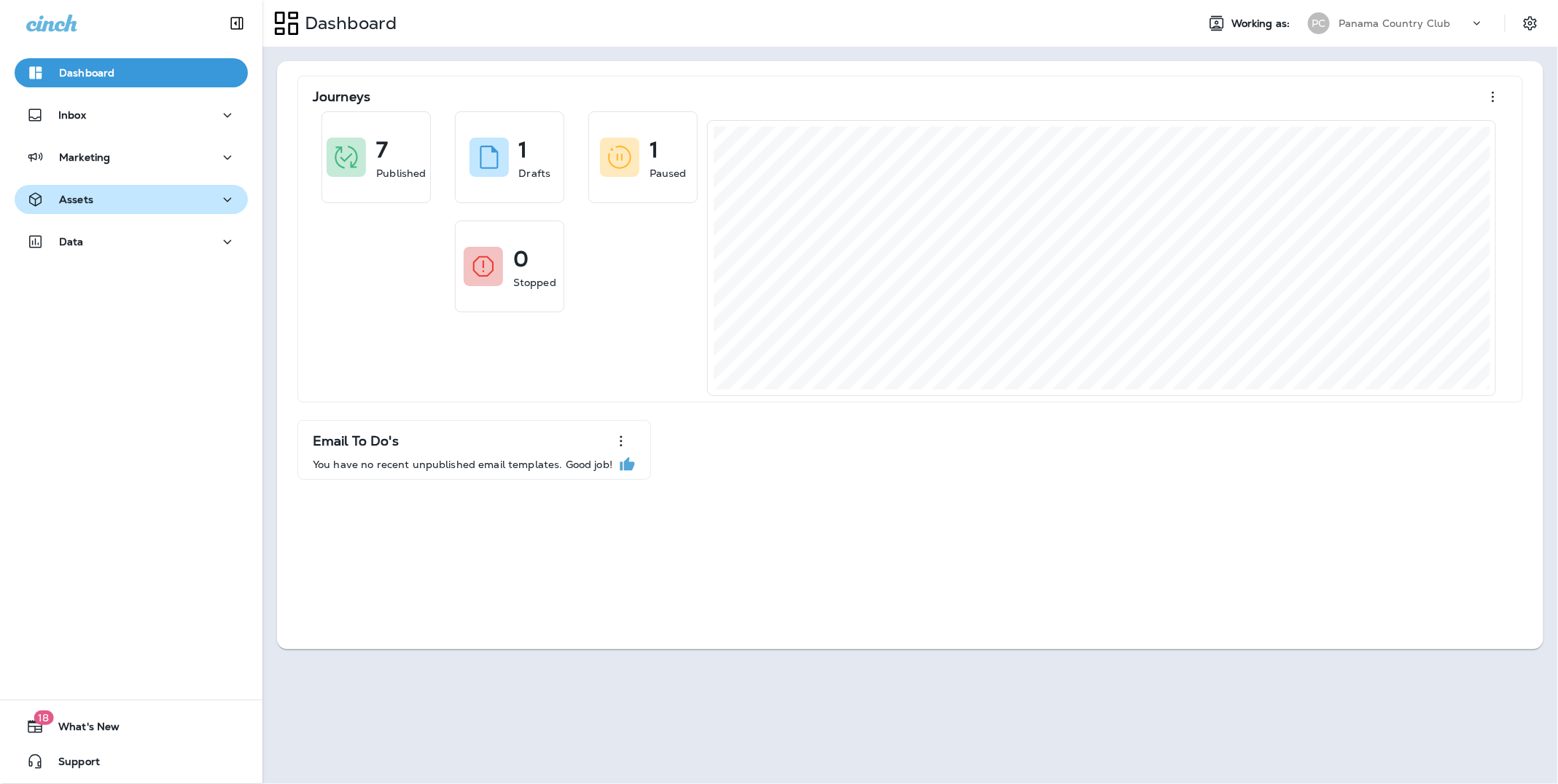
drag, startPoint x: 79, startPoint y: 203, endPoint x: 87, endPoint y: 206, distance: 8.5
click at [79, 203] on p "Assets" at bounding box center [76, 200] width 34 height 12
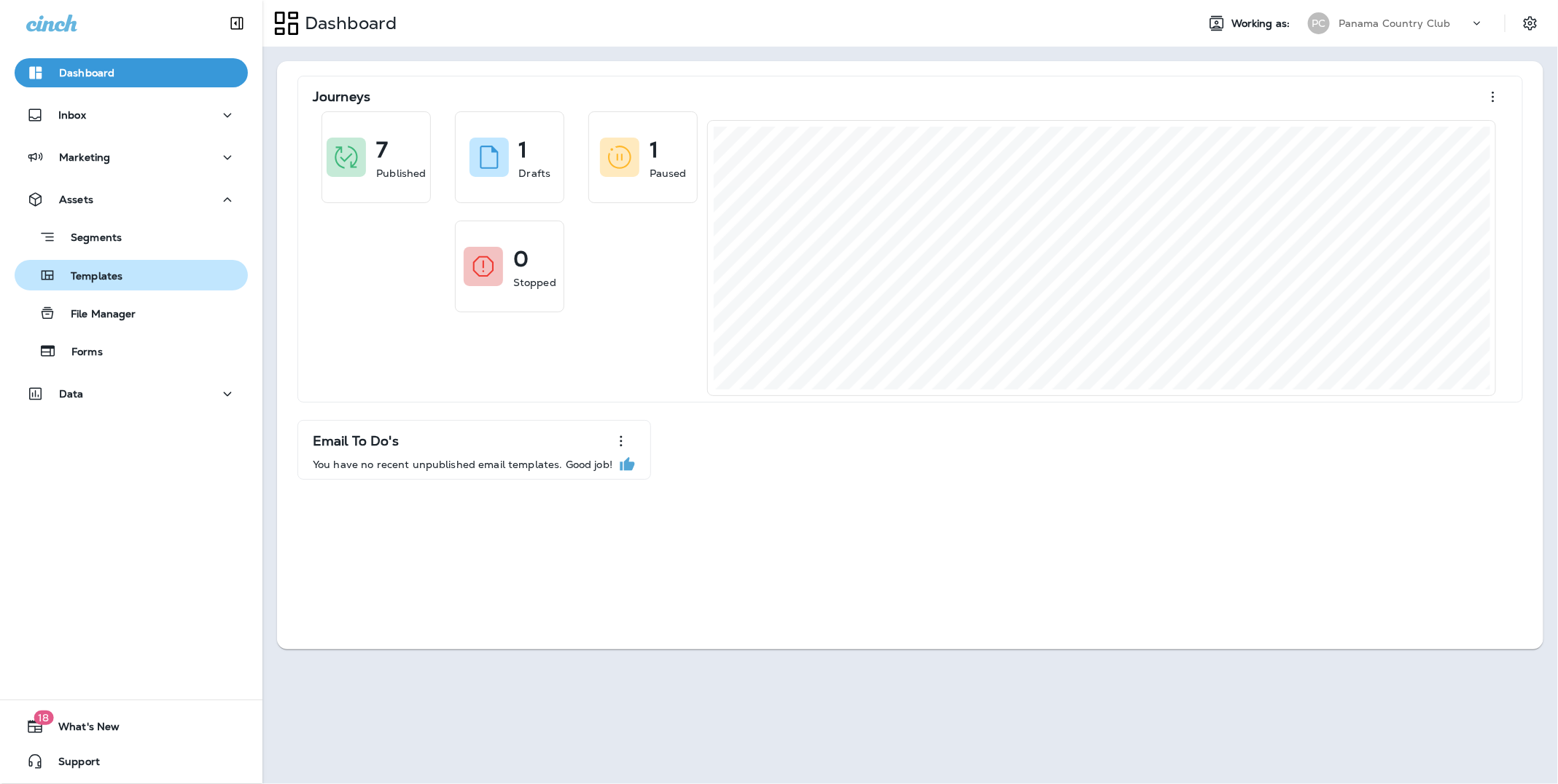
click at [133, 271] on div "Templates" at bounding box center [131, 275] width 222 height 22
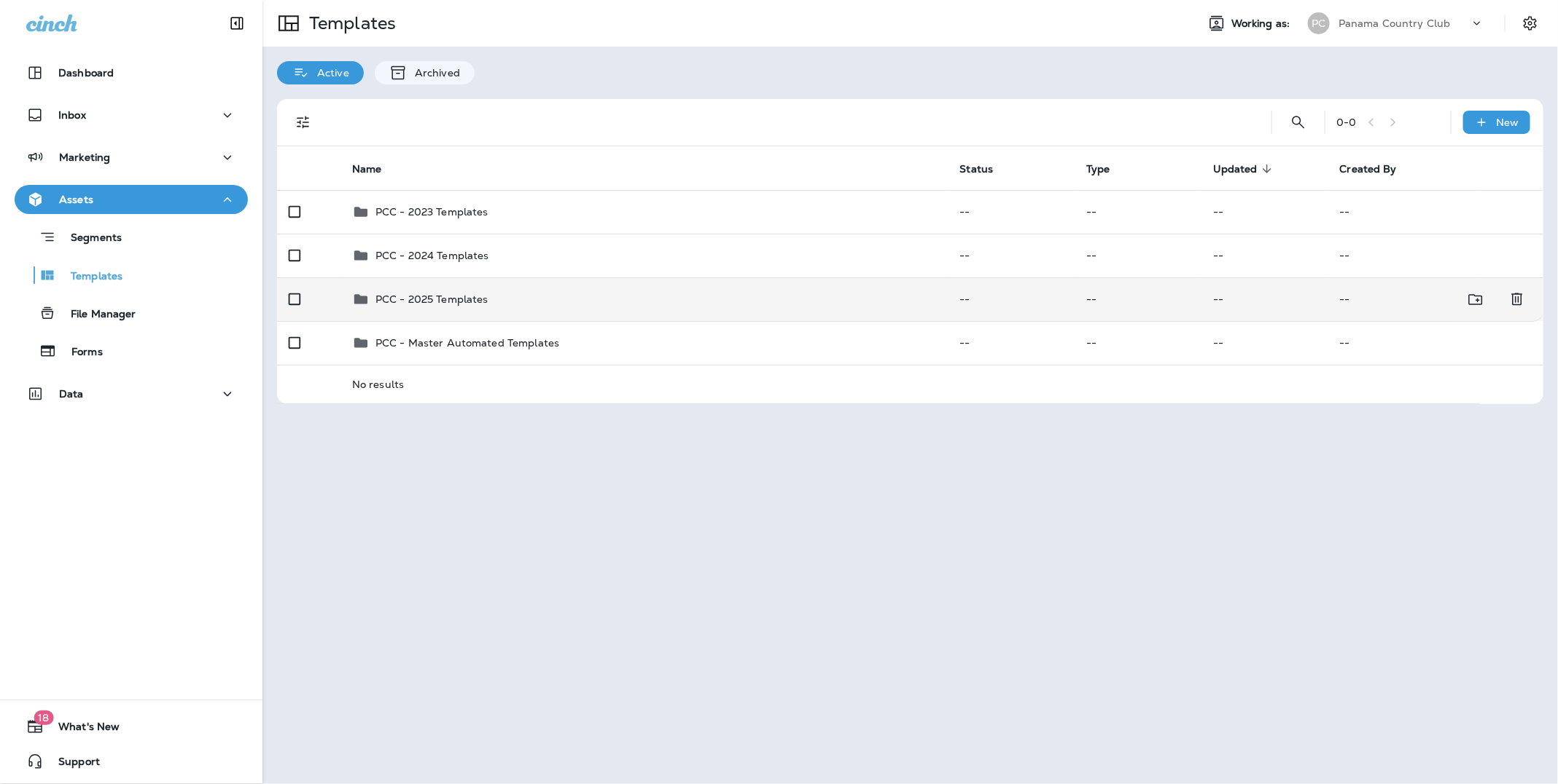
click at [398, 300] on p "PCC - 2025 Templates" at bounding box center [433, 299] width 113 height 12
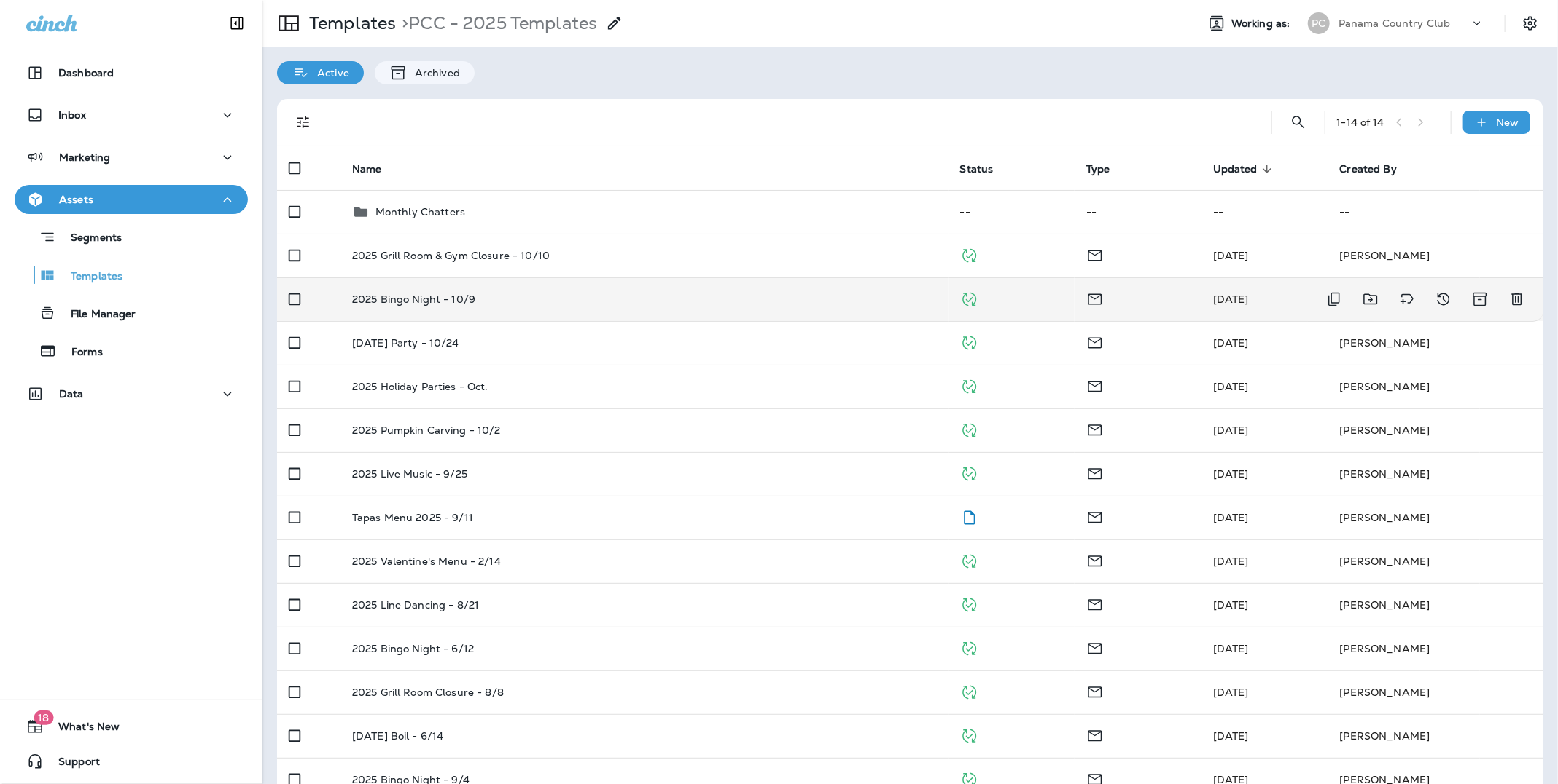
click at [430, 304] on p "2025 Bingo Night - 10/9" at bounding box center [414, 299] width 123 height 12
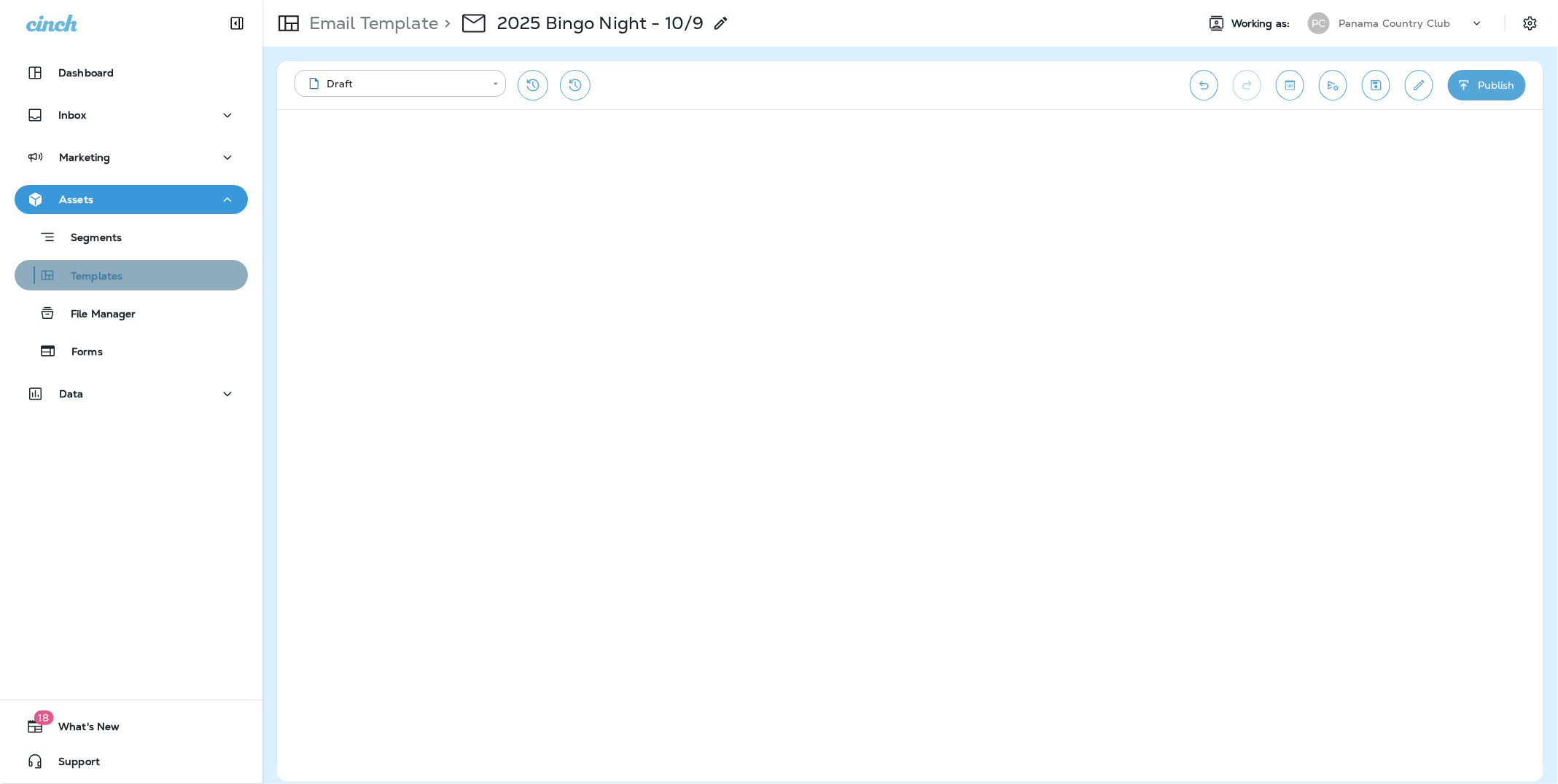
click at [107, 274] on p "Templates" at bounding box center [88, 277] width 67 height 14
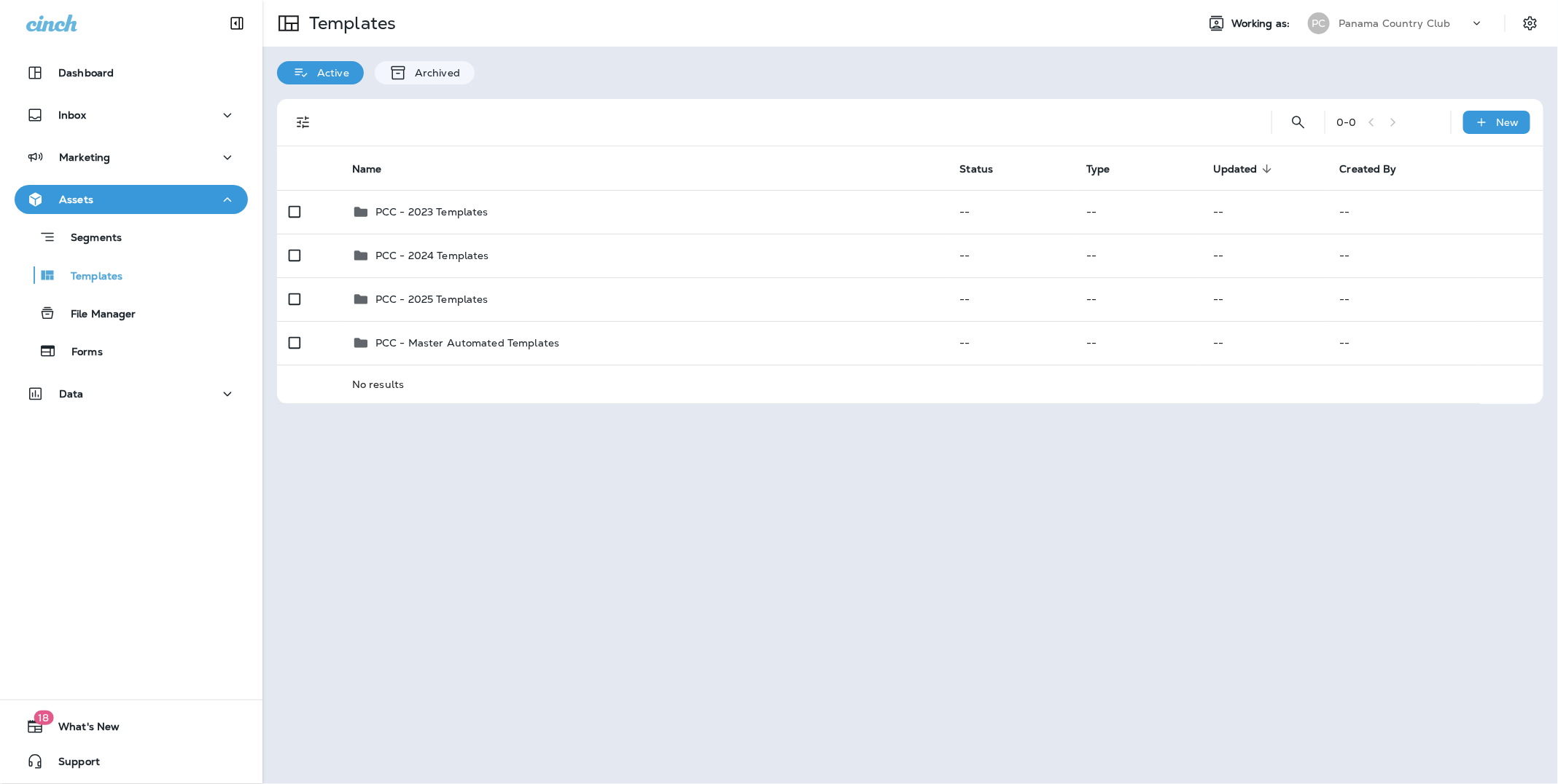
click at [1369, 23] on p "Panama Country Club" at bounding box center [1394, 24] width 112 height 12
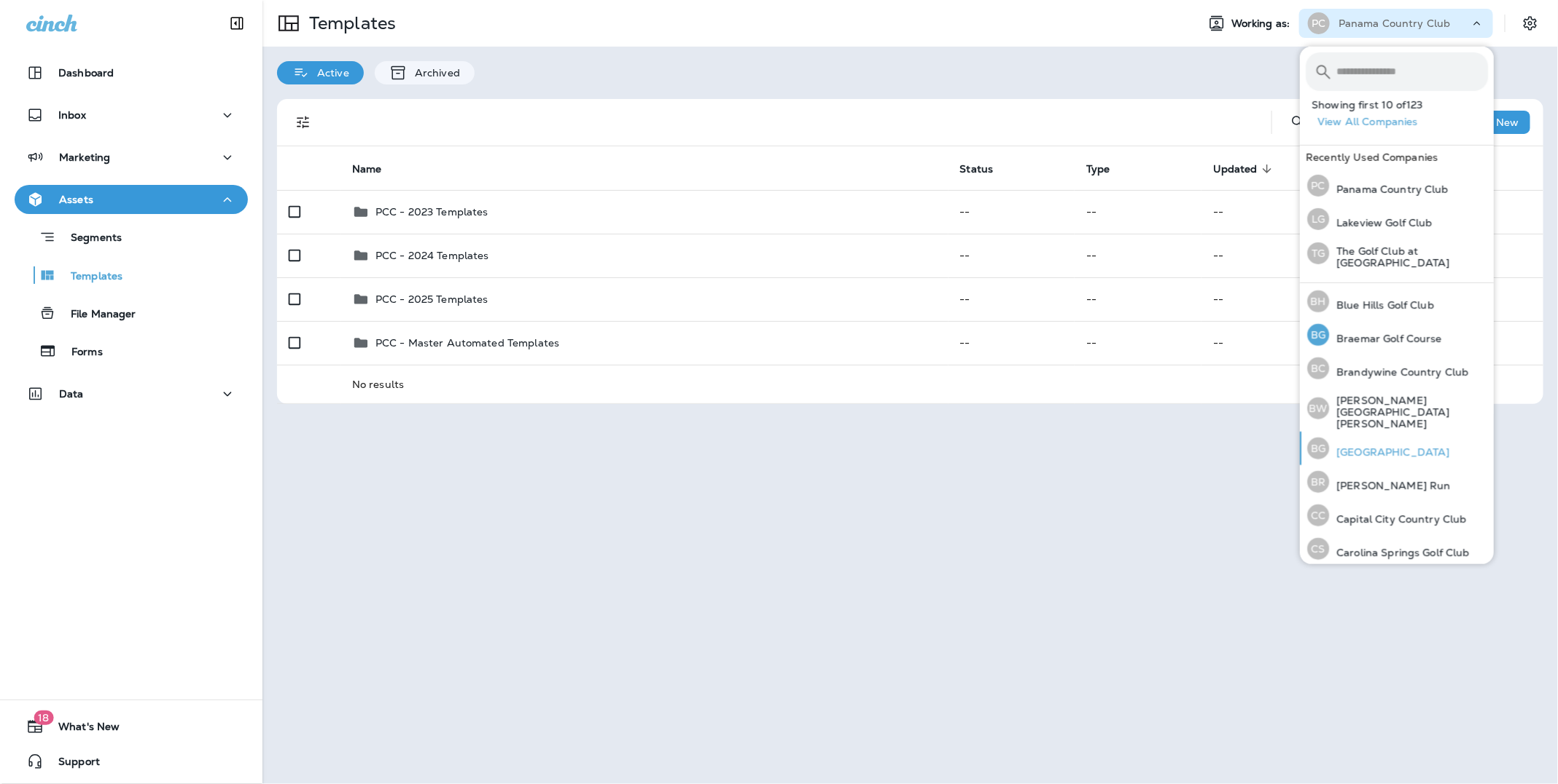
scroll to position [372, 0]
click at [1375, 304] on p "Blue Hills Golf Club" at bounding box center [1381, 307] width 105 height 12
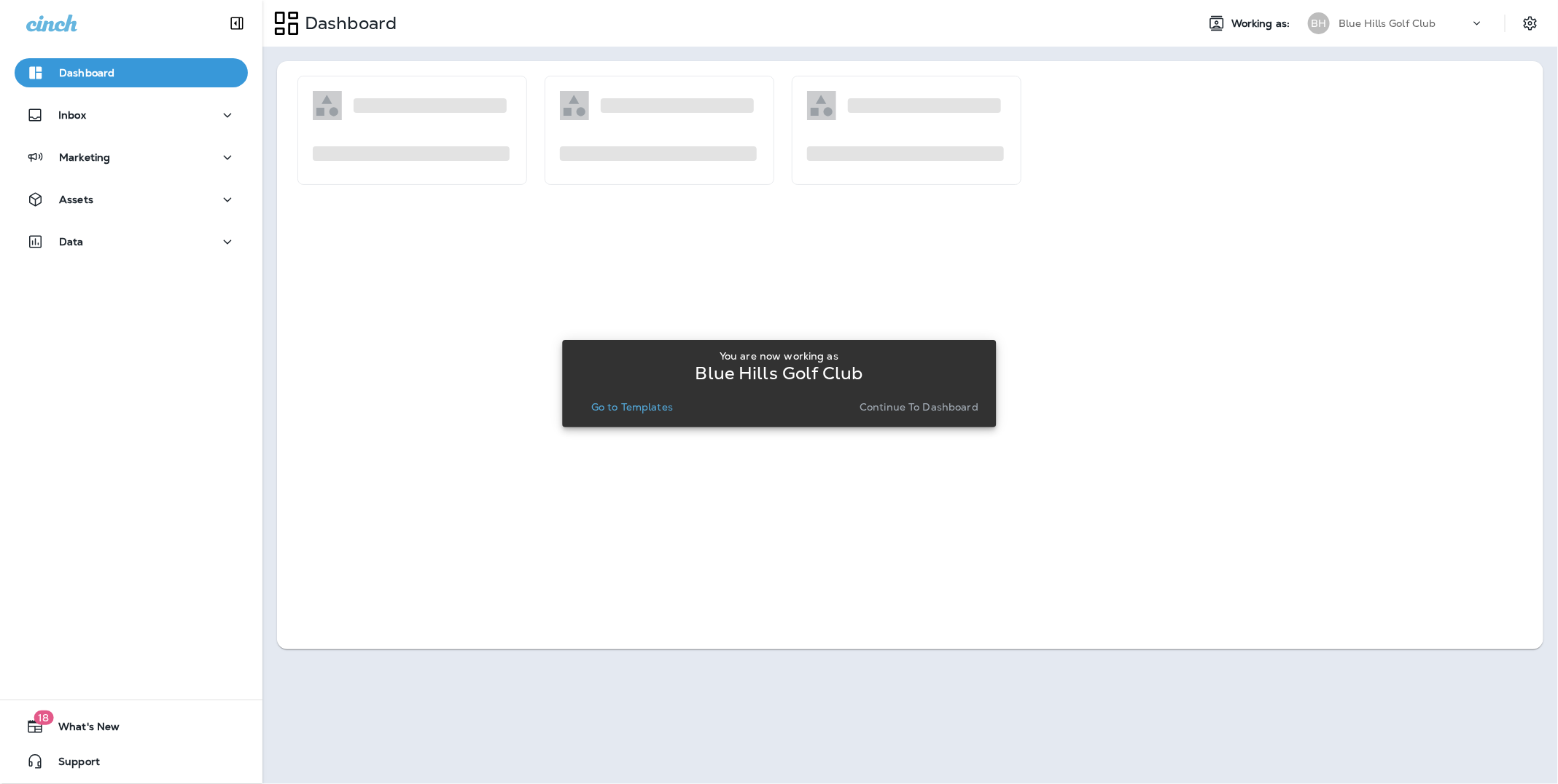
click at [891, 408] on p "Continue to Dashboard" at bounding box center [918, 407] width 118 height 12
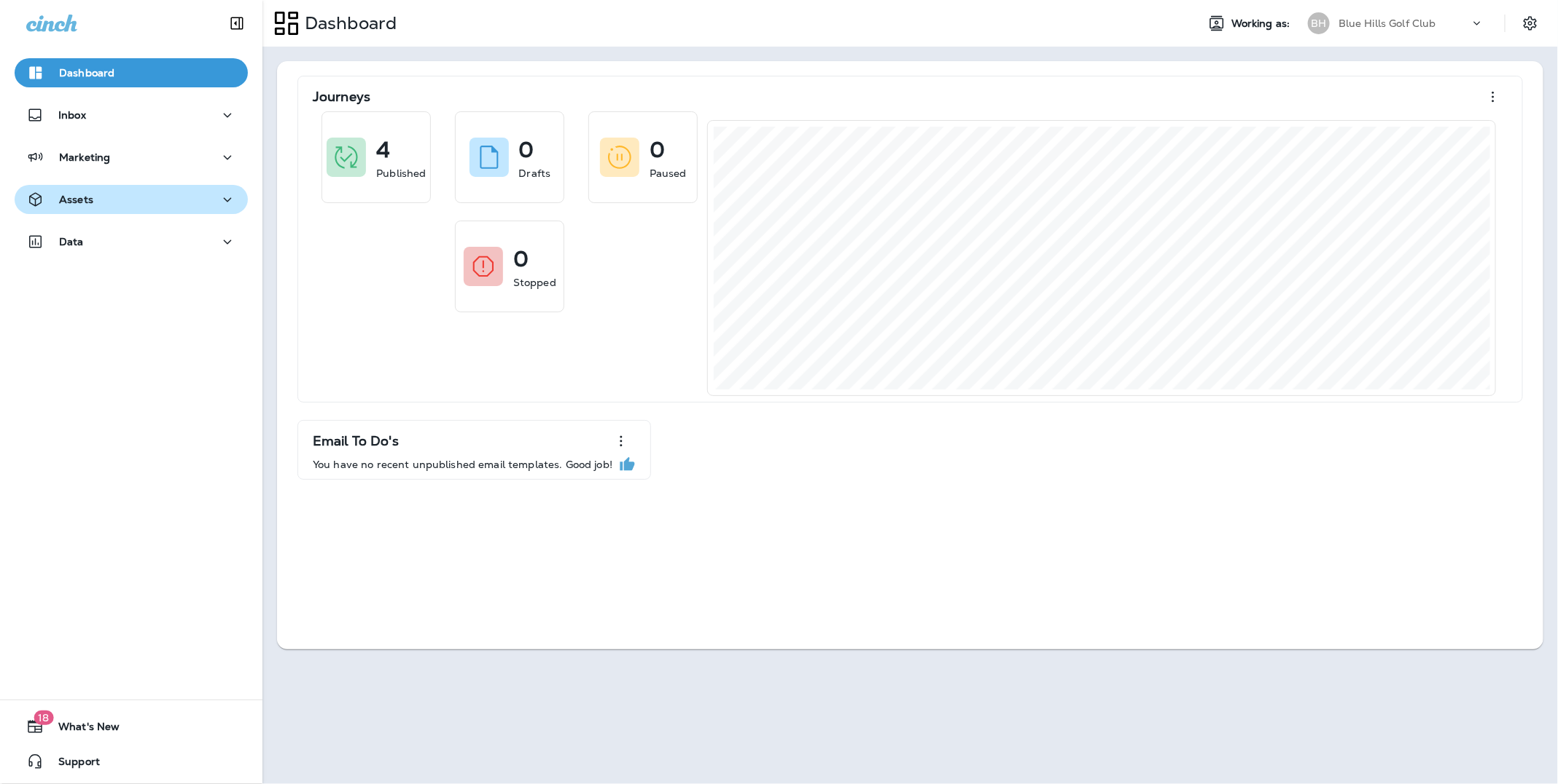
click at [83, 191] on div "Assets" at bounding box center [59, 200] width 67 height 18
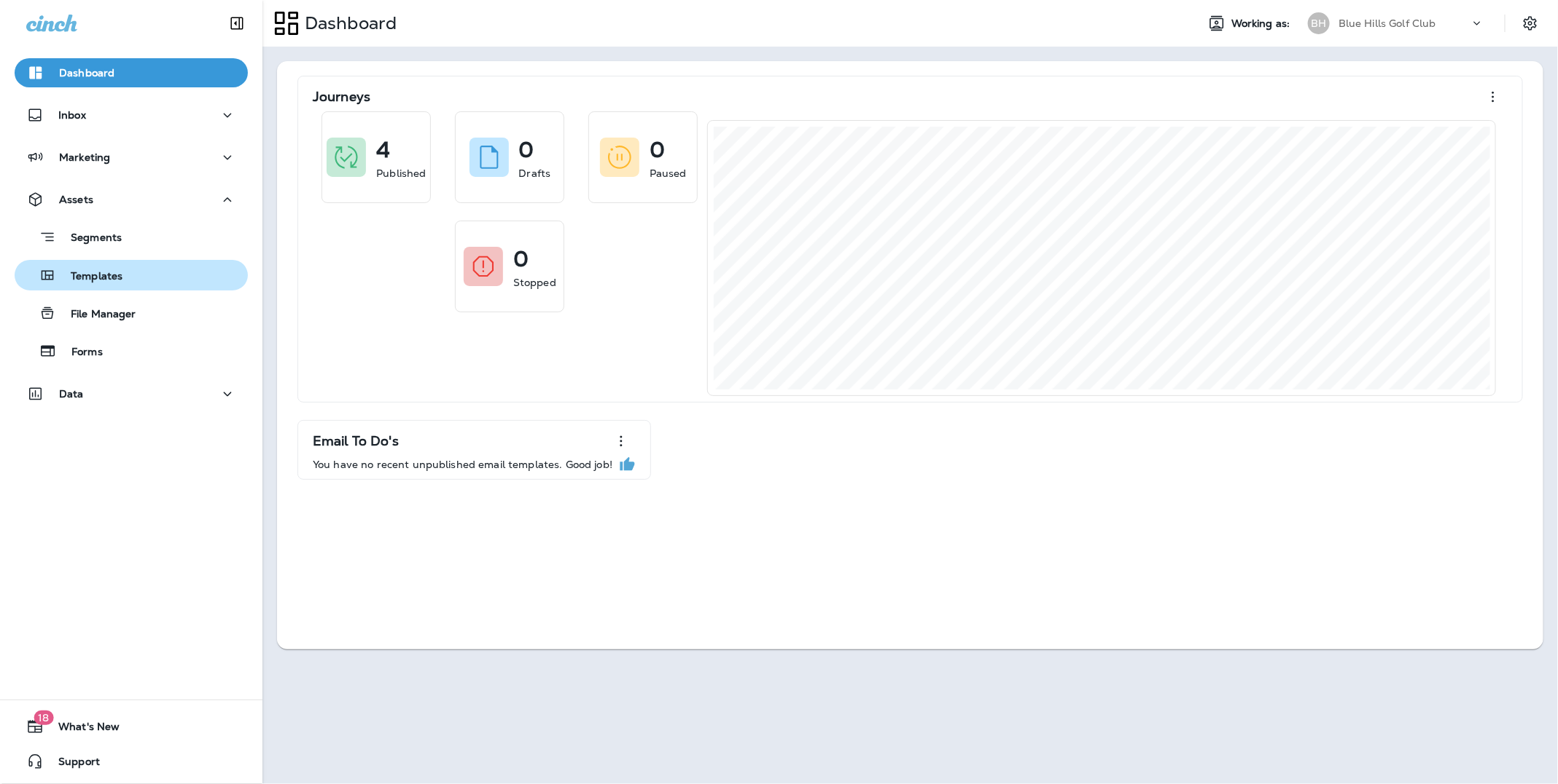
click at [146, 266] on div "Templates" at bounding box center [131, 275] width 222 height 22
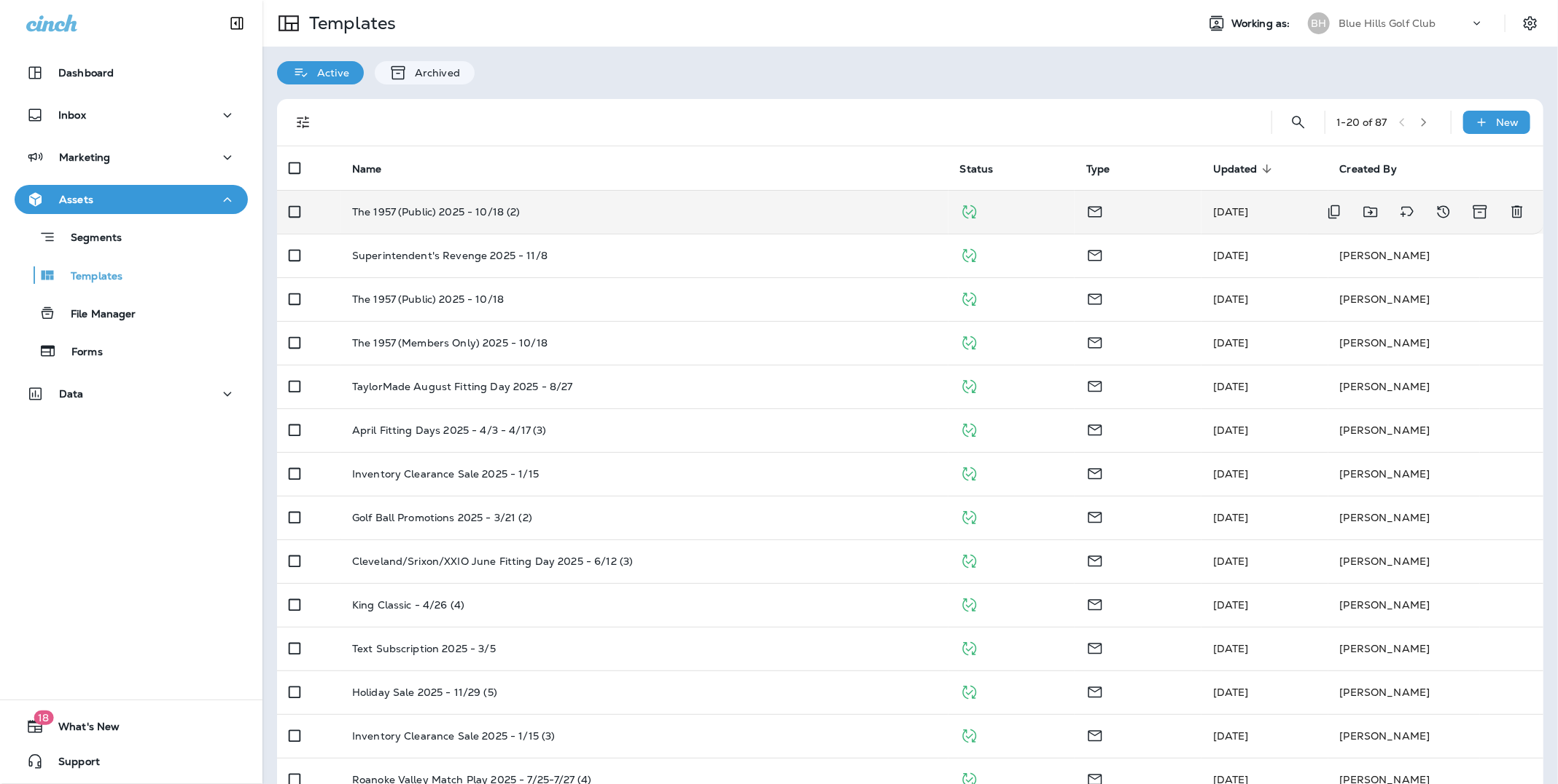
click at [450, 214] on p "The 1957 (Public) 2025 - 10/18 (2)" at bounding box center [435, 212] width 168 height 12
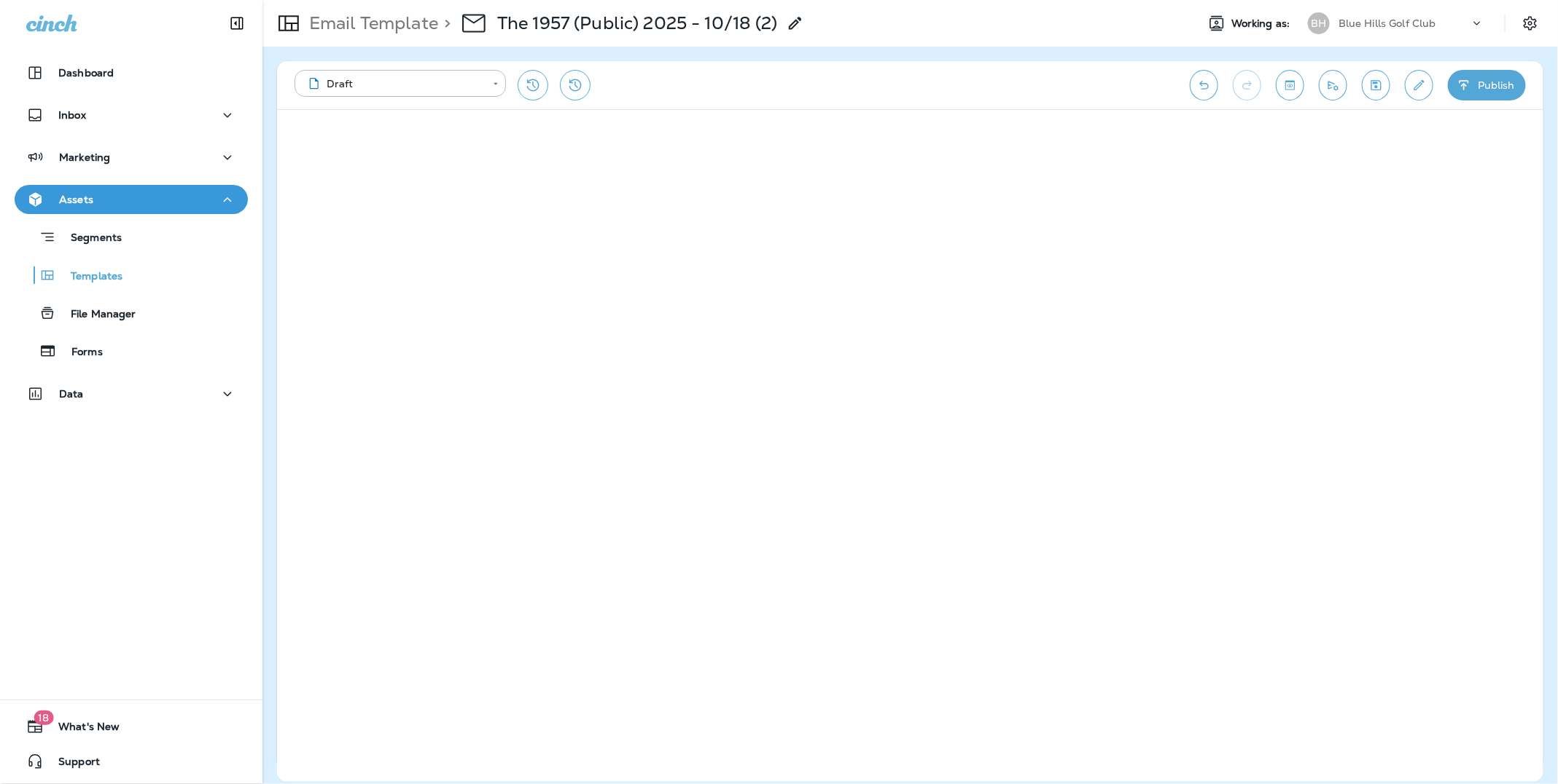
click at [1366, 22] on p "Blue Hills Golf Club" at bounding box center [1387, 24] width 97 height 12
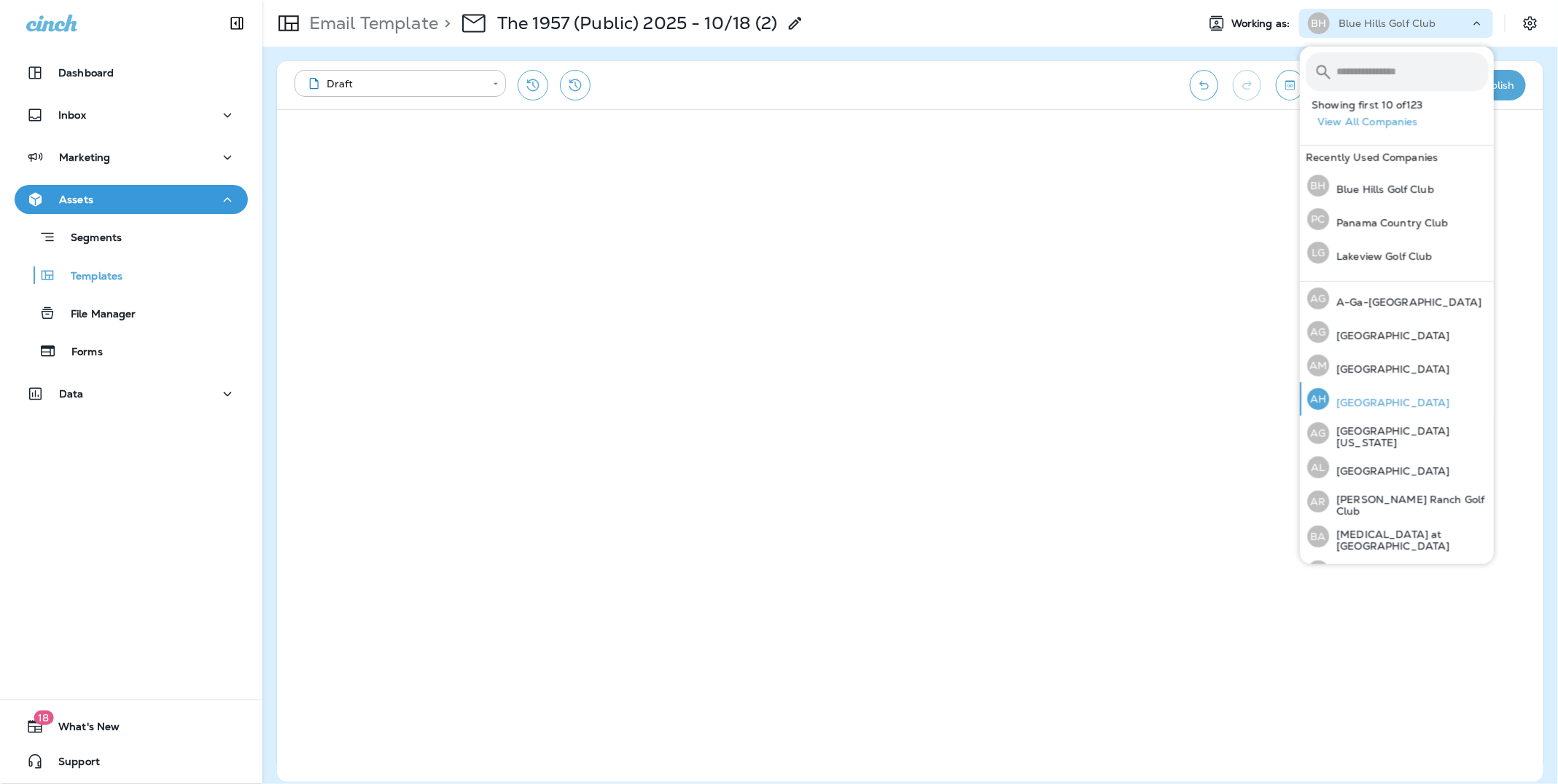
scroll to position [395, 0]
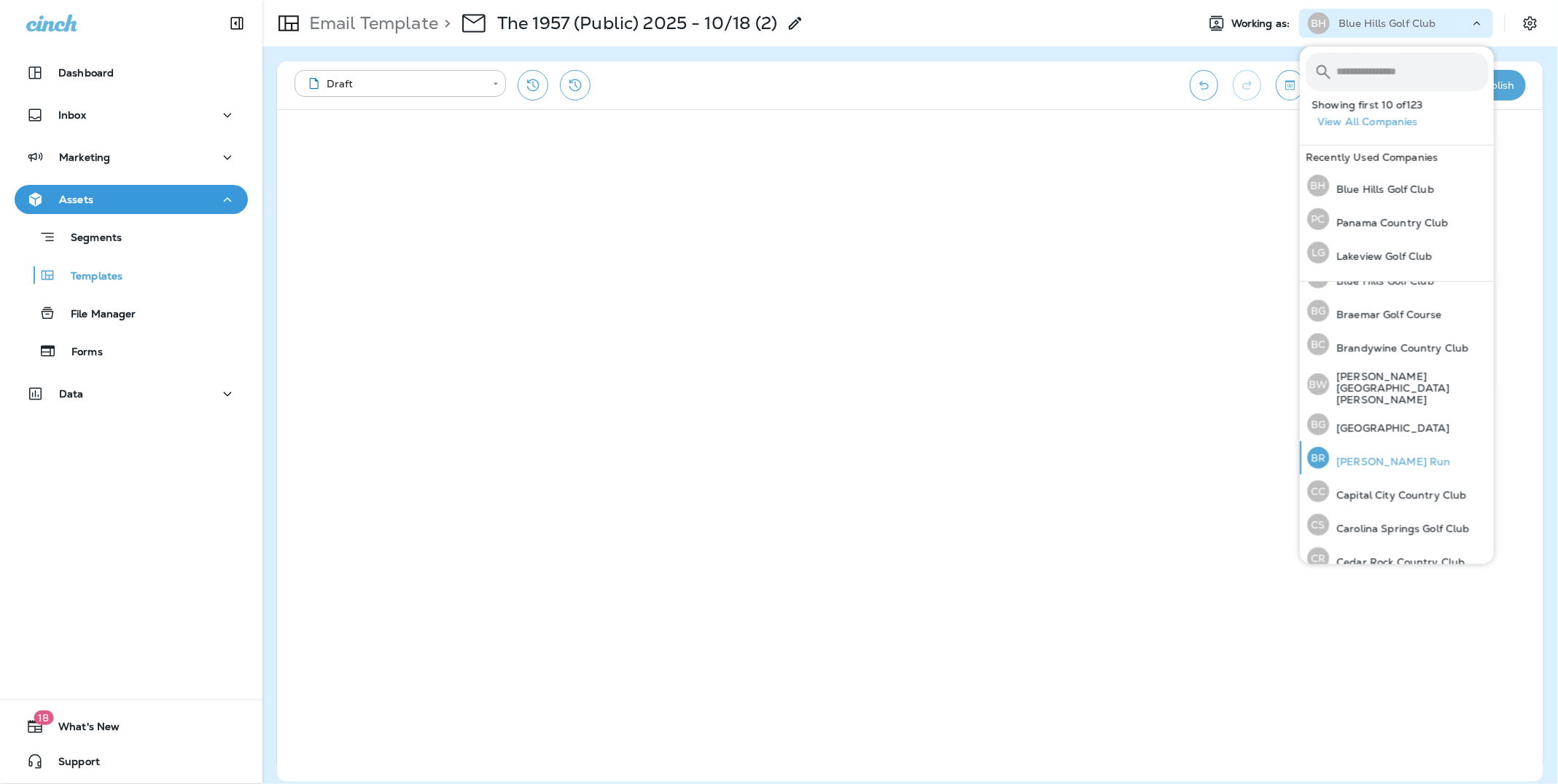
click at [1380, 456] on p "[PERSON_NAME] Run" at bounding box center [1389, 462] width 121 height 12
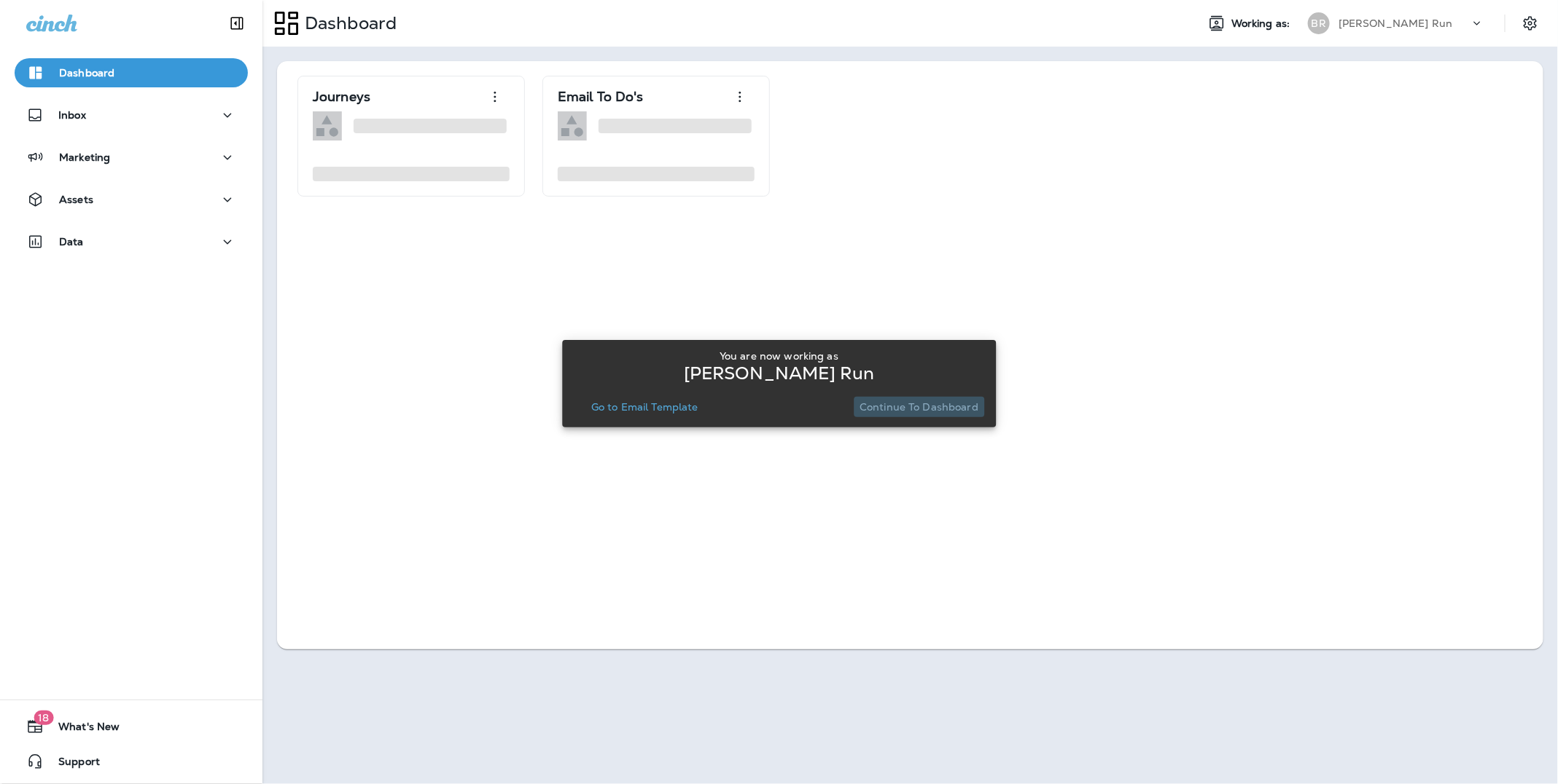
click at [945, 406] on p "Continue to Dashboard" at bounding box center [918, 407] width 118 height 12
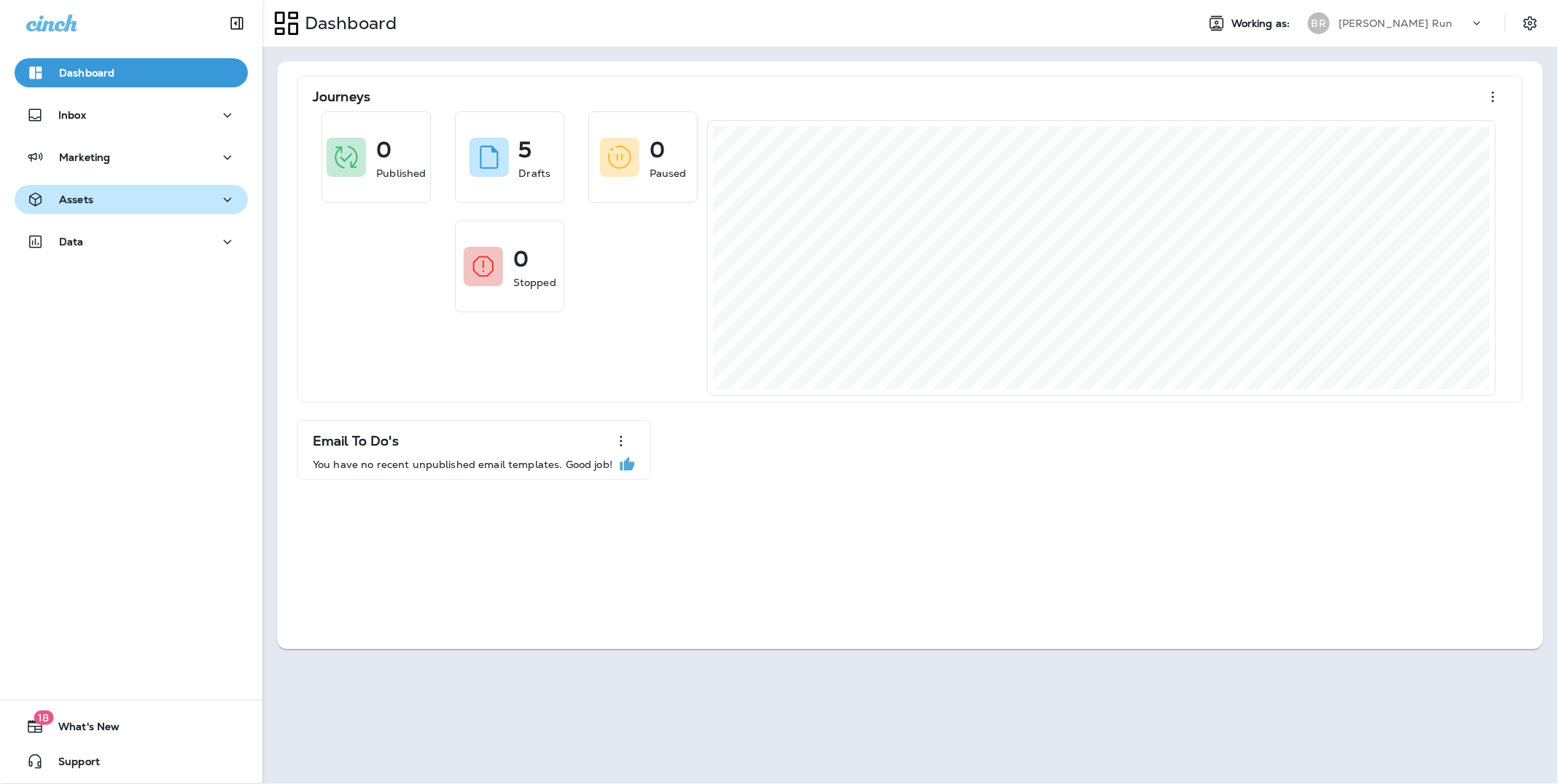
click at [98, 201] on div "Assets" at bounding box center [130, 200] width 210 height 18
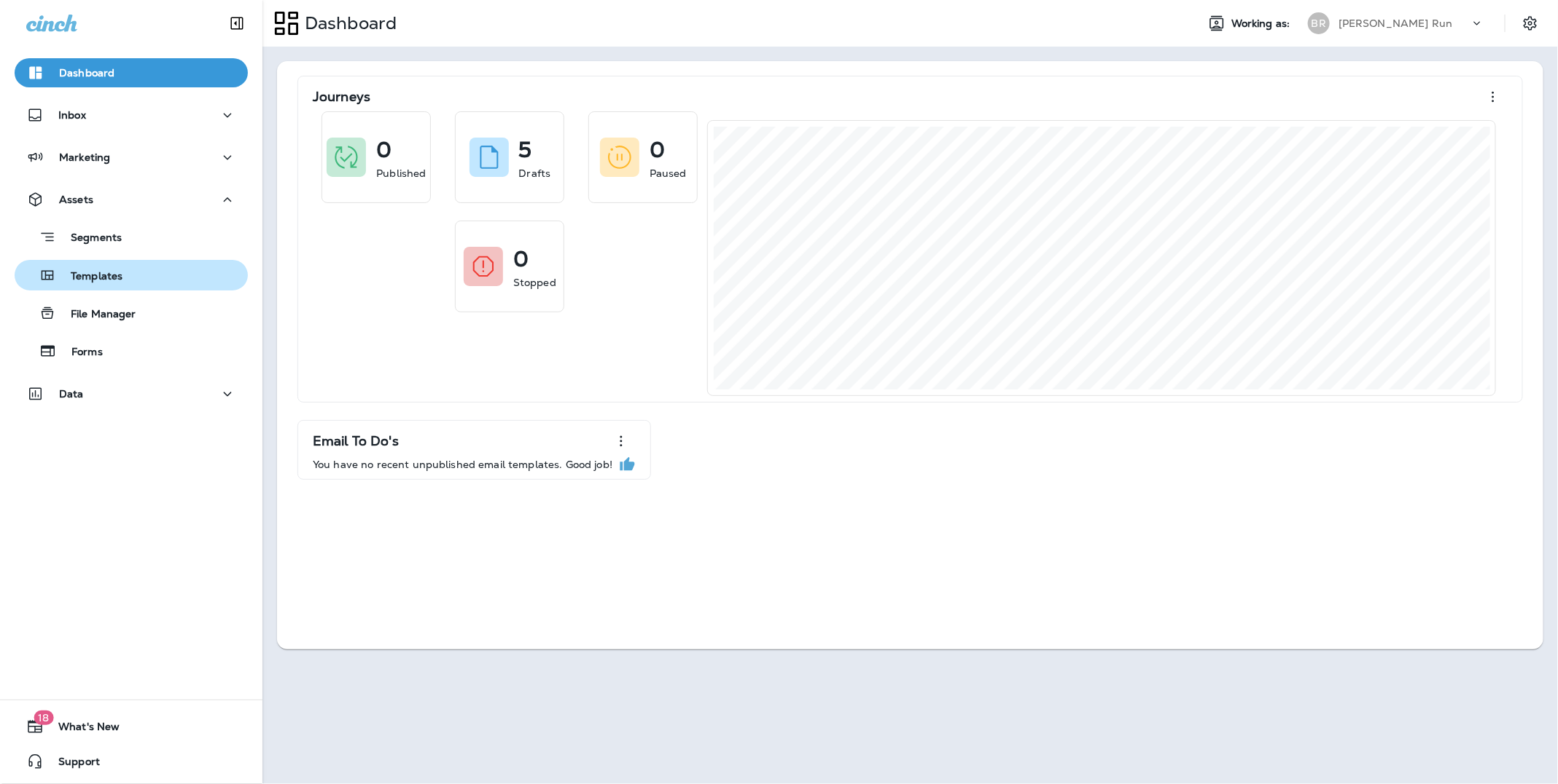
click at [131, 274] on div "Templates" at bounding box center [131, 275] width 222 height 22
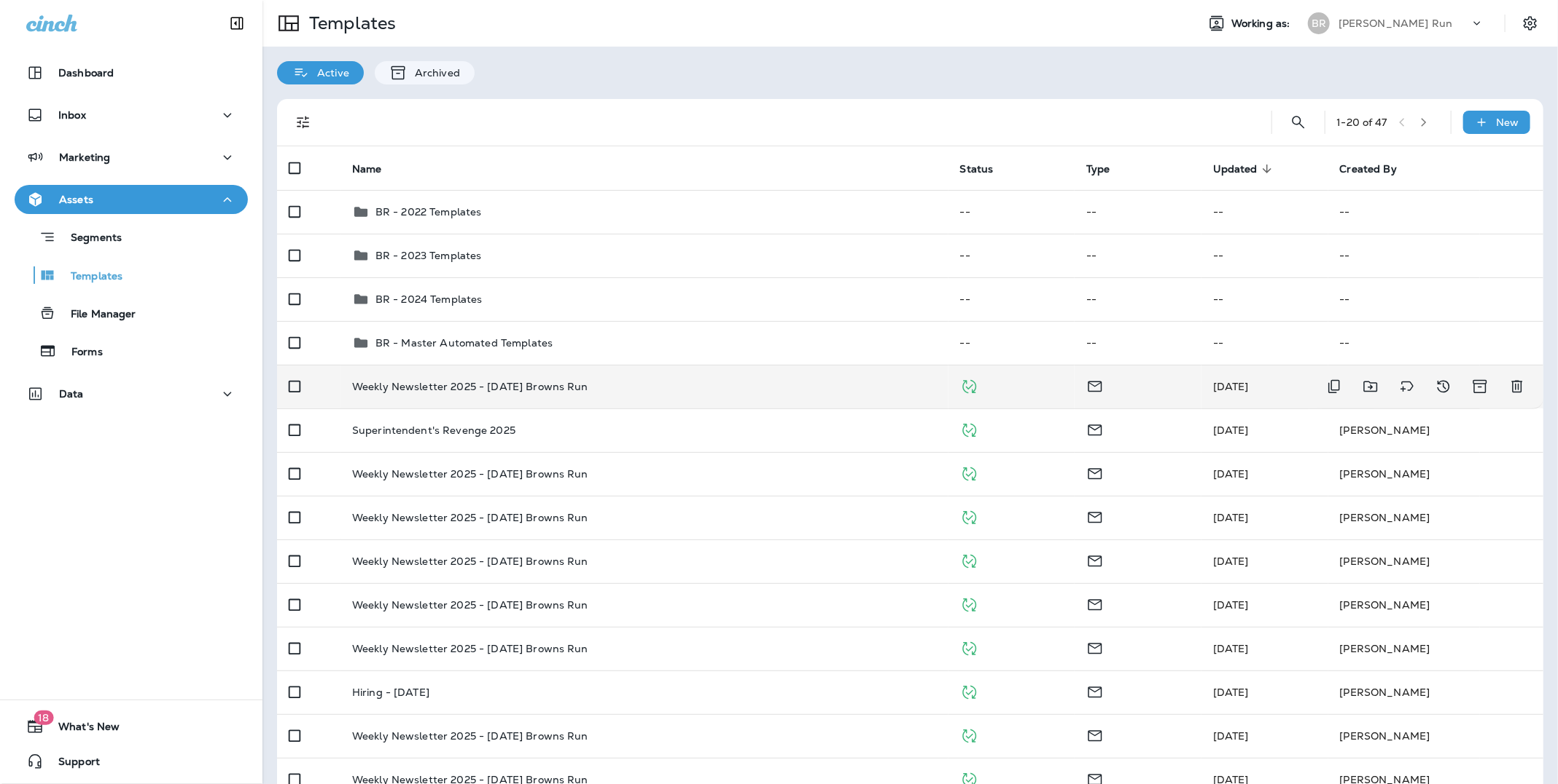
click at [444, 383] on p "Weekly Newsletter 2025 - [DATE] Browns Run" at bounding box center [470, 387] width 237 height 12
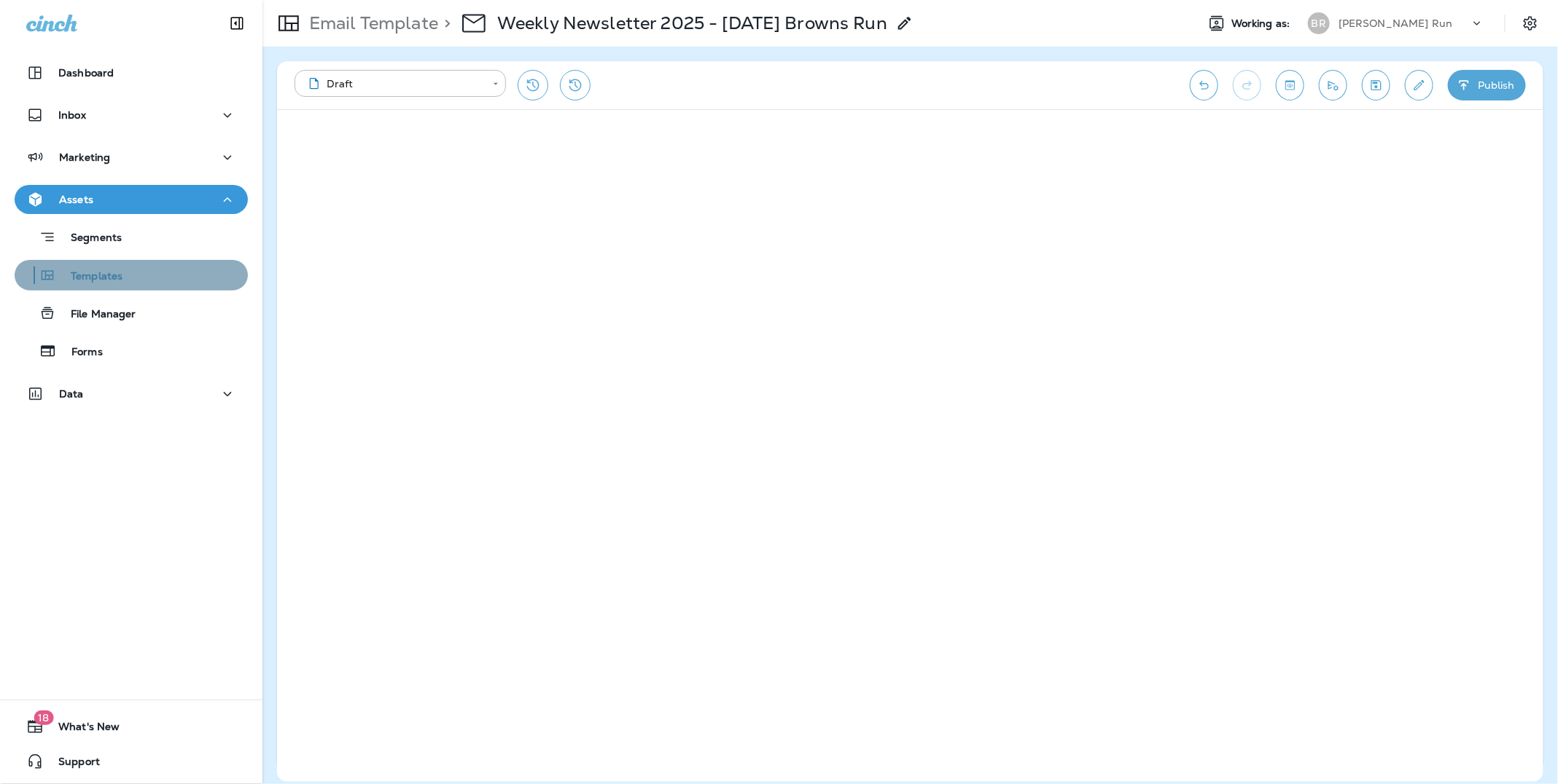
click at [101, 276] on p "Templates" at bounding box center [88, 277] width 67 height 14
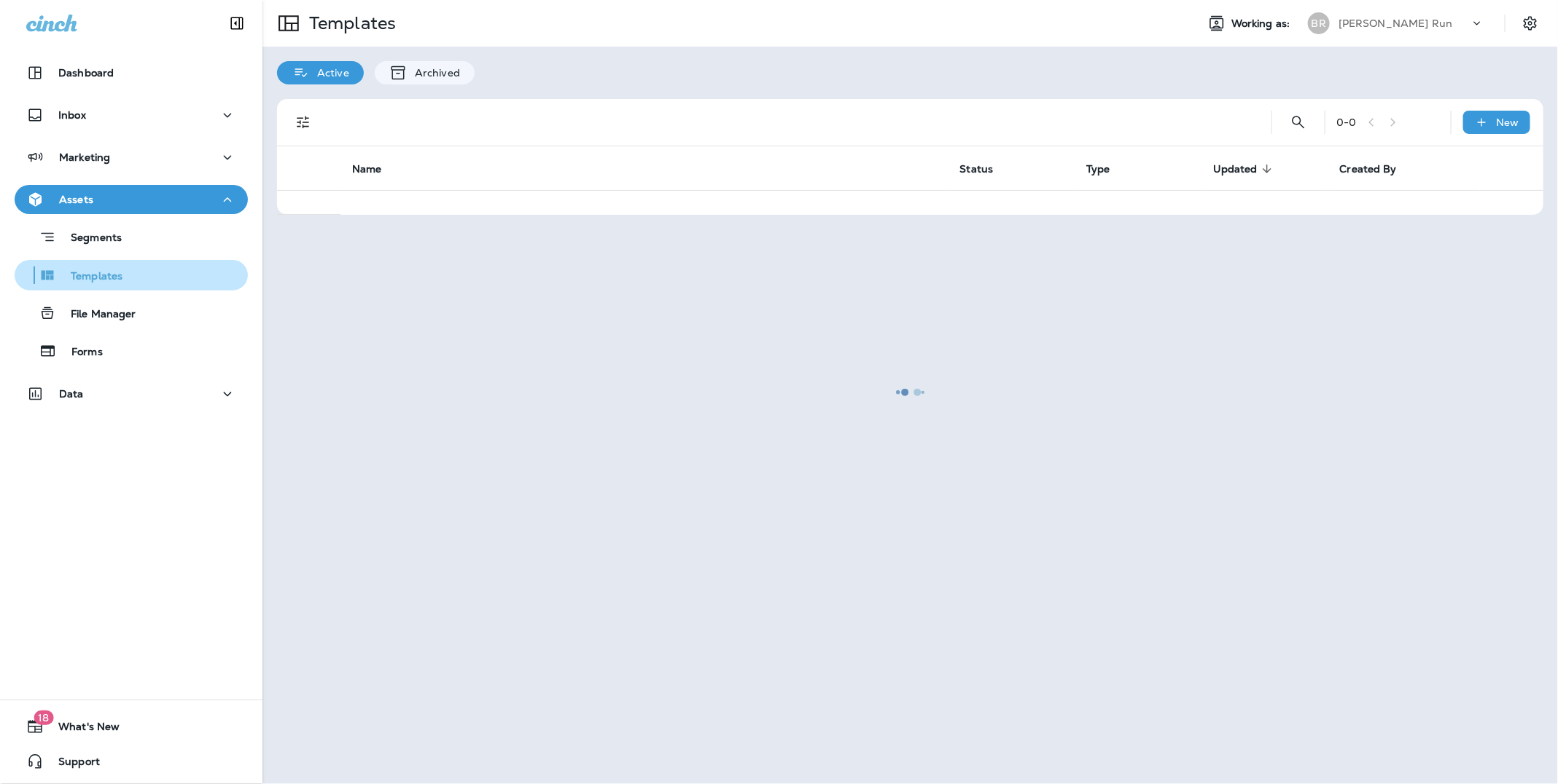
click at [94, 275] on p "Templates" at bounding box center [88, 277] width 67 height 14
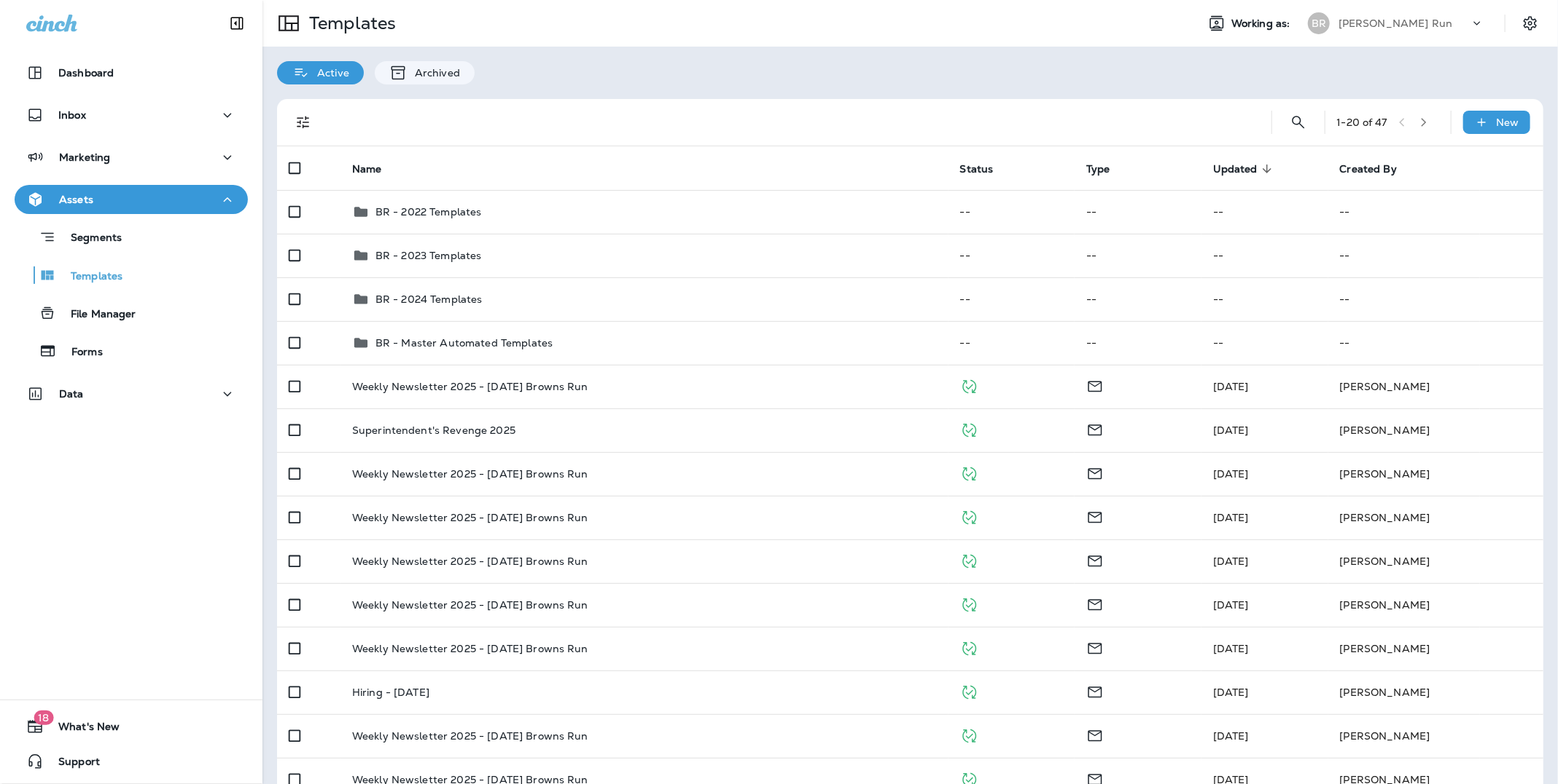
click at [1365, 18] on p "[PERSON_NAME] Run" at bounding box center [1395, 24] width 113 height 12
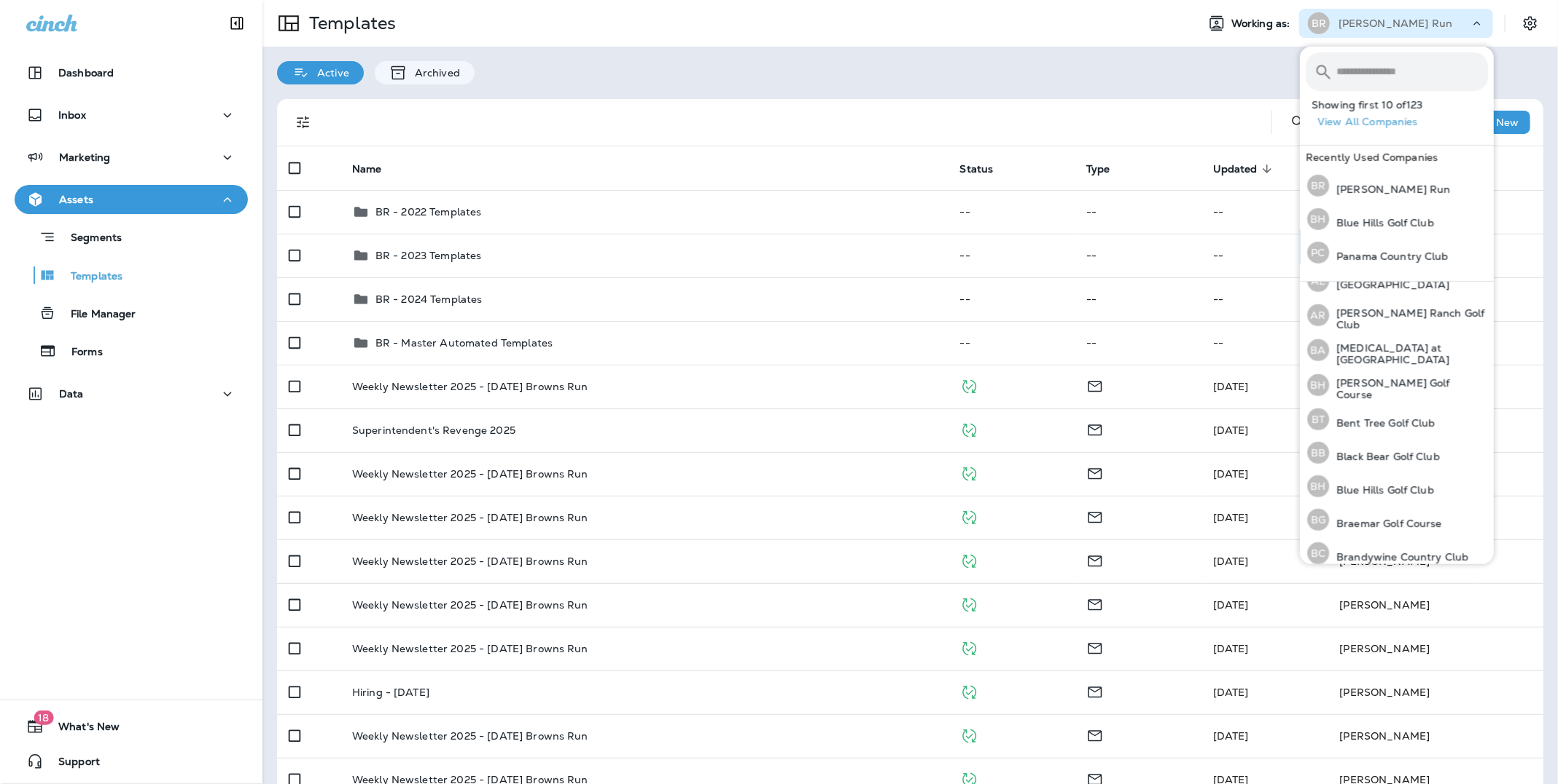
scroll to position [91, 0]
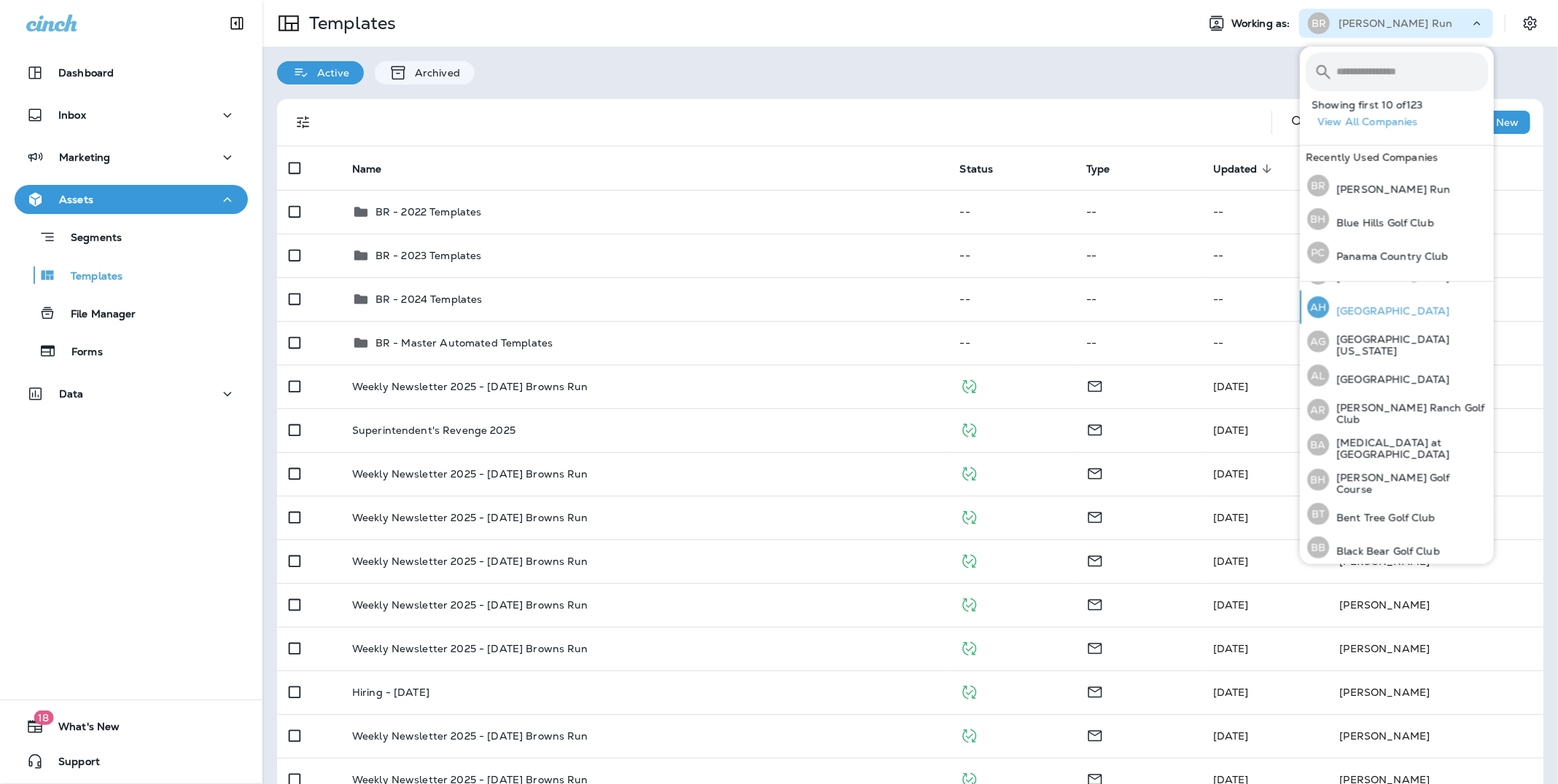
click at [1396, 316] on p "[GEOGRAPHIC_DATA]" at bounding box center [1388, 311] width 120 height 12
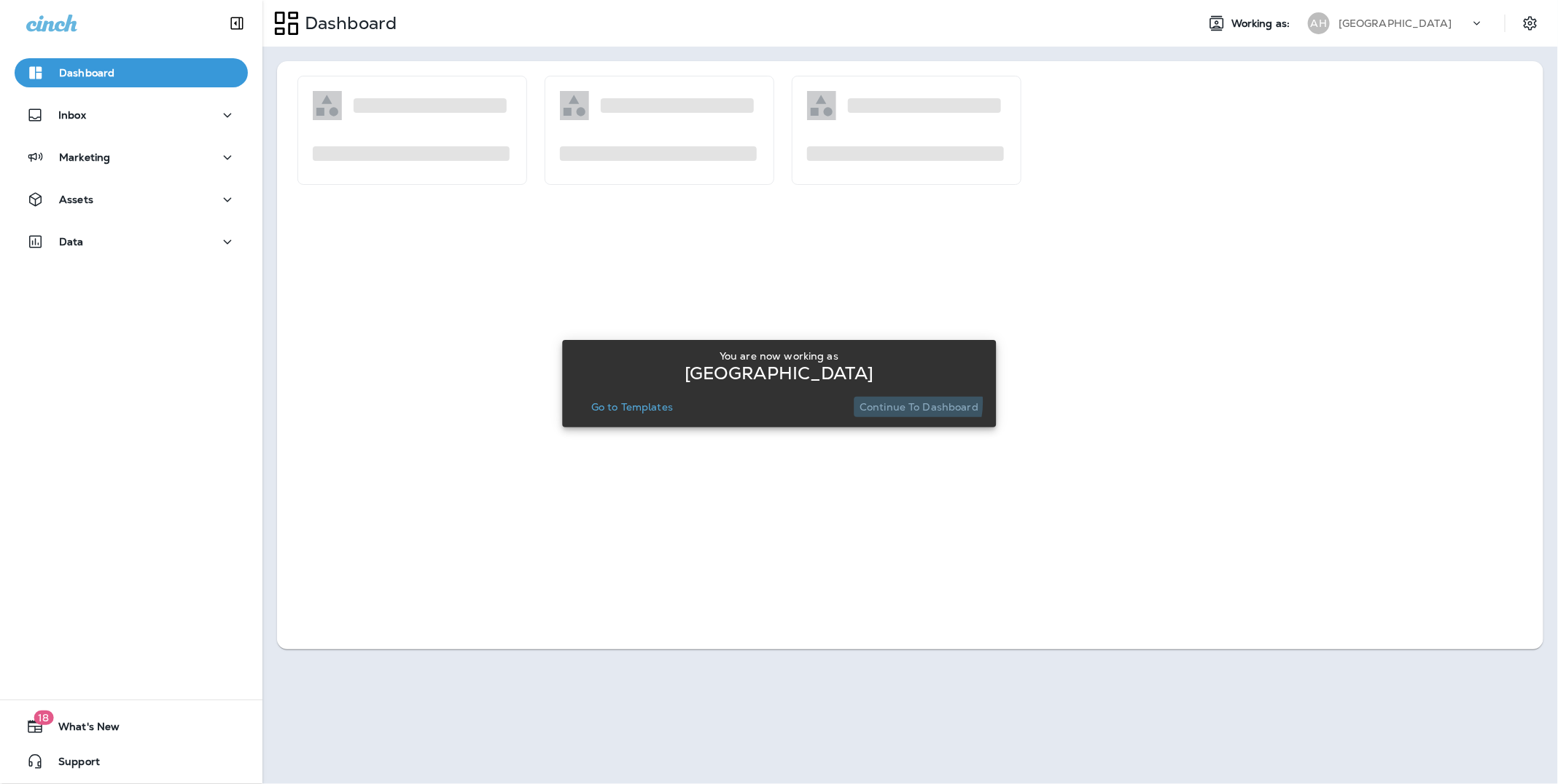
click at [895, 402] on p "Continue to Dashboard" at bounding box center [918, 407] width 118 height 12
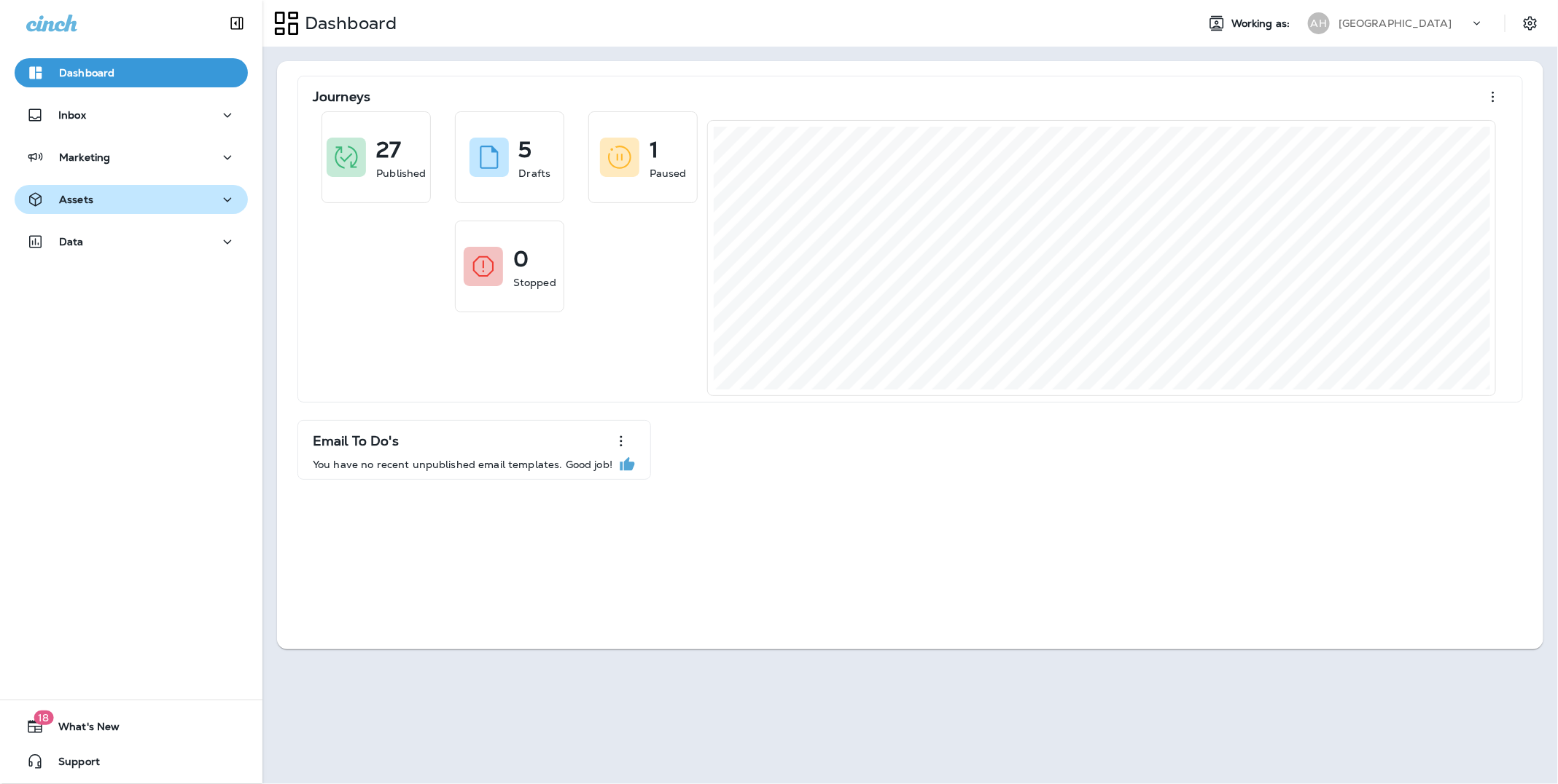
click at [95, 200] on div "Assets" at bounding box center [130, 200] width 210 height 18
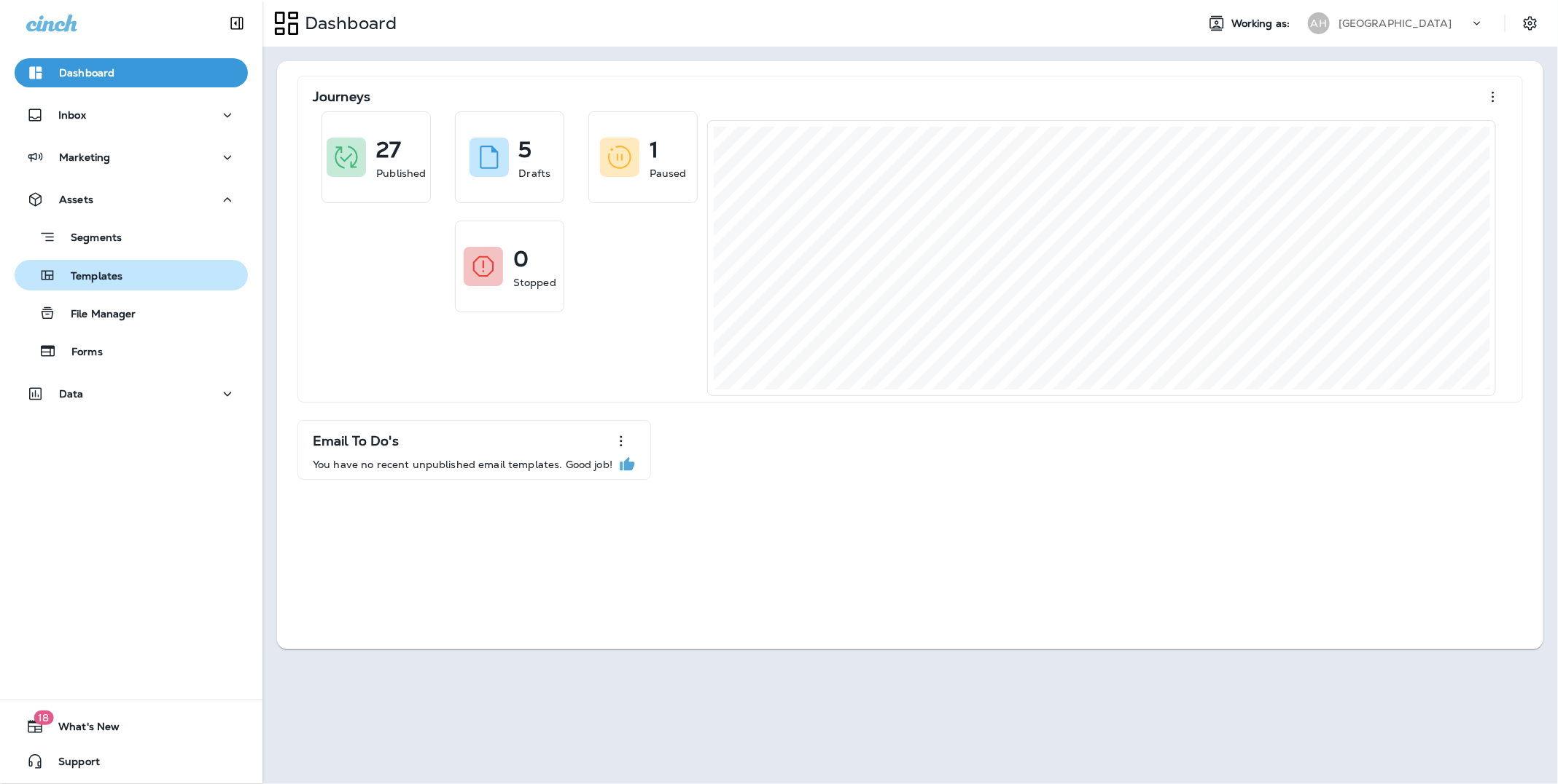
click at [117, 281] on p "Templates" at bounding box center [88, 277] width 67 height 14
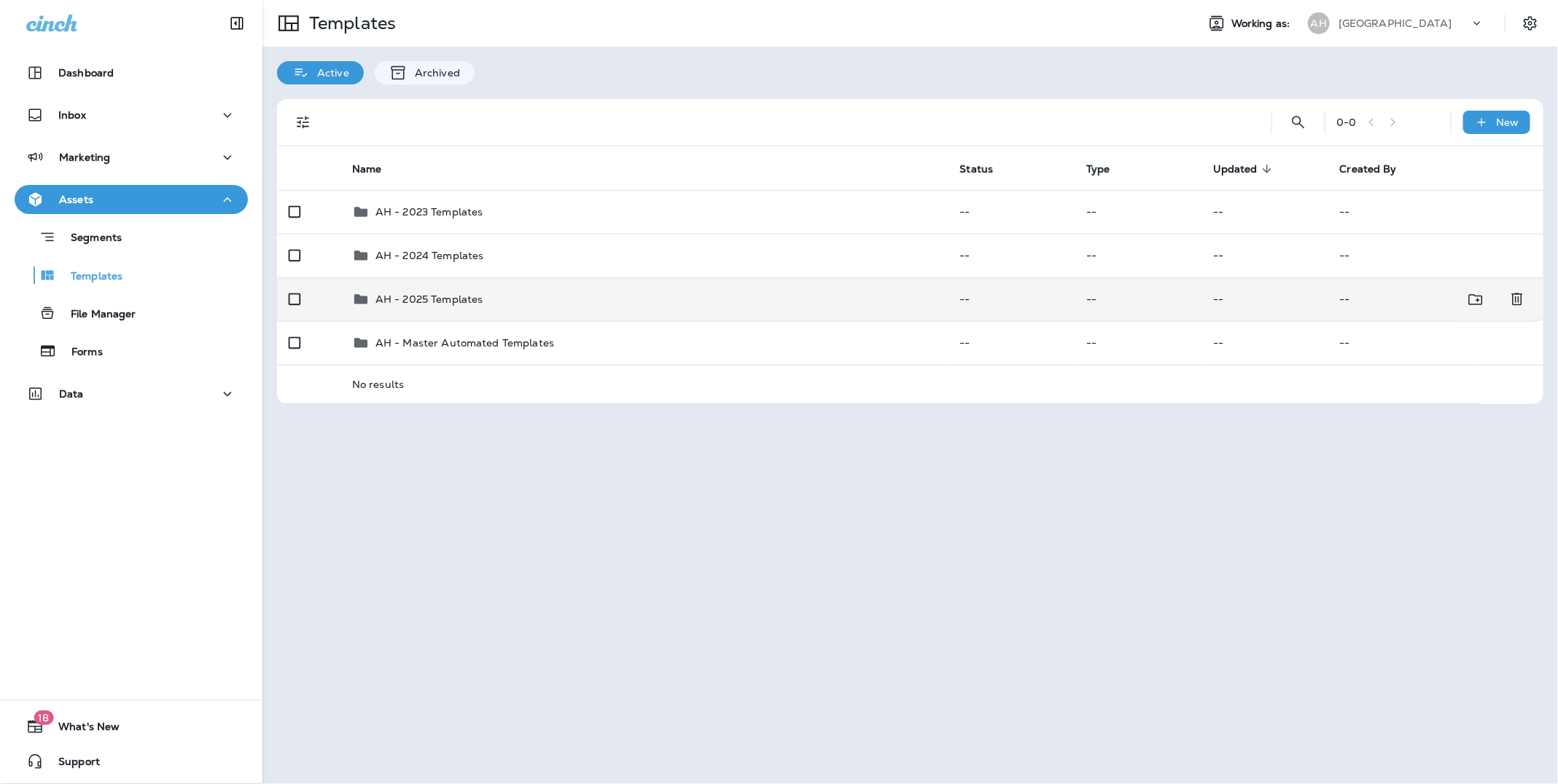
click at [447, 298] on p "AH - 2025 Templates" at bounding box center [430, 299] width 107 height 12
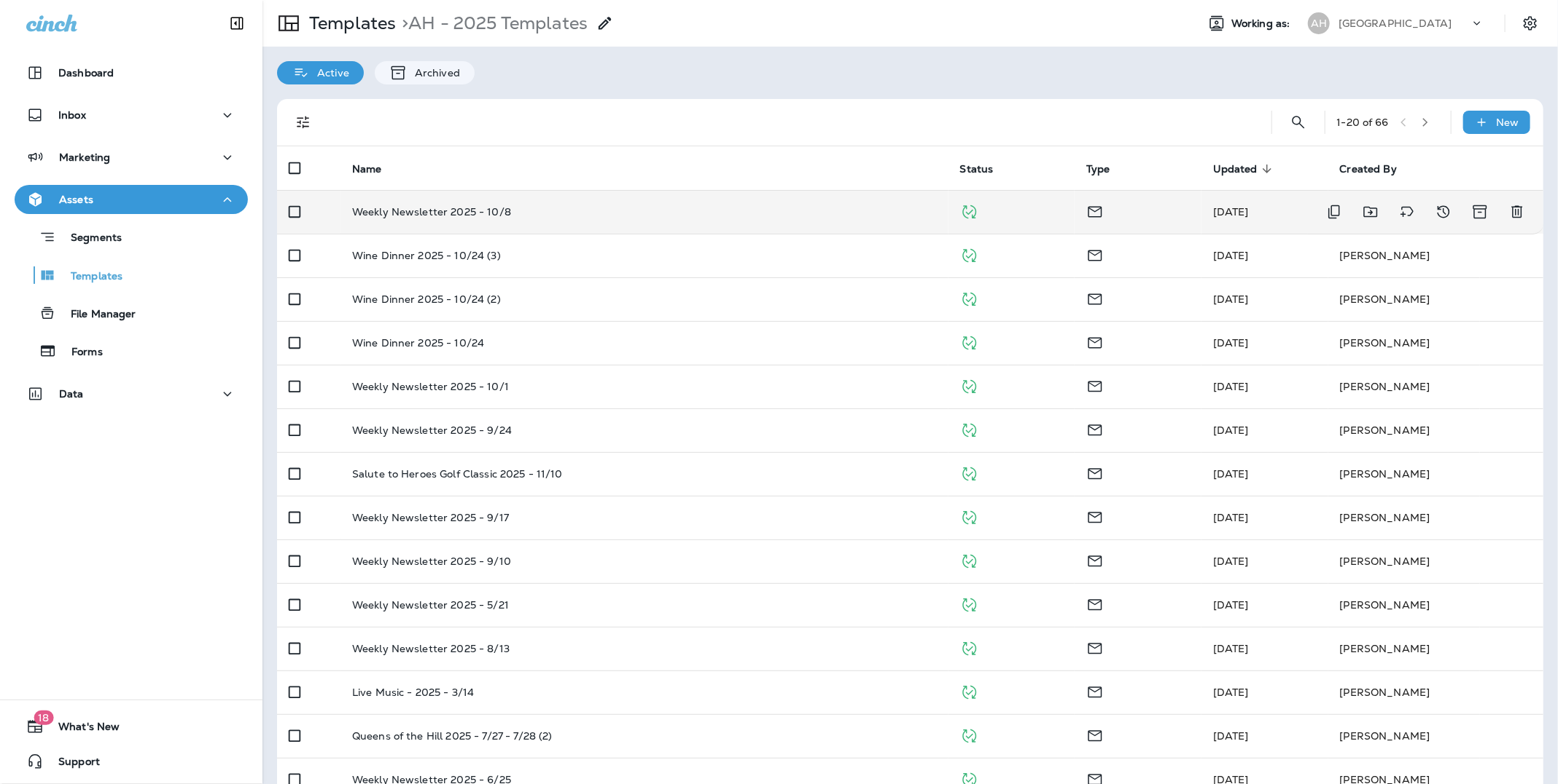
click at [439, 209] on p "Weekly Newsletter 2025 - 10/8" at bounding box center [432, 212] width 159 height 12
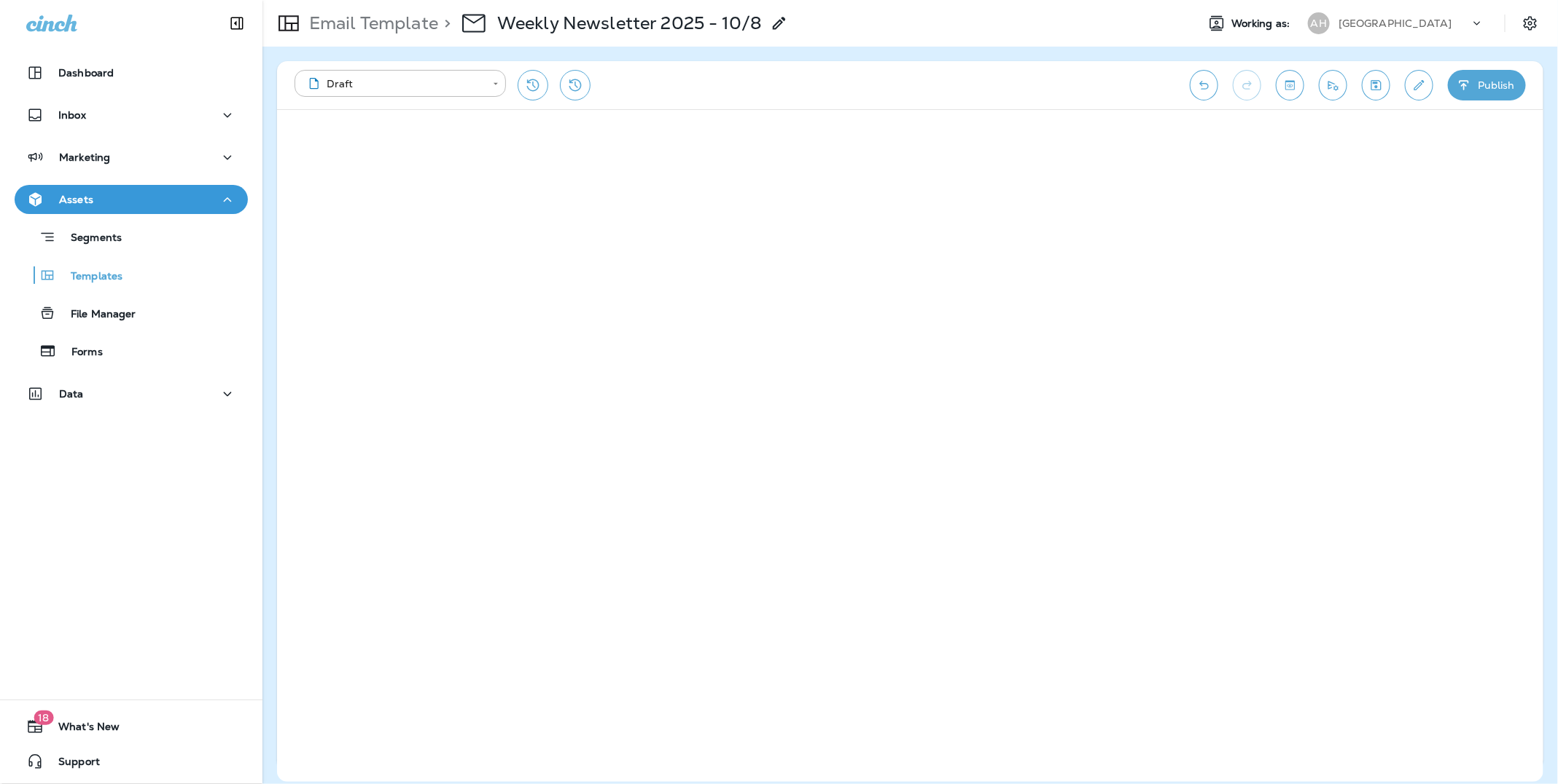
click at [1355, 24] on p "[GEOGRAPHIC_DATA]" at bounding box center [1395, 24] width 113 height 12
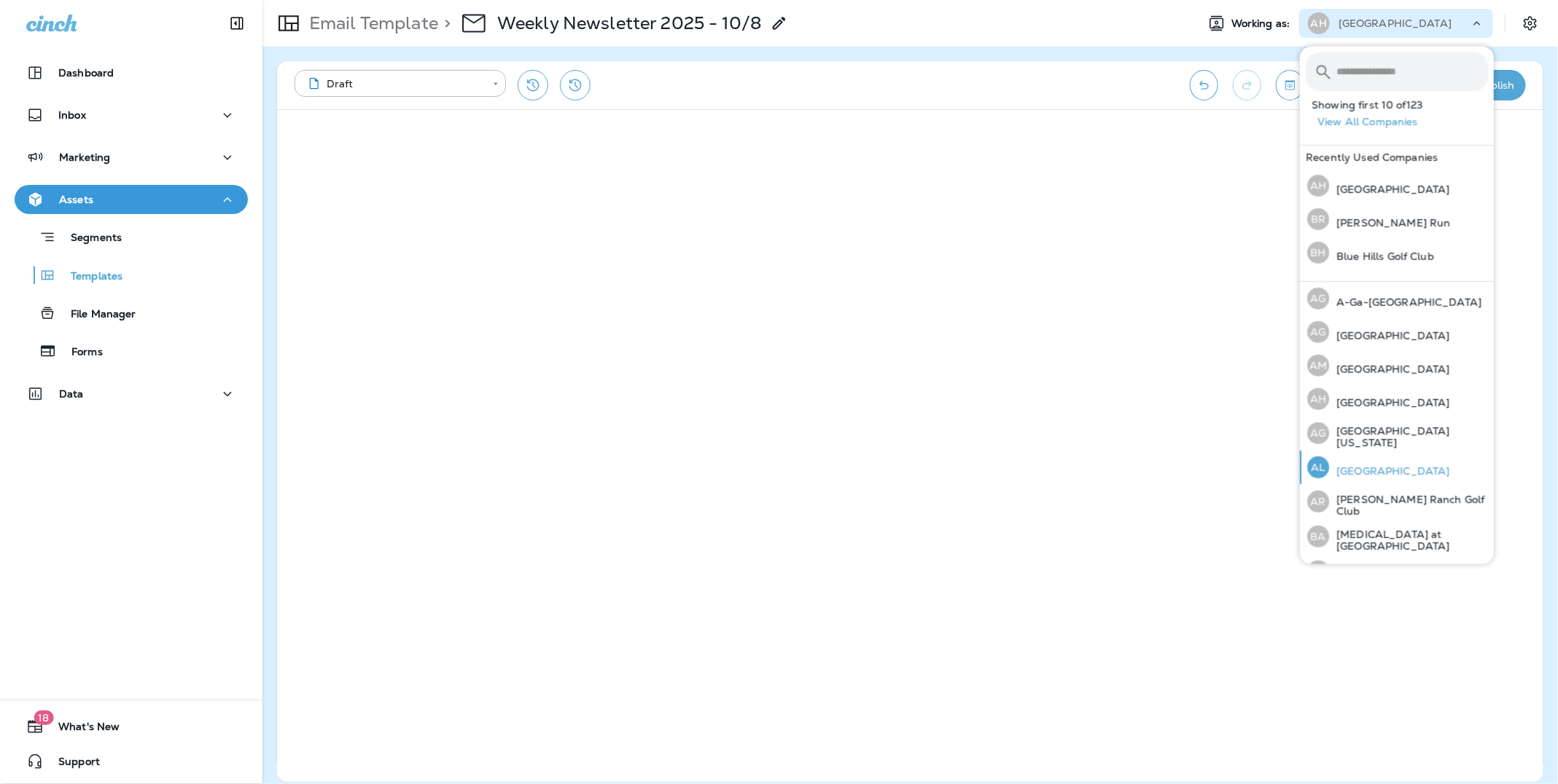
scroll to position [395, 0]
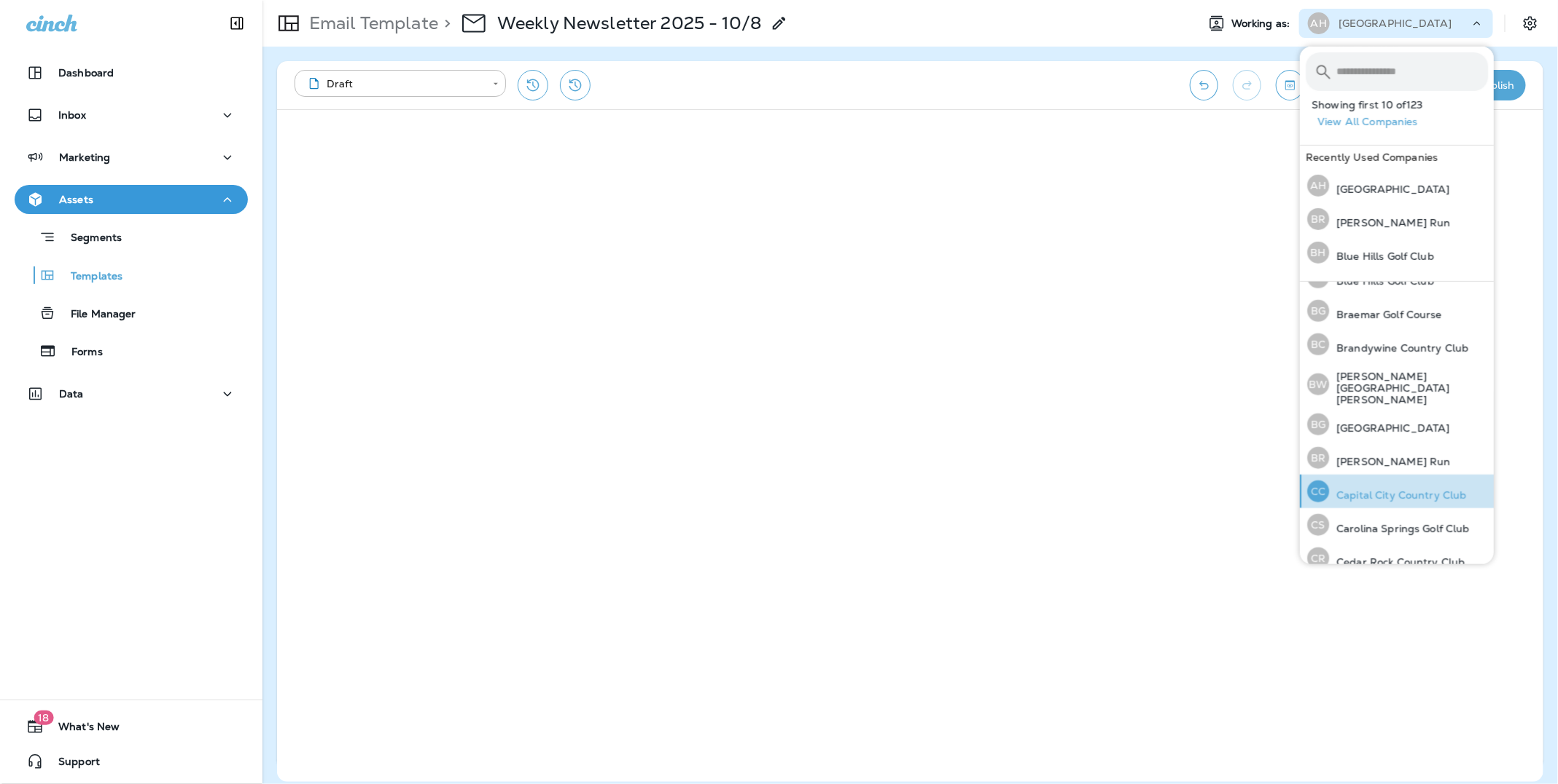
click at [1387, 490] on p "Capital City Country Club" at bounding box center [1397, 496] width 138 height 12
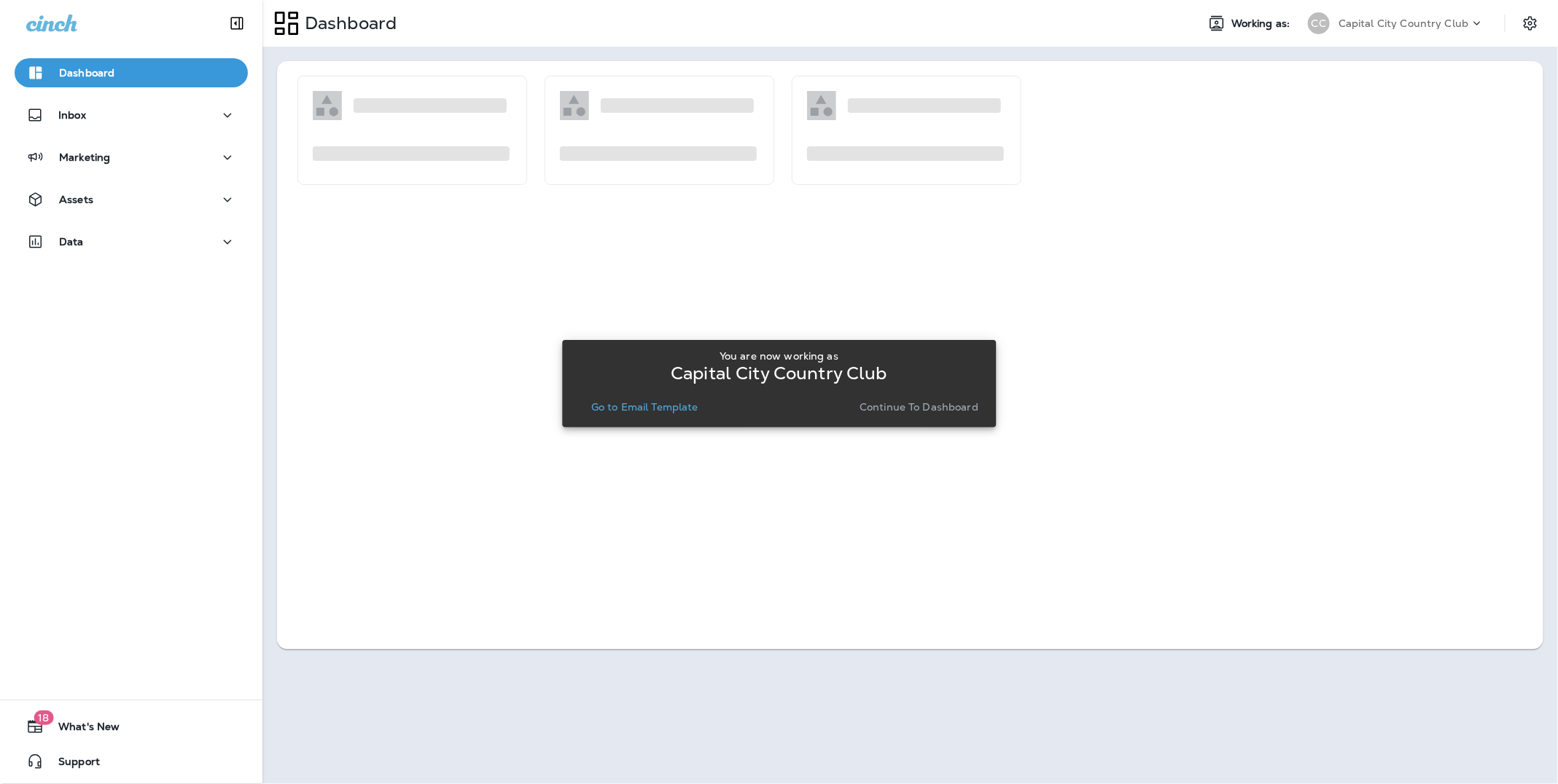
click at [906, 413] on button "Continue to Dashboard" at bounding box center [918, 407] width 130 height 21
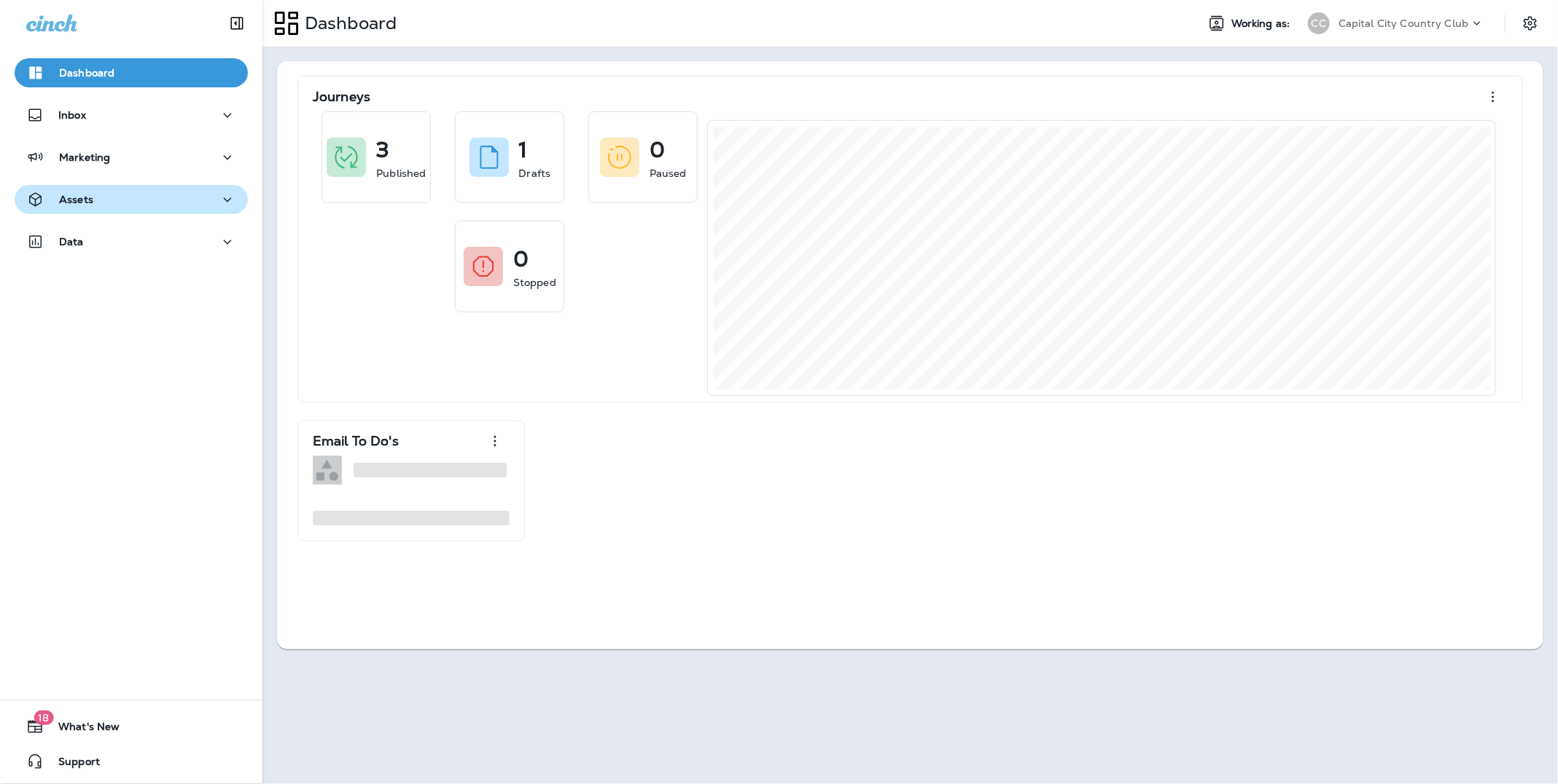
click at [99, 200] on div "Assets" at bounding box center [130, 200] width 210 height 18
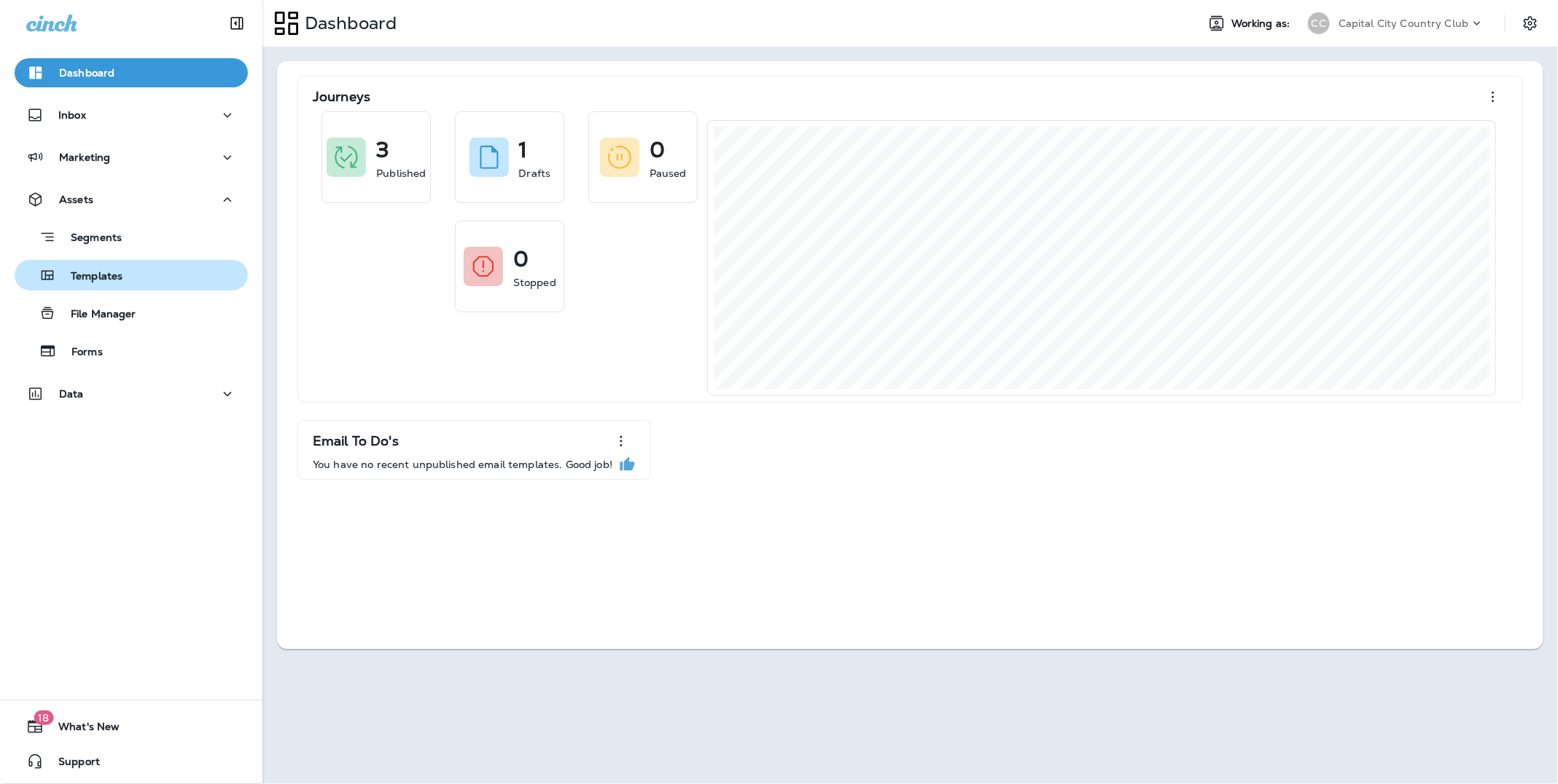
click at [137, 275] on div "Templates" at bounding box center [131, 275] width 222 height 22
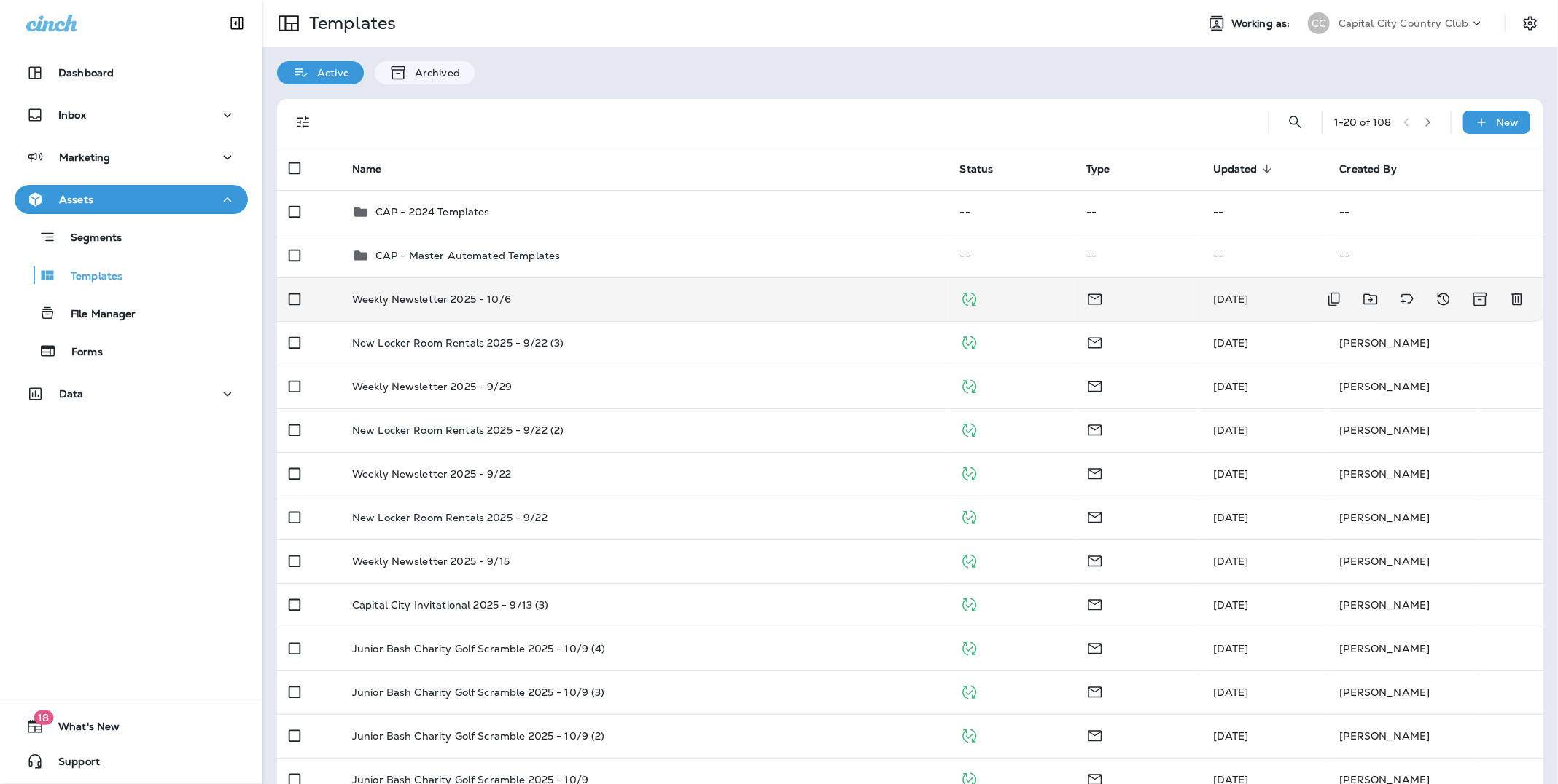
click at [481, 295] on p "Weekly Newsletter 2025 - 10/6" at bounding box center [432, 299] width 159 height 12
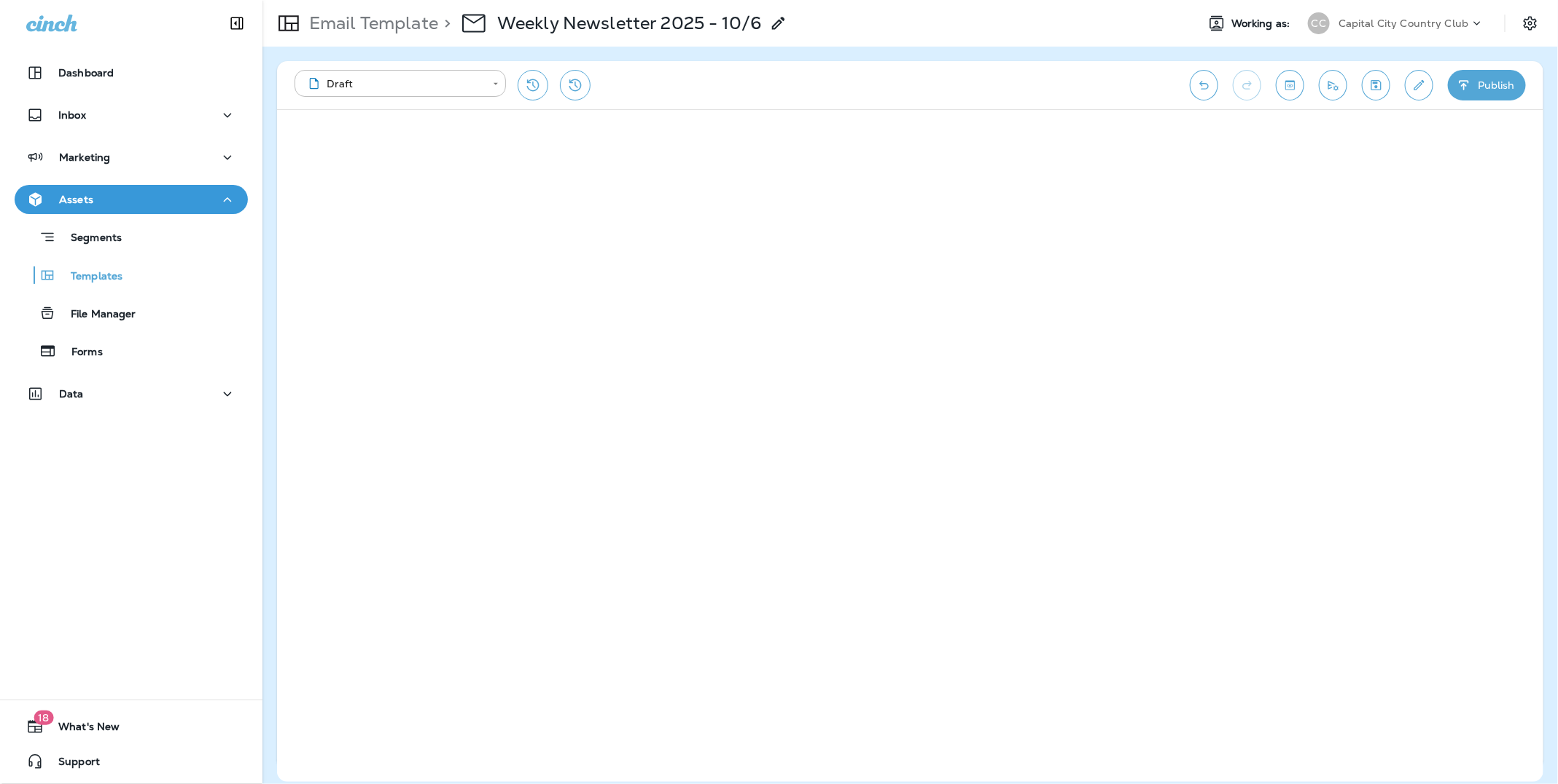
click at [1376, 18] on p "Capital City Country Club" at bounding box center [1403, 24] width 130 height 12
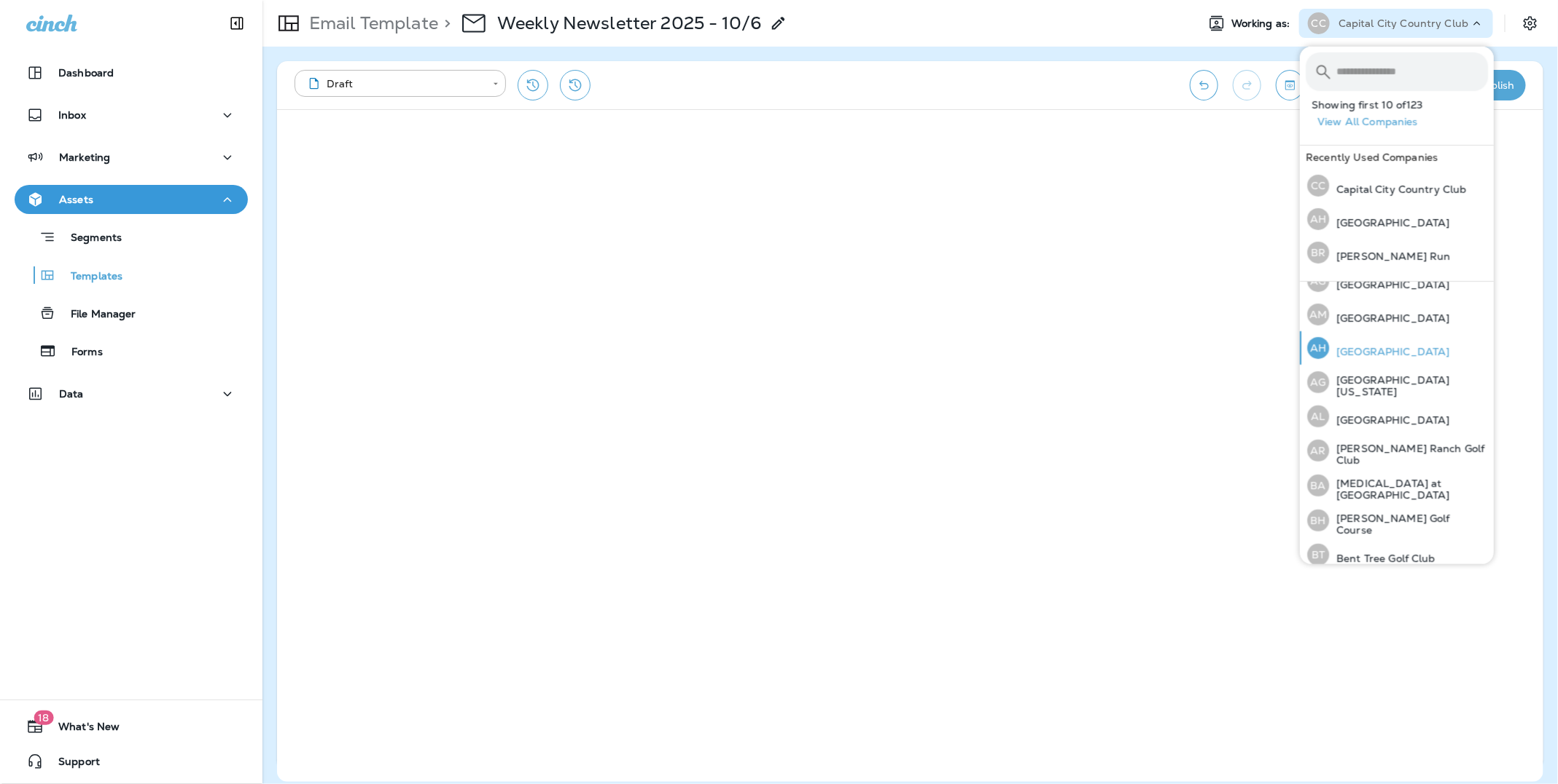
scroll to position [395, 0]
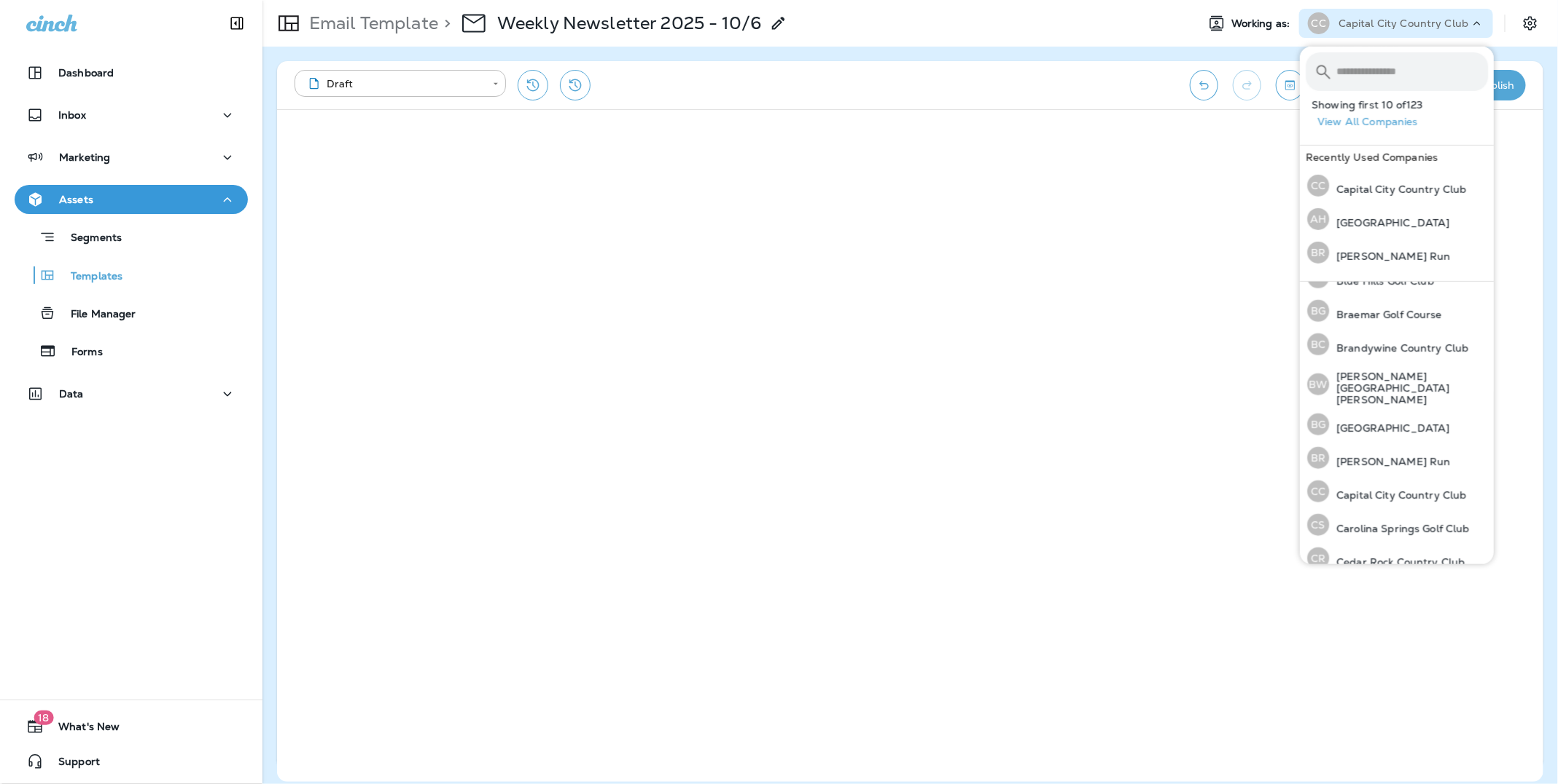
click at [1358, 118] on button "View All Companies" at bounding box center [1402, 121] width 182 height 23
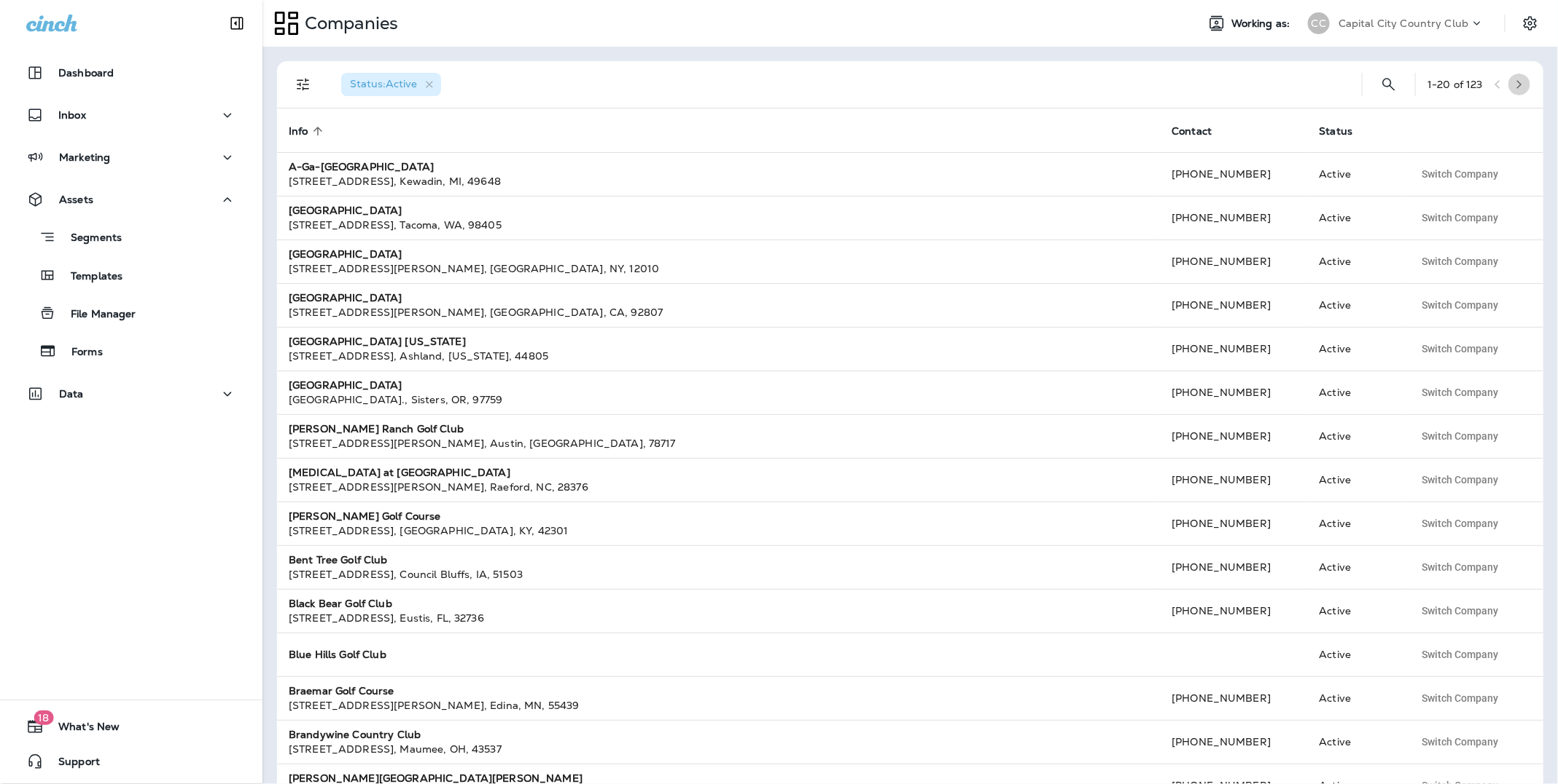
click at [1516, 84] on icon "button" at bounding box center [1519, 84] width 10 height 10
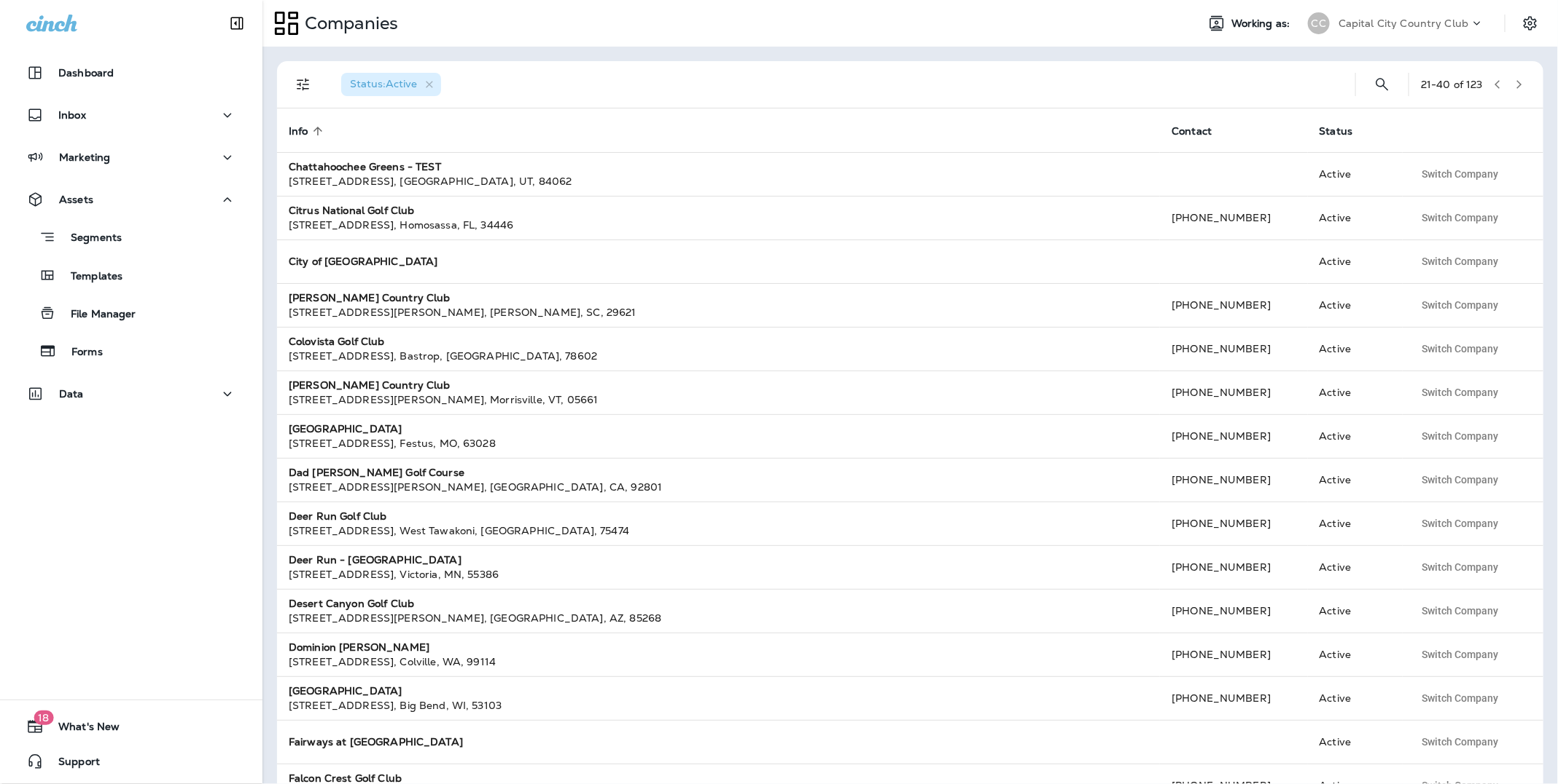
click at [1421, 21] on p "Capital City Country Club" at bounding box center [1403, 24] width 130 height 12
type input "**********"
click at [1429, 118] on p "Lake Forest Golf Club" at bounding box center [1386, 120] width 115 height 12
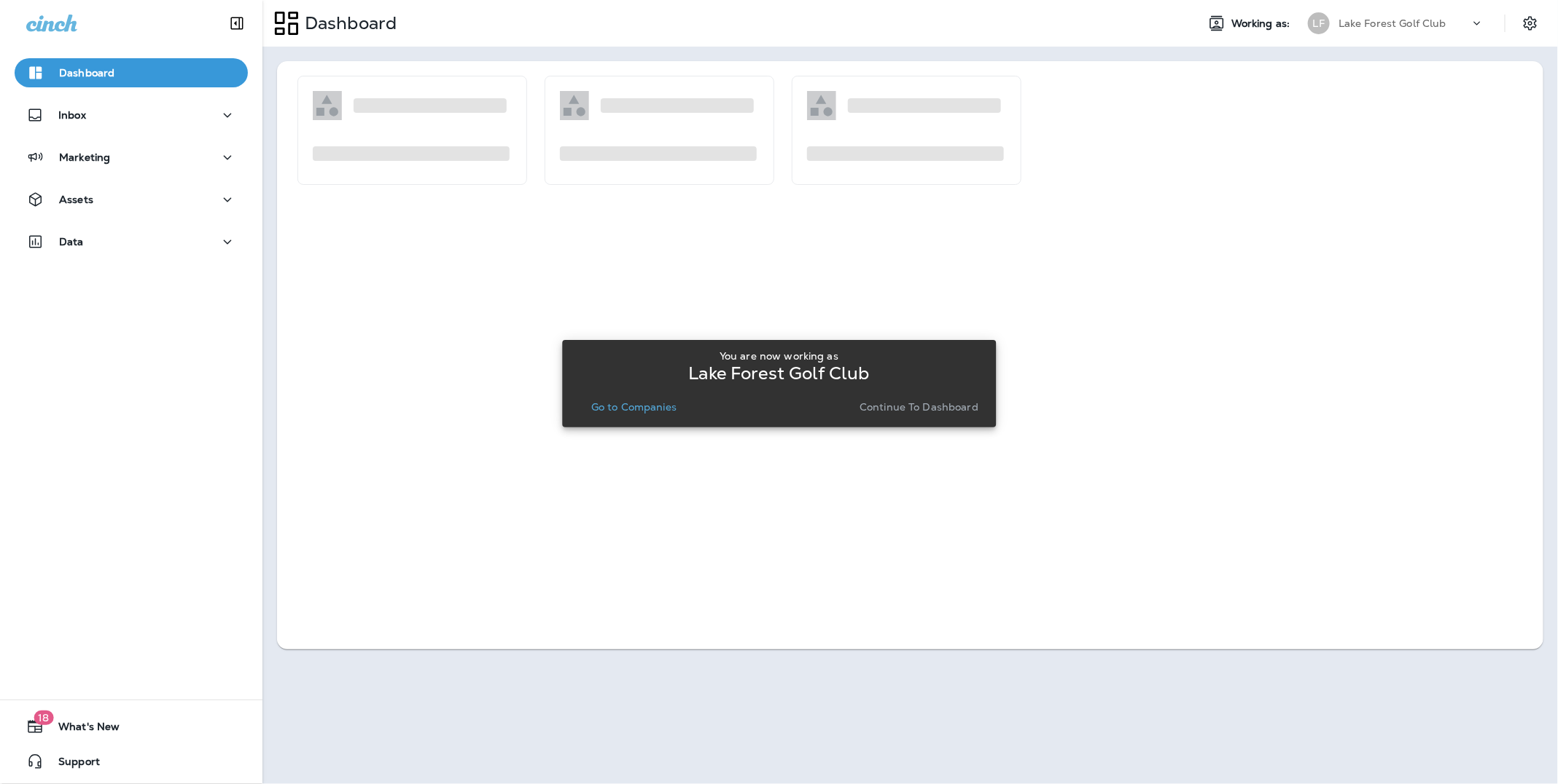
click at [952, 409] on p "Continue to Dashboard" at bounding box center [918, 407] width 118 height 12
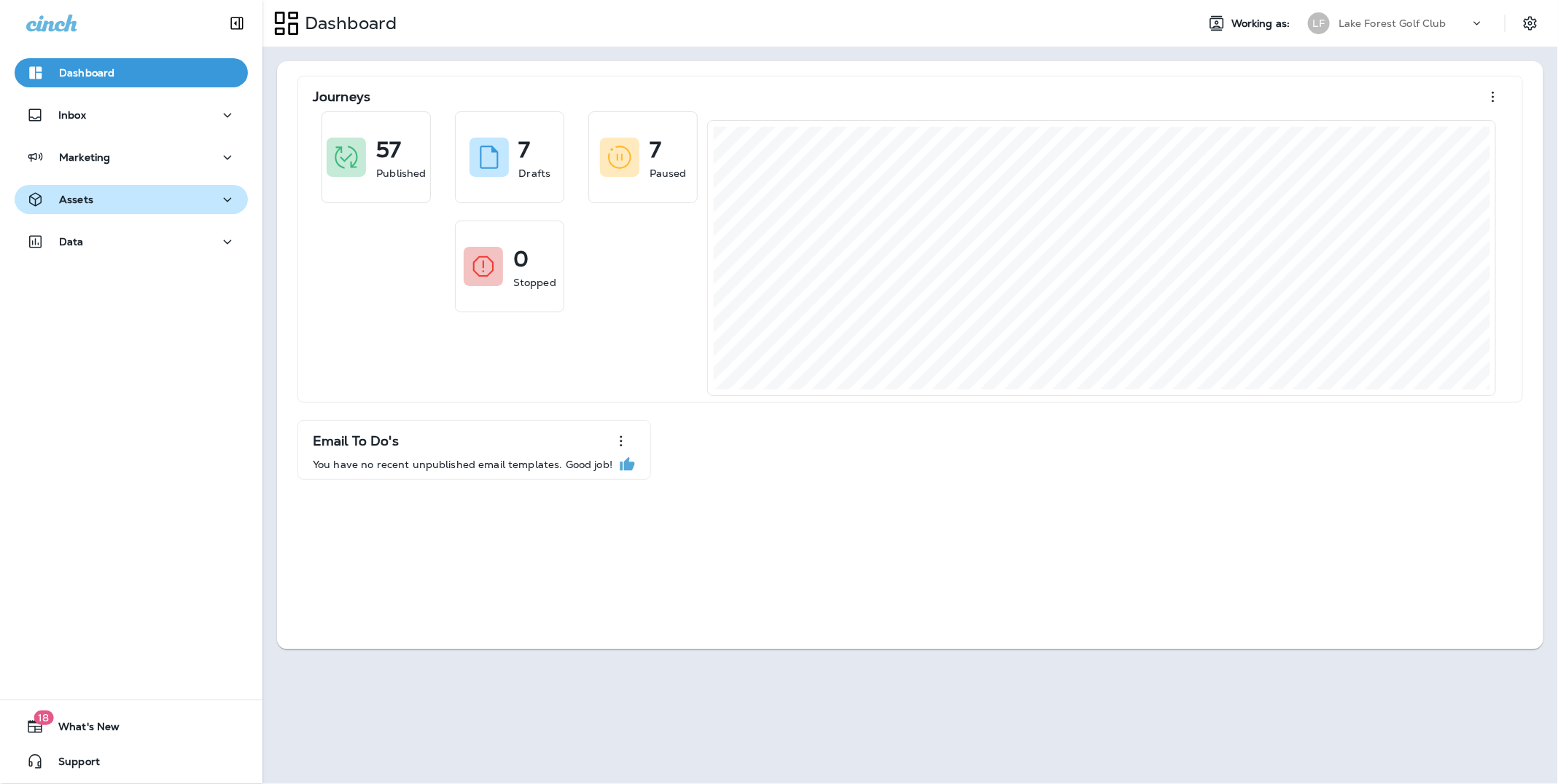
click at [96, 198] on div "Assets" at bounding box center [130, 200] width 210 height 18
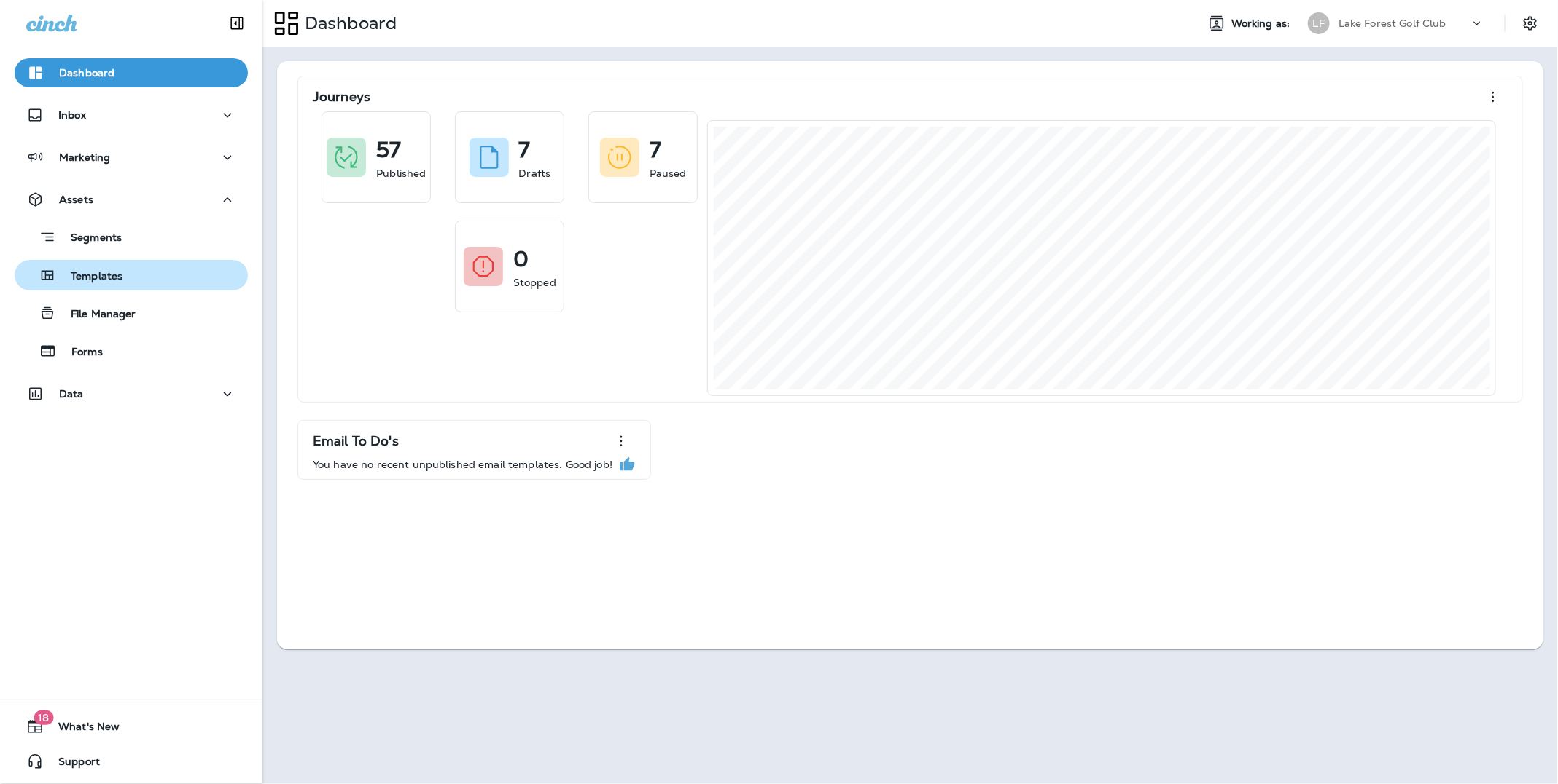
click at [113, 268] on div "Templates" at bounding box center [72, 275] width 102 height 22
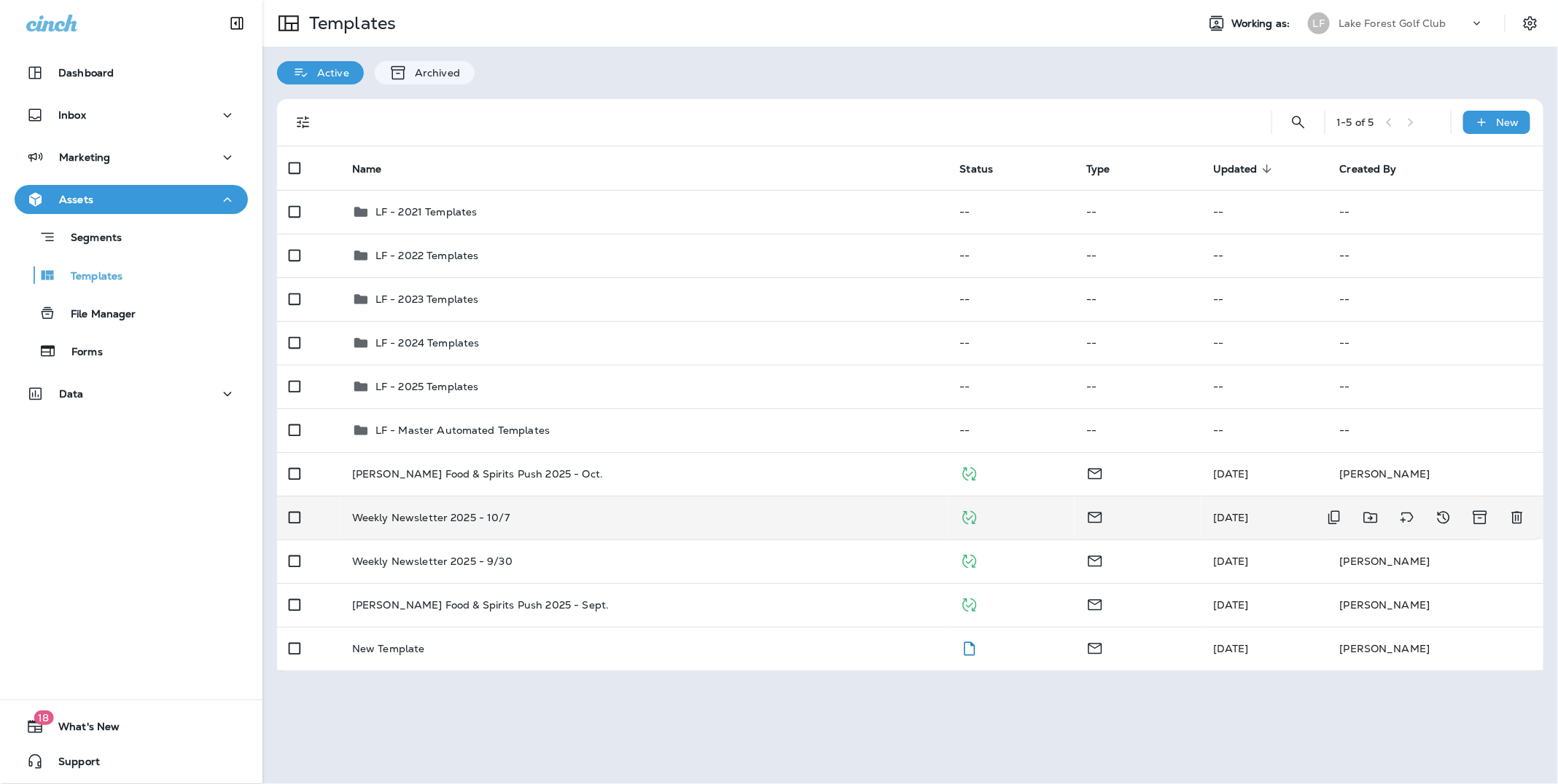
click at [449, 514] on p "Weekly Newsletter 2025 - 10/7" at bounding box center [431, 518] width 157 height 12
